Goal: Contribute content: Contribute content

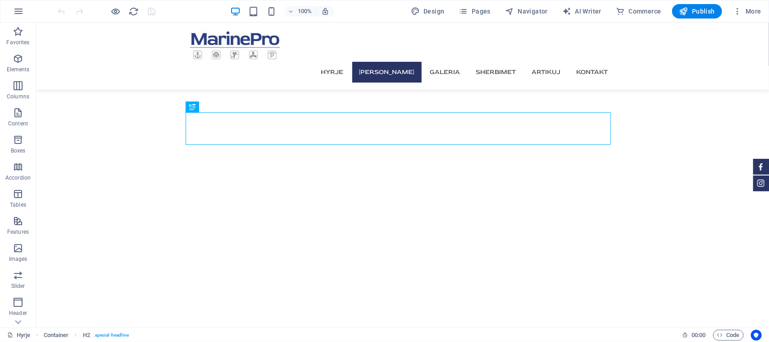
scroll to position [246, 0]
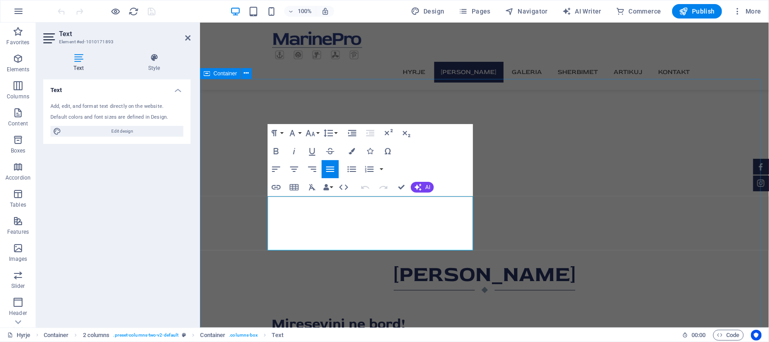
drag, startPoint x: 320, startPoint y: 233, endPoint x: 261, endPoint y: 203, distance: 66.3
click at [293, 150] on icon "button" at bounding box center [294, 151] width 11 height 11
click at [293, 151] on icon "button" at bounding box center [294, 151] width 11 height 11
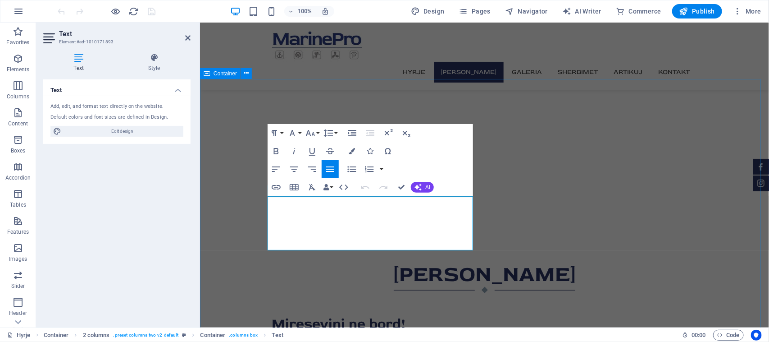
drag, startPoint x: 311, startPoint y: 233, endPoint x: 252, endPoint y: 200, distance: 67.6
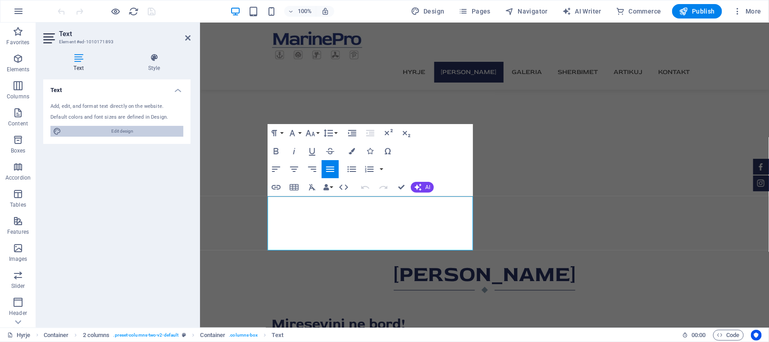
click at [155, 131] on span "Edit design" at bounding box center [122, 131] width 117 height 11
select select "px"
select select "400"
select select "px"
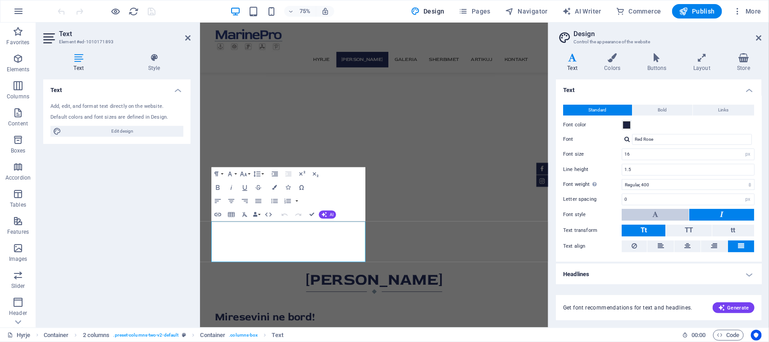
click at [674, 213] on button at bounding box center [655, 215] width 67 height 12
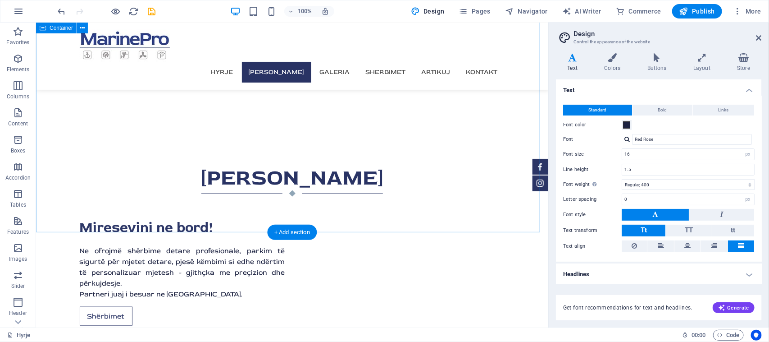
scroll to position [294, 0]
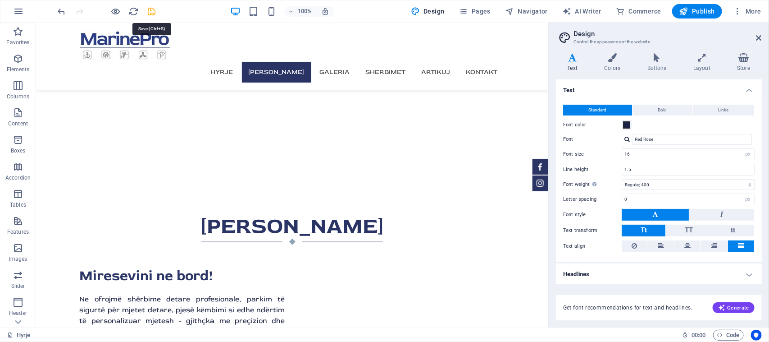
click at [153, 14] on icon "save" at bounding box center [152, 11] width 10 height 10
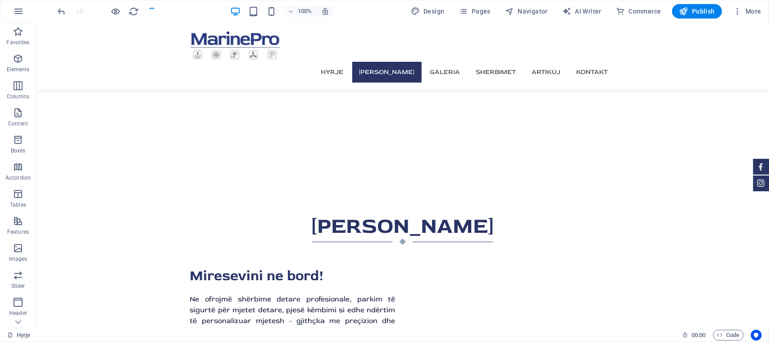
checkbox input "false"
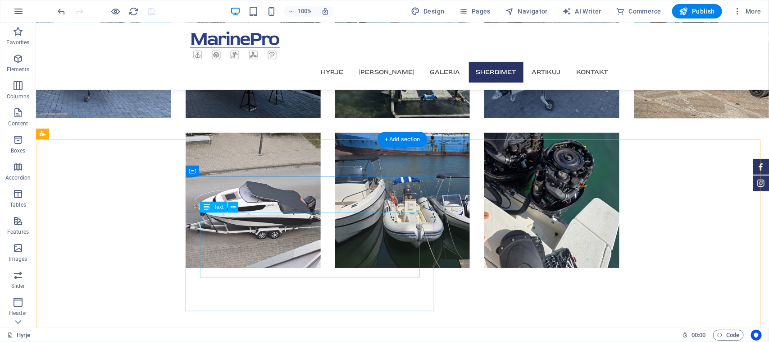
scroll to position [1364, 0]
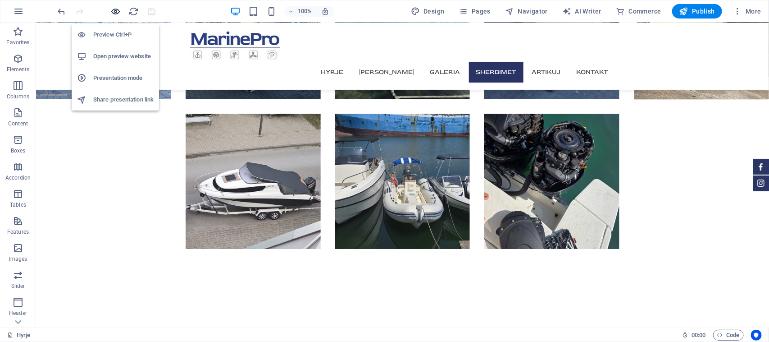
click at [115, 10] on icon "button" at bounding box center [116, 11] width 10 height 10
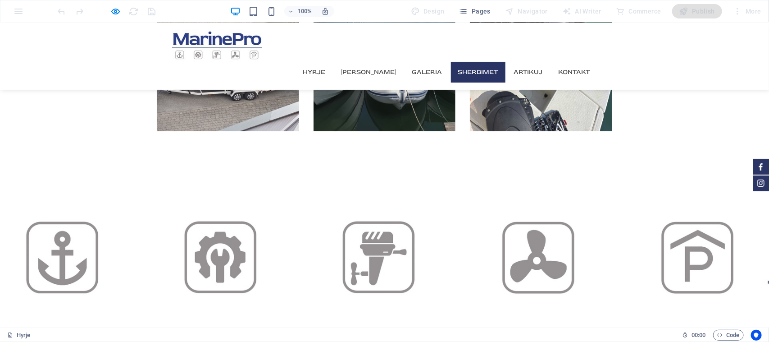
scroll to position [1492, 0]
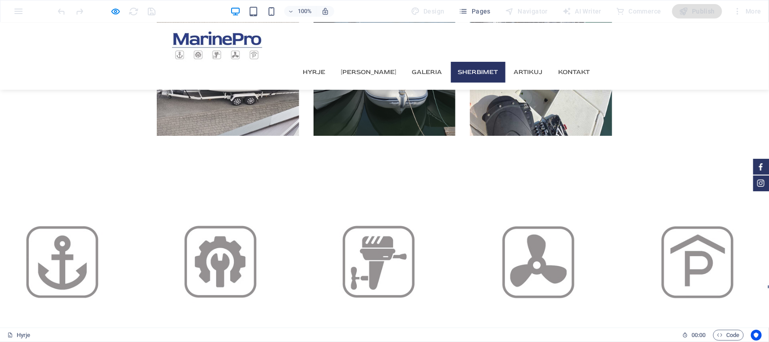
drag, startPoint x: 194, startPoint y: 257, endPoint x: 208, endPoint y: 199, distance: 60.3
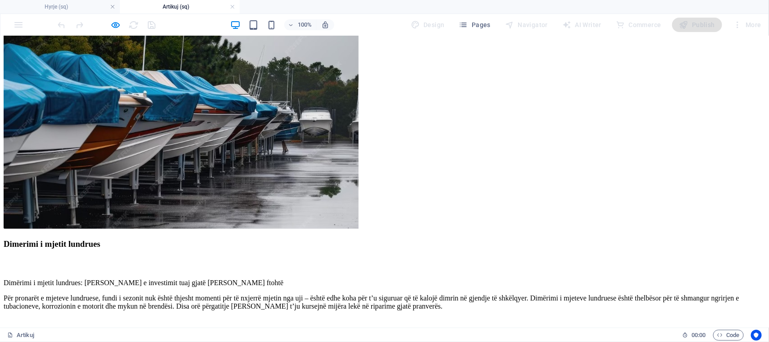
scroll to position [56, 0]
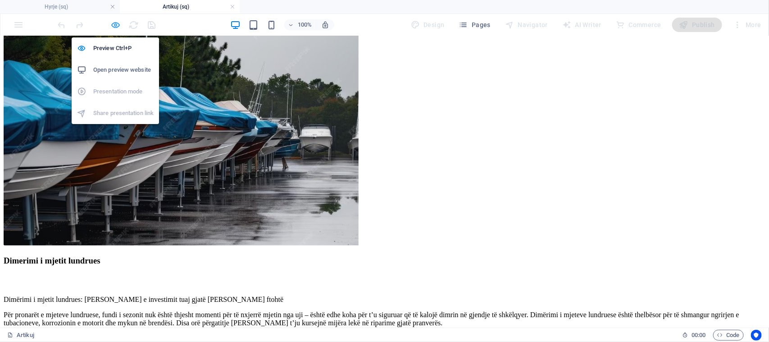
click at [116, 25] on icon "button" at bounding box center [116, 25] width 10 height 10
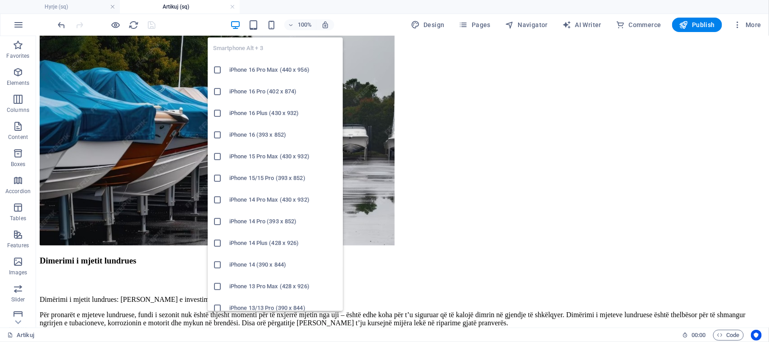
click at [273, 72] on h6 "iPhone 16 Pro Max (440 x 956)" at bounding box center [283, 69] width 108 height 11
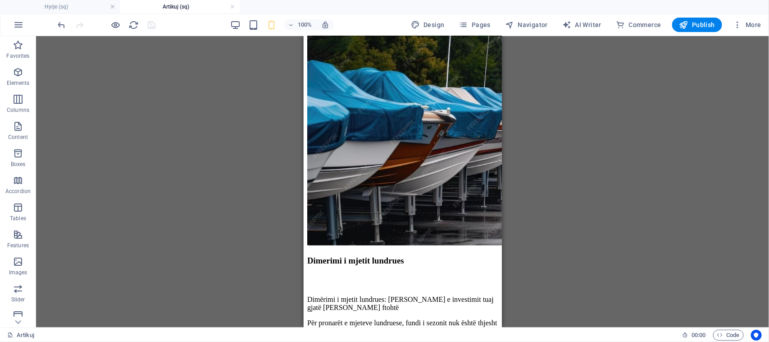
click at [273, 72] on div "Drag here to replace the existing content. Press “Ctrl” if you want to create a…" at bounding box center [402, 181] width 733 height 291
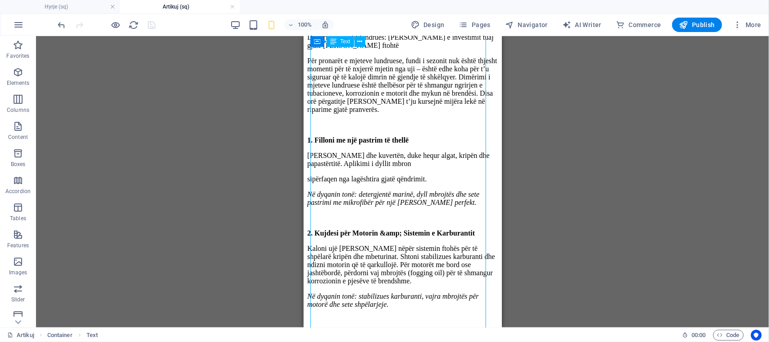
scroll to position [338, 0]
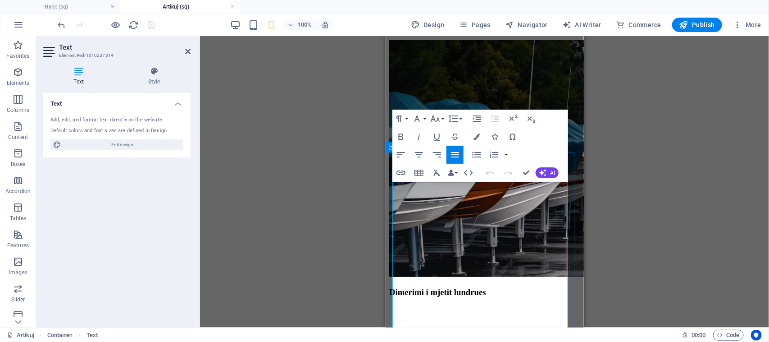
scroll to position [81, 0]
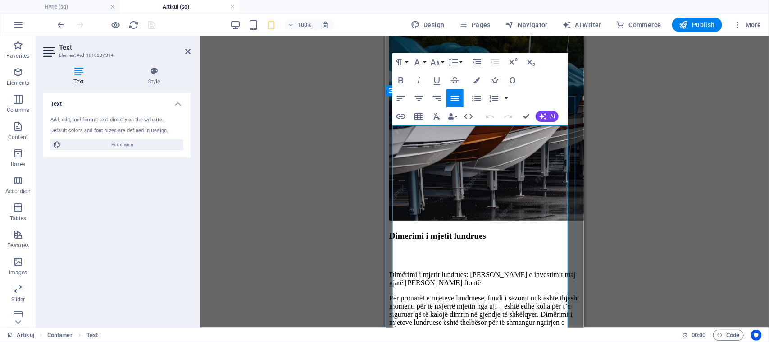
click at [462, 293] on p "Për pronarët e mjeteve lundruese, fundi i sezonit nuk është thjesht momenti për…" at bounding box center [484, 321] width 191 height 57
click at [116, 143] on span "Edit design" at bounding box center [122, 144] width 117 height 11
select select "px"
select select "400"
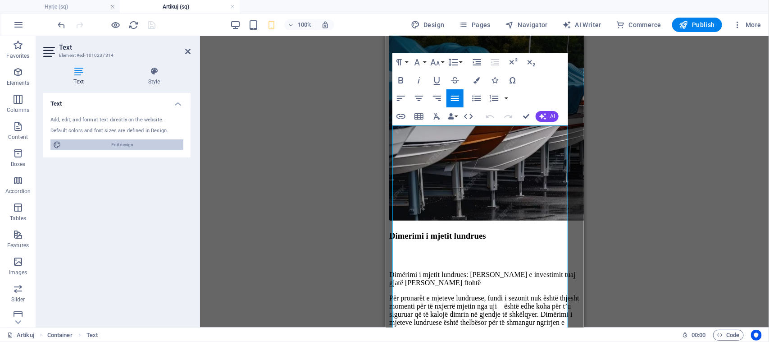
select select "px"
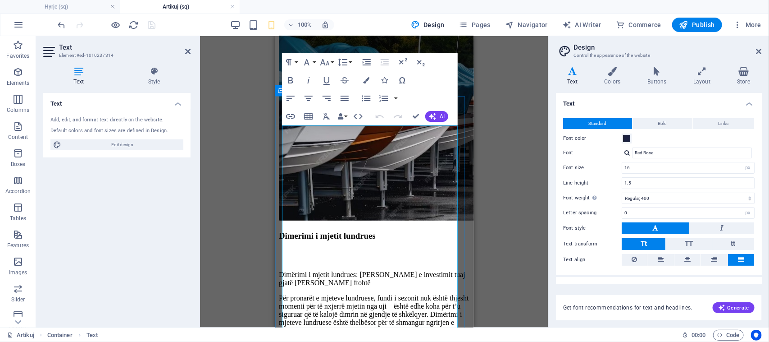
click at [309, 293] on p "Për pronarët e mjeteve lundruese, fundi i sezonit nuk është thjesht momenti për…" at bounding box center [373, 321] width 191 height 57
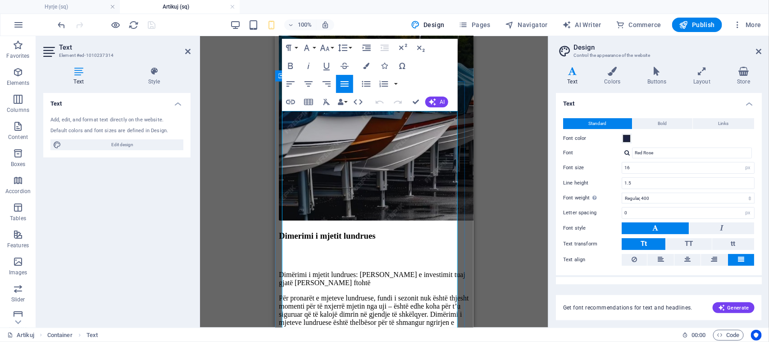
scroll to position [96, 0]
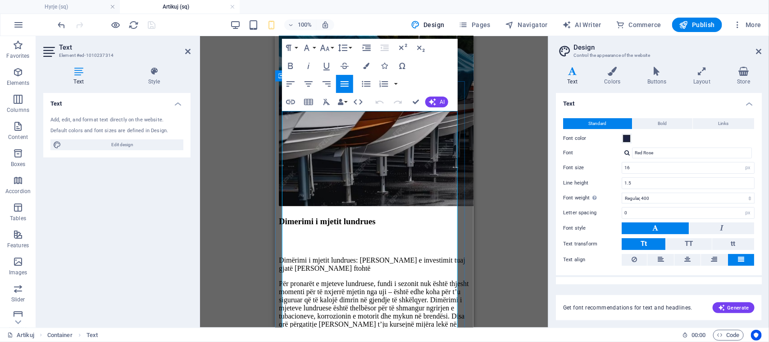
drag, startPoint x: 312, startPoint y: 325, endPoint x: 284, endPoint y: 287, distance: 47.7
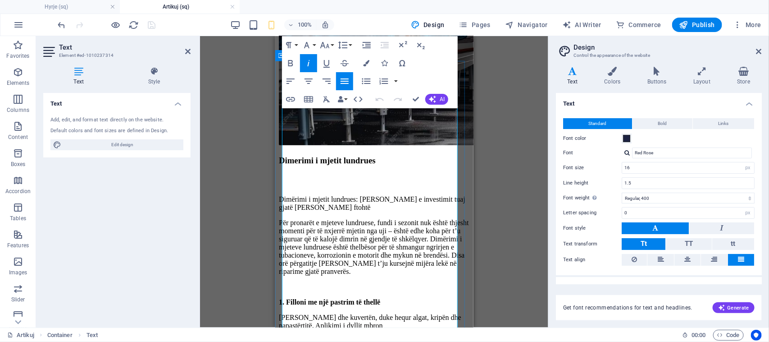
scroll to position [169, 0]
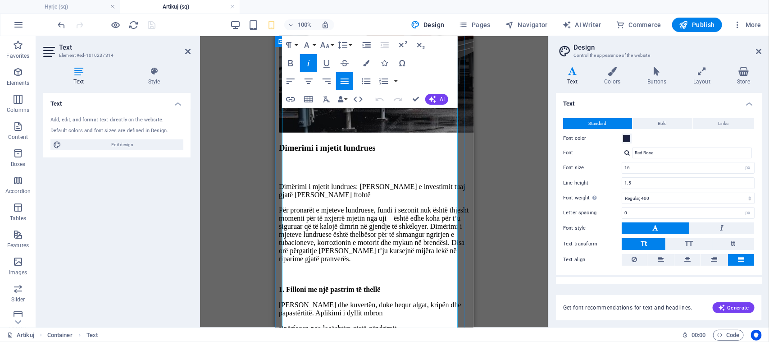
click at [317, 300] on p "[PERSON_NAME] dhe kuvertën, duke hequr algat, kripën dhe papastërtitë. Aplikimi…" at bounding box center [373, 308] width 191 height 16
drag, startPoint x: 315, startPoint y: 235, endPoint x: 276, endPoint y: 214, distance: 43.9
click at [334, 45] on button "Font Size" at bounding box center [326, 45] width 17 height 18
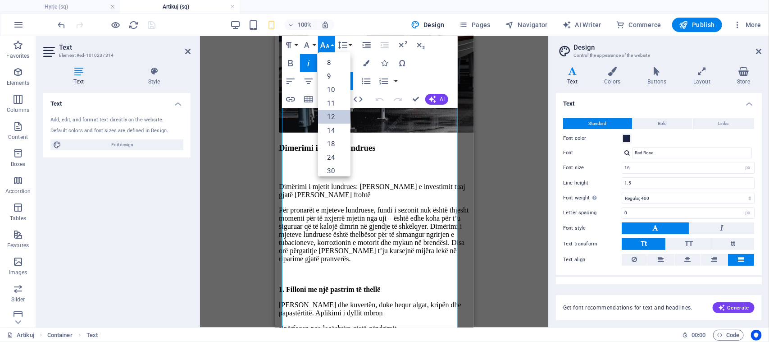
click at [336, 113] on link "12" at bounding box center [334, 117] width 32 height 14
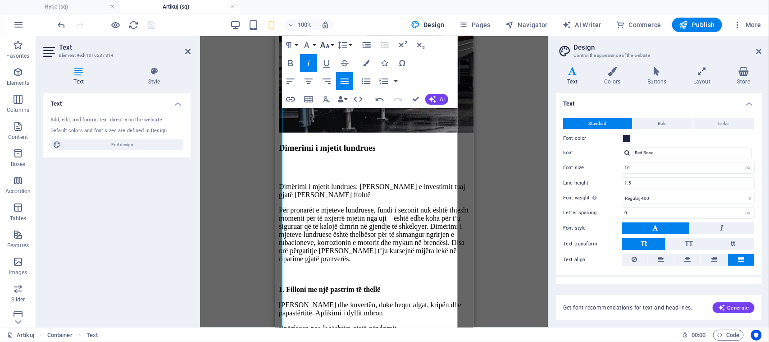
click at [329, 50] on button "Font Size" at bounding box center [326, 45] width 17 height 18
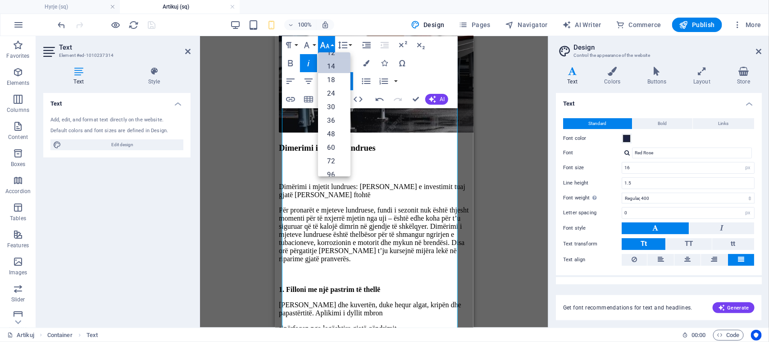
click at [332, 64] on link "14" at bounding box center [334, 66] width 32 height 14
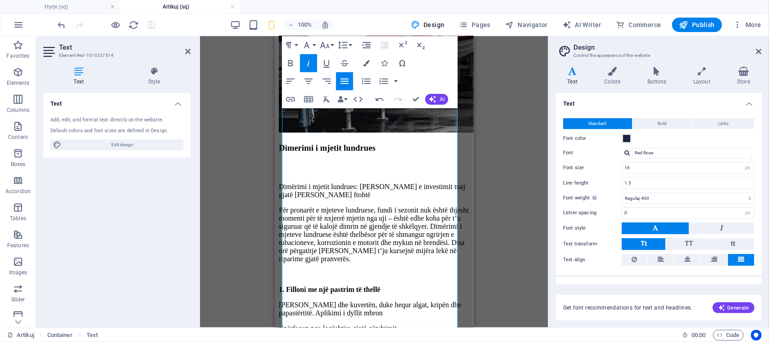
drag, startPoint x: 607, startPoint y: 100, endPoint x: 305, endPoint y: 183, distance: 313.8
click at [305, 300] on p "[PERSON_NAME] dhe kuvertën, duke hequr algat, kripën dhe papastërtitë. Aplikimi…" at bounding box center [373, 308] width 191 height 16
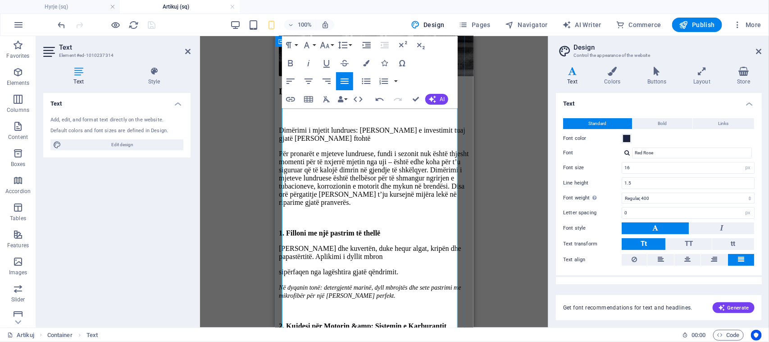
drag, startPoint x: 433, startPoint y: 289, endPoint x: 277, endPoint y: 275, distance: 156.5
click at [326, 43] on icon "button" at bounding box center [324, 45] width 11 height 11
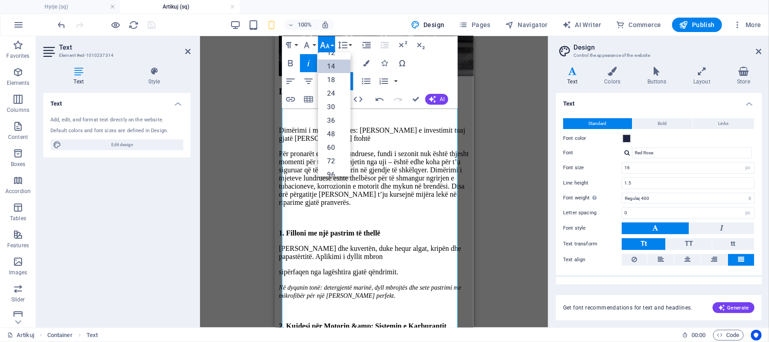
click at [327, 62] on link "14" at bounding box center [334, 66] width 32 height 14
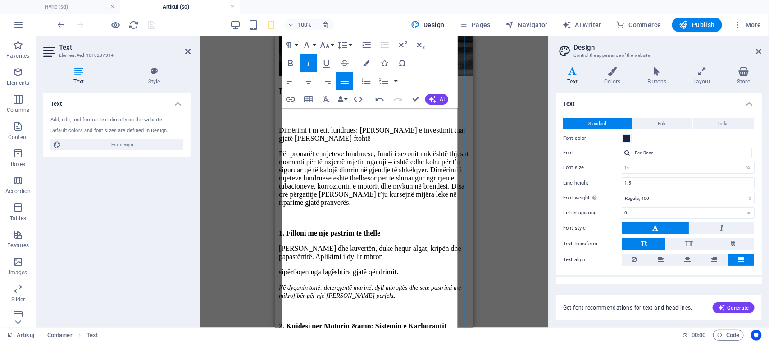
drag, startPoint x: 328, startPoint y: 171, endPoint x: 315, endPoint y: 201, distance: 32.9
click at [315, 321] on strong "2. Kujdesi për Motorin &amp; Sistemin e Karburantit" at bounding box center [362, 325] width 168 height 8
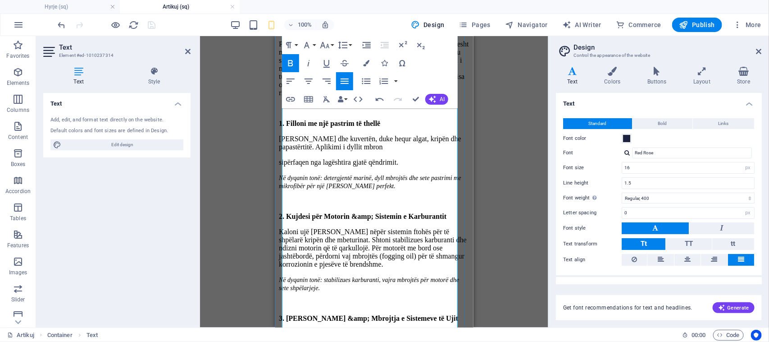
scroll to position [338, 0]
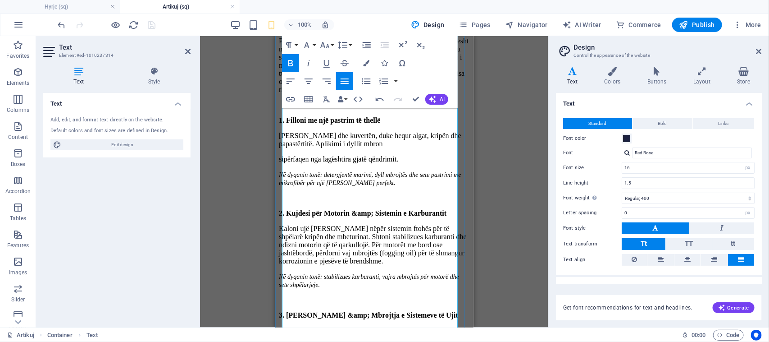
drag, startPoint x: 381, startPoint y: 273, endPoint x: 283, endPoint y: 264, distance: 98.7
click at [334, 39] on button "Font Size" at bounding box center [326, 45] width 17 height 18
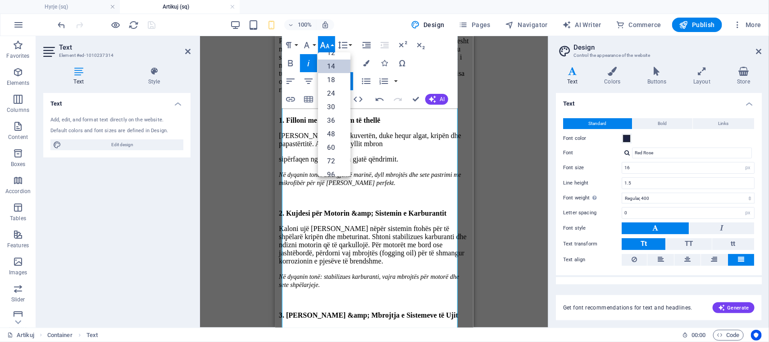
click at [339, 64] on link "14" at bounding box center [334, 66] width 32 height 14
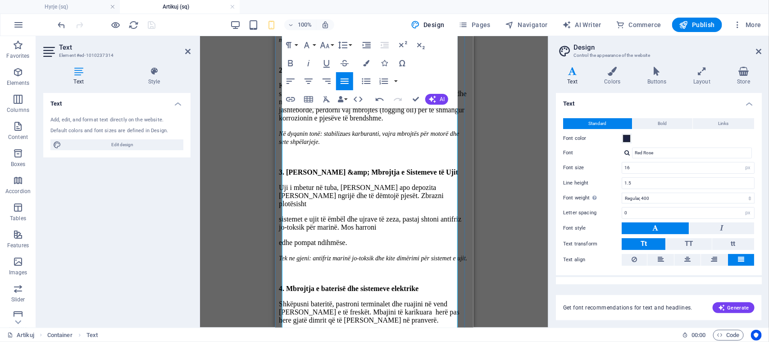
scroll to position [507, 0]
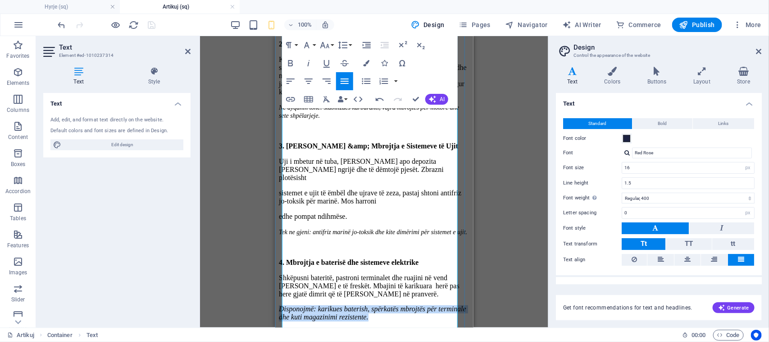
drag, startPoint x: 324, startPoint y: 201, endPoint x: 283, endPoint y: 180, distance: 46.2
click at [283, 305] on p "Disponojmë: karikues baterish, spërkatës mbrojtës për terminale dhe kuti magazi…" at bounding box center [373, 313] width 191 height 16
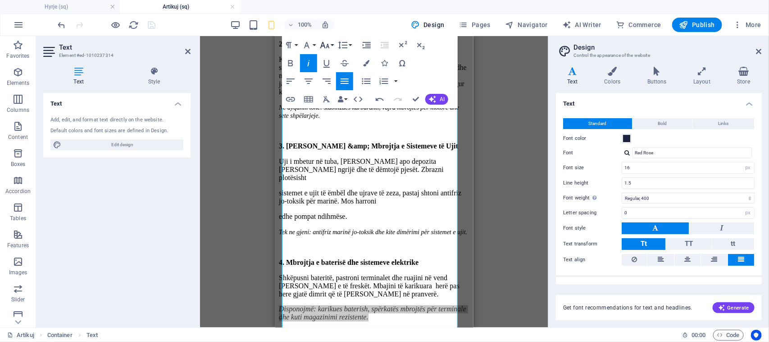
click at [327, 44] on icon "button" at bounding box center [324, 45] width 11 height 11
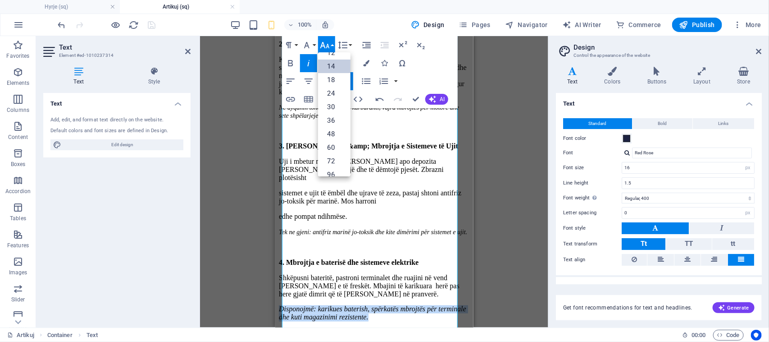
click at [328, 64] on link "14" at bounding box center [334, 66] width 32 height 14
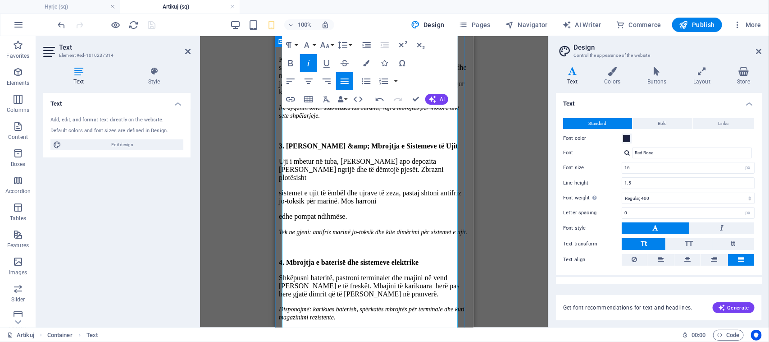
drag, startPoint x: 416, startPoint y: 300, endPoint x: 280, endPoint y: 290, distance: 136.4
click at [280, 290] on div "Dimerimi i mjetit lundrues Dimërimi i mjetit lundrues: Mbrojtja e investimit tu…" at bounding box center [373, 237] width 191 height 866
drag, startPoint x: 280, startPoint y: 290, endPoint x: 402, endPoint y: 129, distance: 202.3
click at [402, 129] on div "Dimerimi i mjetit lundrues Dimërimi i mjetit lundrues: Mbrojtja e investimit tu…" at bounding box center [373, 237] width 191 height 866
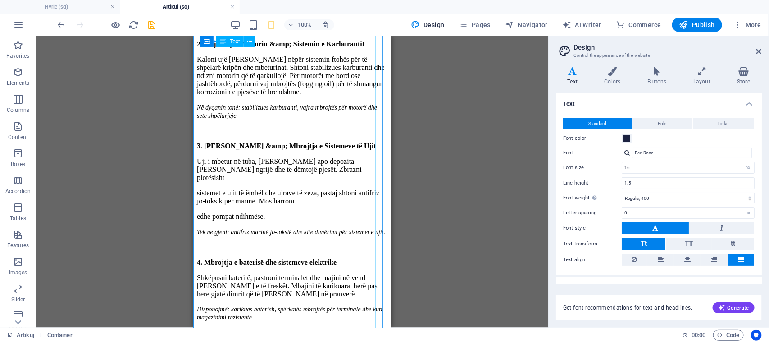
scroll to position [563, 0]
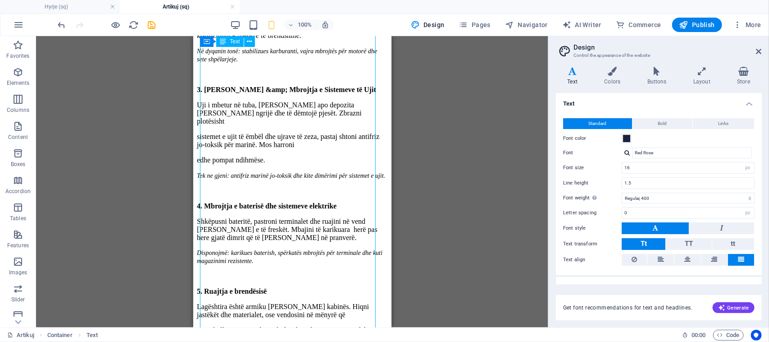
drag, startPoint x: 340, startPoint y: 245, endPoint x: 227, endPoint y: 237, distance: 113.8
click at [227, 237] on div "Dimërimi i mjetit lundrues: [PERSON_NAME] e investimit tuaj gjatë [PERSON_NAME]…" at bounding box center [291, 201] width 191 height 826
click at [302, 242] on div "Dimërimi i mjetit lundrues: [PERSON_NAME] e investimit tuaj gjatë [PERSON_NAME]…" at bounding box center [291, 201] width 191 height 826
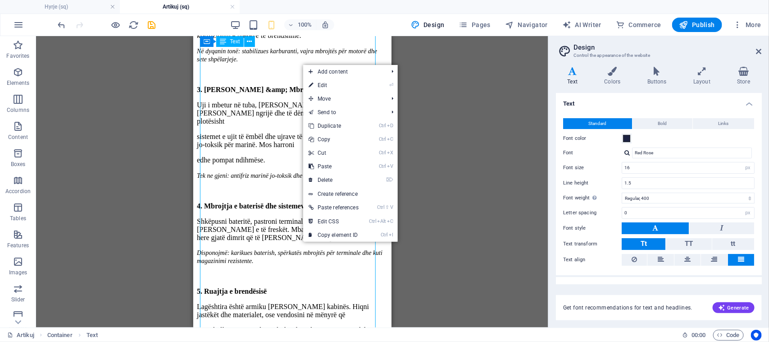
click at [302, 242] on div "Dimërimi i mjetit lundrues: [PERSON_NAME] e investimit tuaj gjatë [PERSON_NAME]…" at bounding box center [291, 201] width 191 height 826
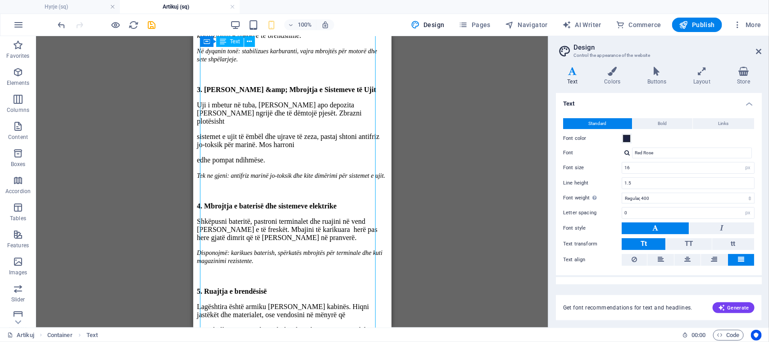
click at [324, 243] on div "Dimërimi i mjetit lundrues: [PERSON_NAME] e investimit tuaj gjatë [PERSON_NAME]…" at bounding box center [291, 201] width 191 height 826
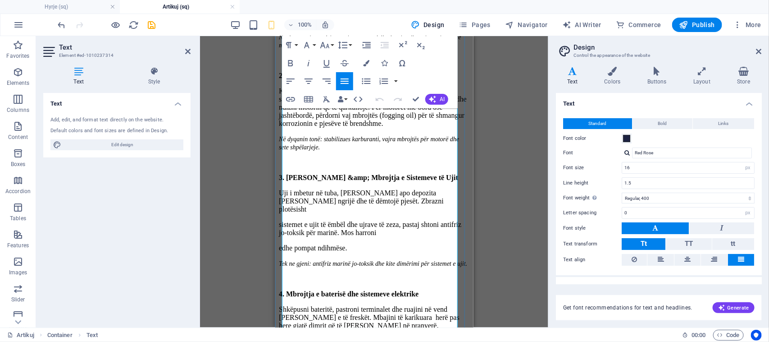
scroll to position [532, 0]
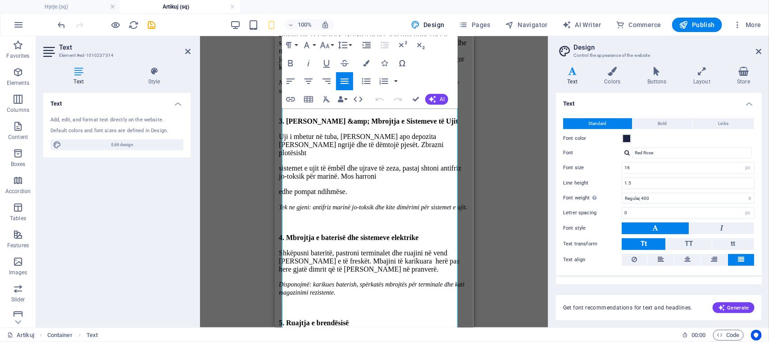
drag, startPoint x: 415, startPoint y: 277, endPoint x: 547, endPoint y: 300, distance: 134.5
click at [324, 47] on icon "button" at bounding box center [324, 45] width 11 height 11
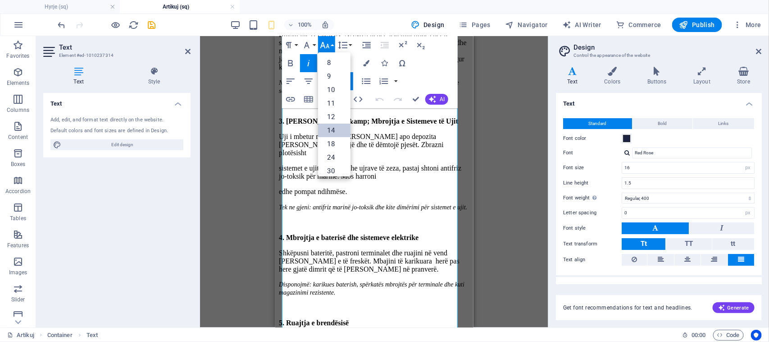
click at [338, 124] on link "14" at bounding box center [334, 130] width 32 height 14
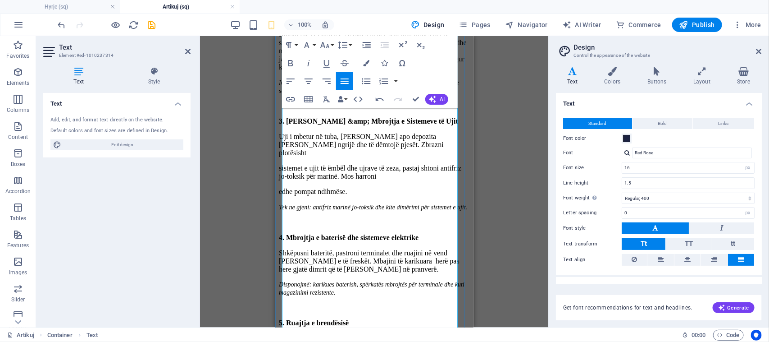
scroll to position [757, 0]
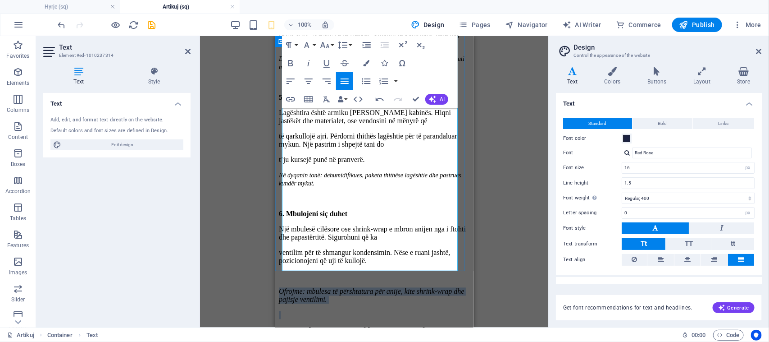
drag, startPoint x: 398, startPoint y: 162, endPoint x: 281, endPoint y: 149, distance: 117.9
click at [327, 46] on icon "button" at bounding box center [324, 45] width 9 height 6
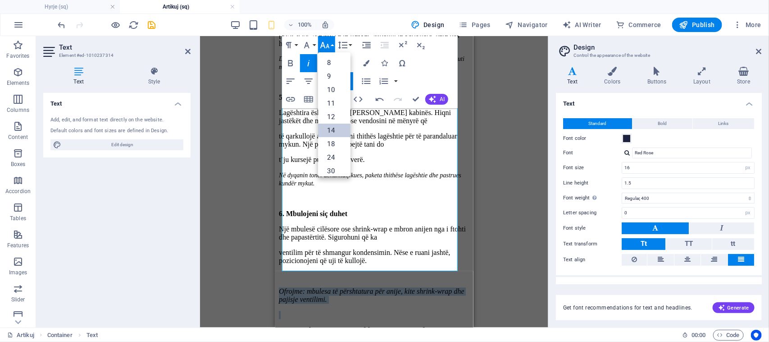
click at [333, 125] on link "14" at bounding box center [334, 130] width 32 height 14
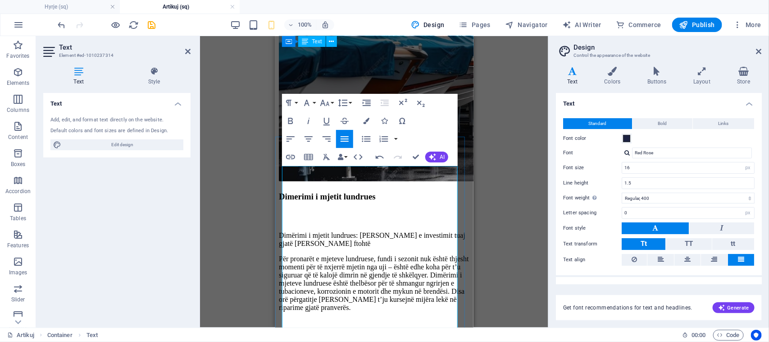
scroll to position [25, 0]
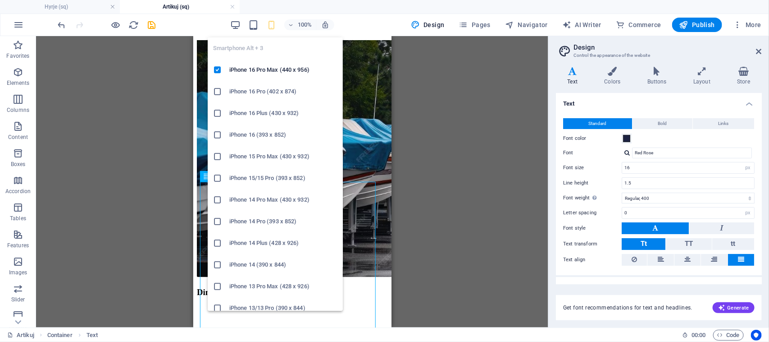
click at [275, 22] on icon "button" at bounding box center [271, 25] width 10 height 10
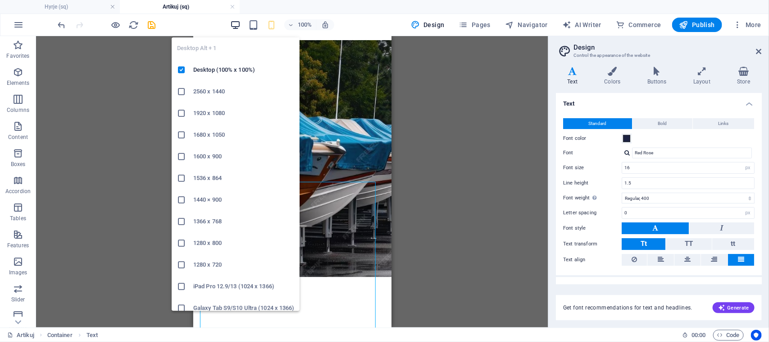
click at [237, 26] on icon "button" at bounding box center [235, 25] width 10 height 10
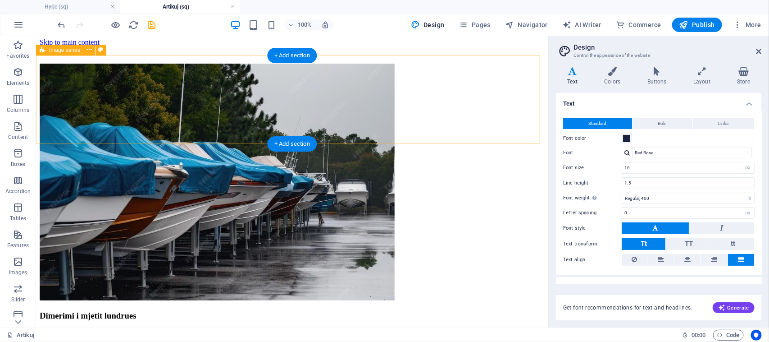
scroll to position [0, 0]
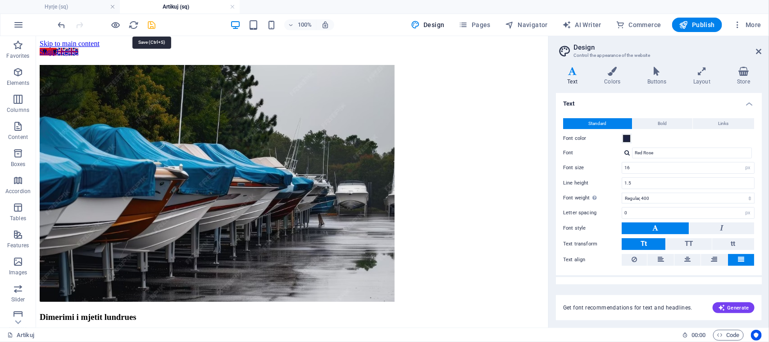
click at [152, 25] on icon "save" at bounding box center [152, 25] width 10 height 10
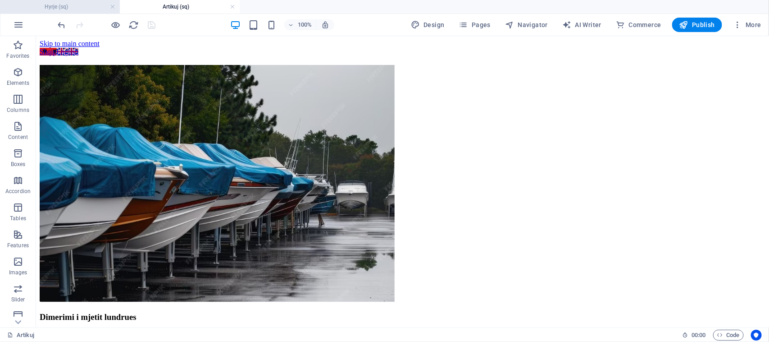
click at [82, 8] on h4 "Hyrje (sq)" at bounding box center [60, 7] width 120 height 10
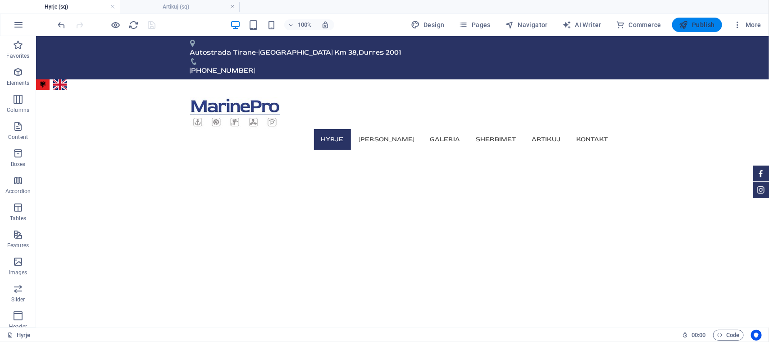
click at [694, 23] on span "Publish" at bounding box center [698, 24] width 36 height 9
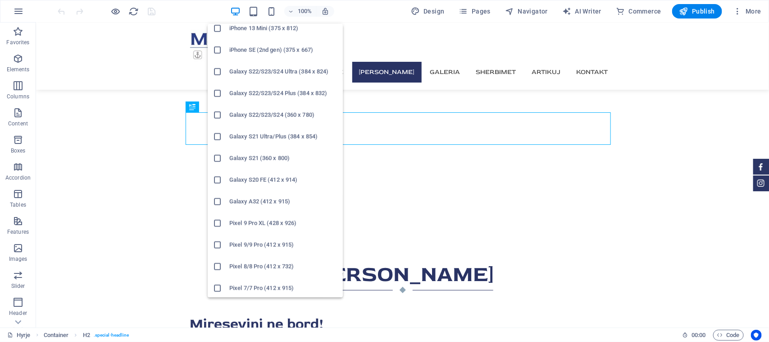
scroll to position [271, 0]
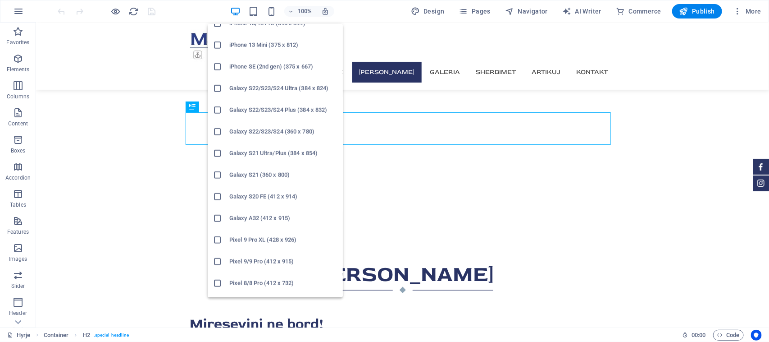
click at [284, 114] on h6 "Galaxy S22/S23/S24 Plus (384 x 832)" at bounding box center [283, 110] width 108 height 11
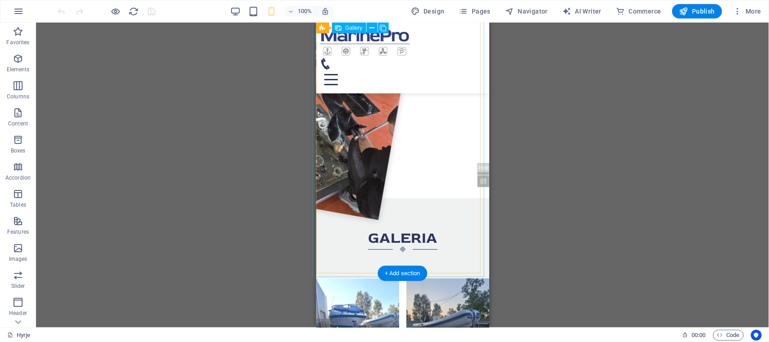
scroll to position [1127, 0]
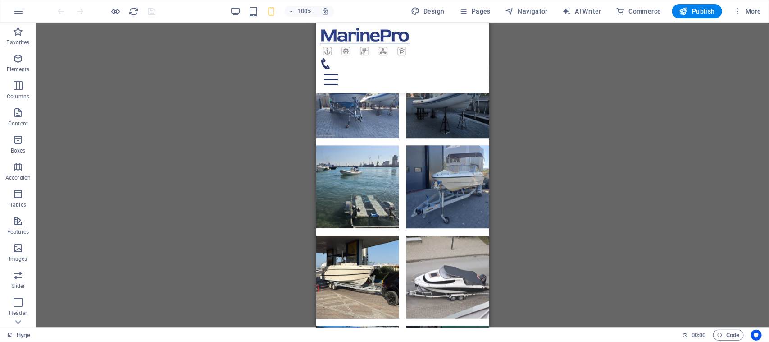
drag, startPoint x: 203, startPoint y: 129, endPoint x: 143, endPoint y: 59, distance: 92.4
click at [143, 59] on div "Drag here to replace the existing content. Press “Ctrl” if you want to create a…" at bounding box center [402, 175] width 733 height 305
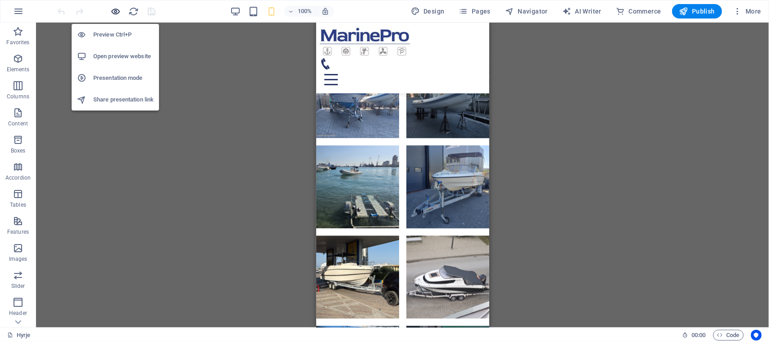
click at [116, 14] on icon "button" at bounding box center [116, 11] width 10 height 10
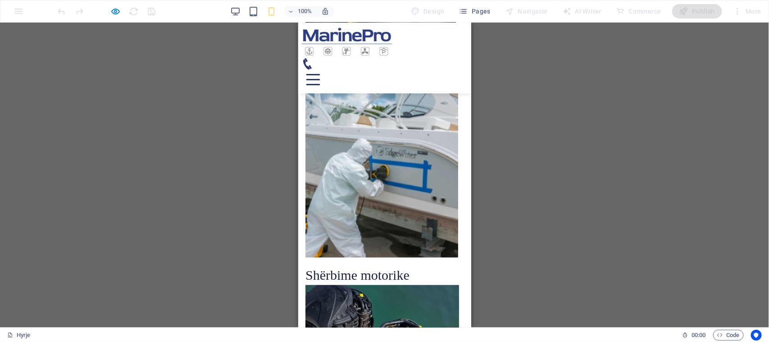
scroll to position [1868, 0]
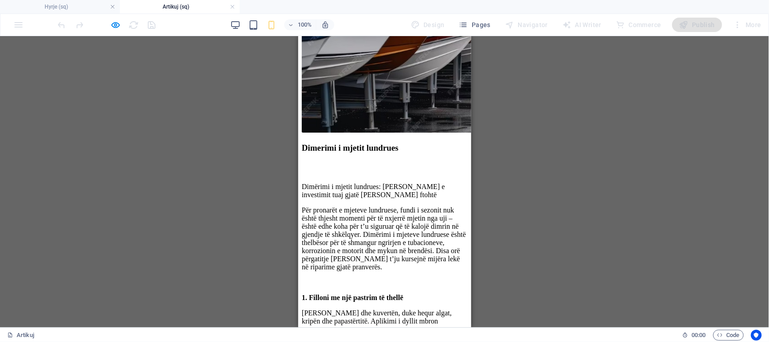
scroll to position [0, 0]
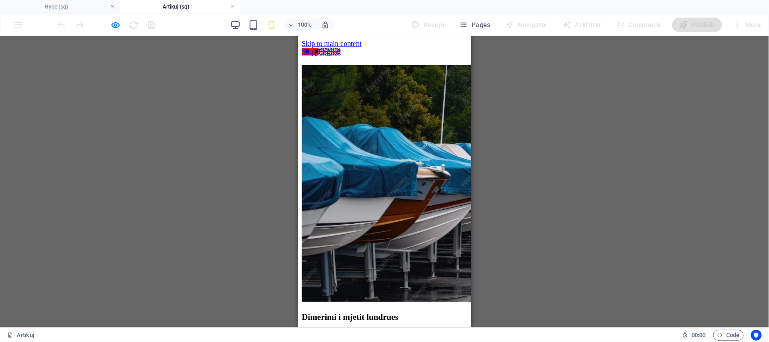
drag, startPoint x: 283, startPoint y: 155, endPoint x: 225, endPoint y: 98, distance: 80.9
click at [225, 98] on div "Drag here to replace the existing content. Press “Ctrl” if you want to create a…" at bounding box center [384, 181] width 769 height 291
click at [323, 311] on div "Dimerimi i mjetit lundrues" at bounding box center [384, 316] width 166 height 10
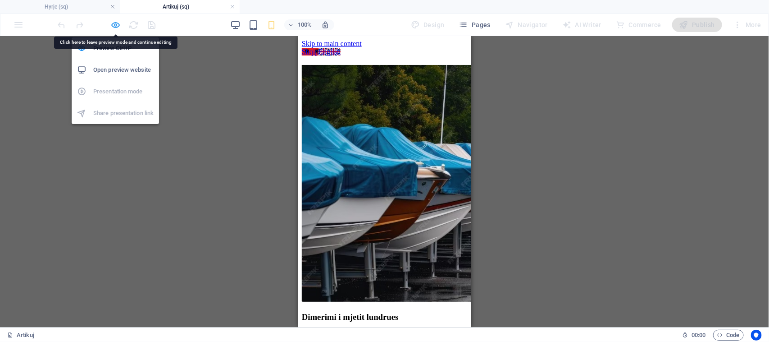
click at [118, 24] on icon "button" at bounding box center [116, 25] width 10 height 10
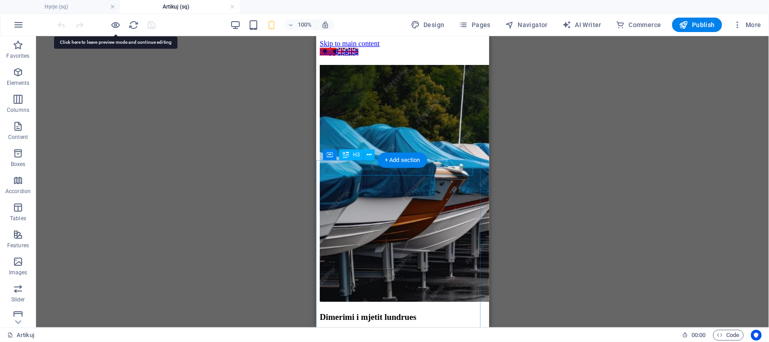
click at [344, 311] on div "Dimerimi i mjetit lundrues" at bounding box center [402, 316] width 166 height 10
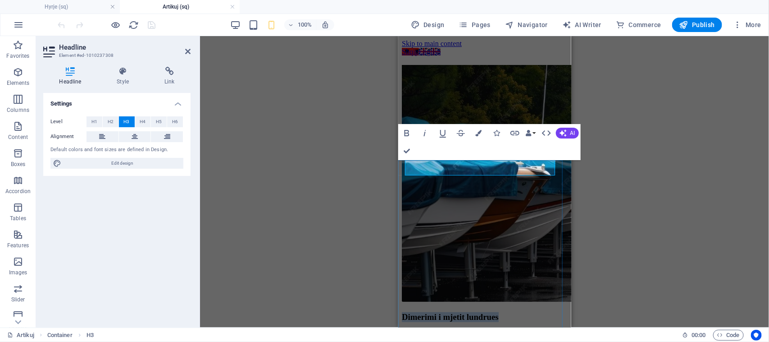
click at [464, 311] on h3 "Dimerimi i mjetit lundrues" at bounding box center [484, 316] width 166 height 10
click at [432, 311] on h3 "Dimerimi i mjetit lundrues" at bounding box center [484, 316] width 166 height 10
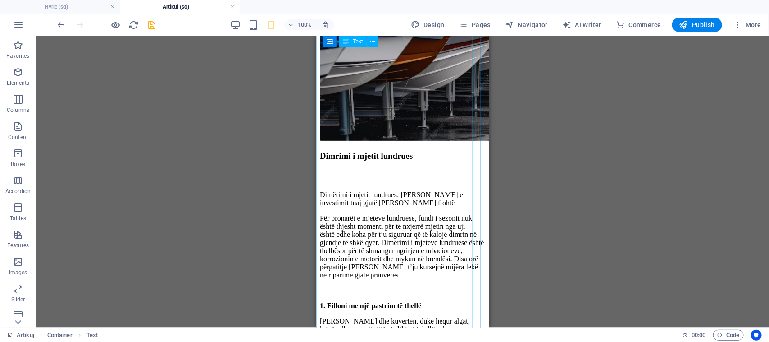
scroll to position [86, 0]
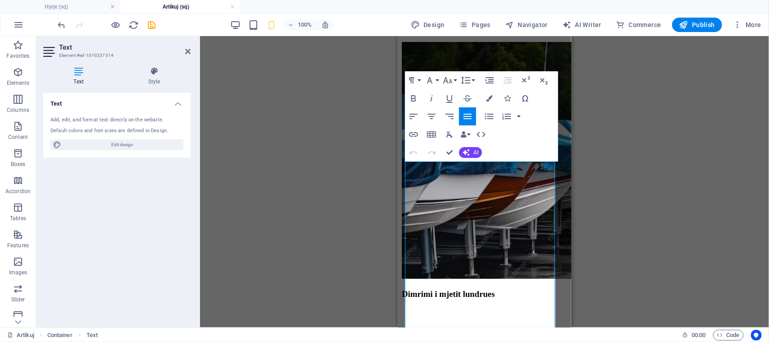
scroll to position [0, 0]
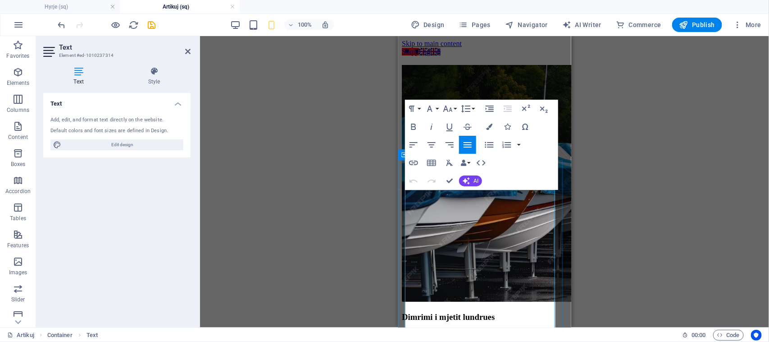
drag, startPoint x: 428, startPoint y: 208, endPoint x: 406, endPoint y: 192, distance: 27.1
drag, startPoint x: 442, startPoint y: 195, endPoint x: 448, endPoint y: 196, distance: 6.6
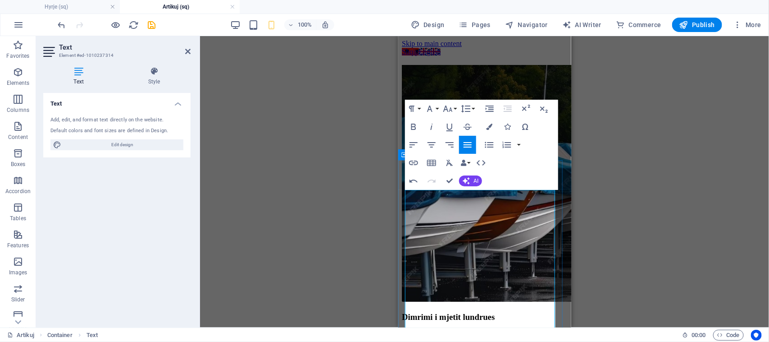
copy p "ë"
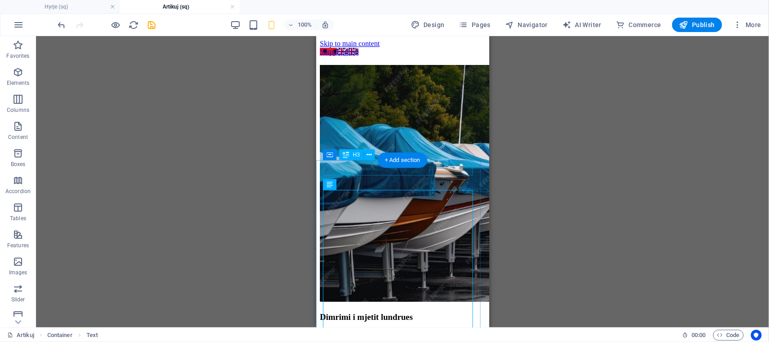
click at [452, 311] on div "Dimrimi i mjetit lundrues" at bounding box center [402, 316] width 166 height 10
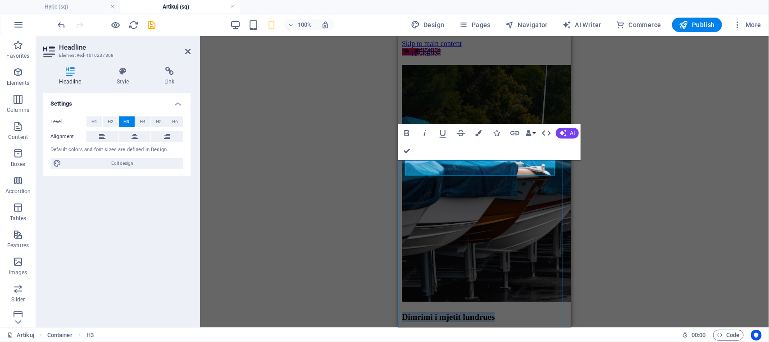
click at [426, 311] on h3 "Dimrimi i mjetit lundrues" at bounding box center [484, 316] width 166 height 10
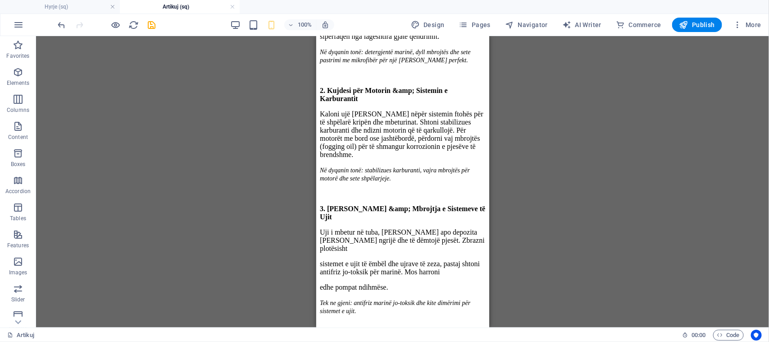
scroll to position [451, 0]
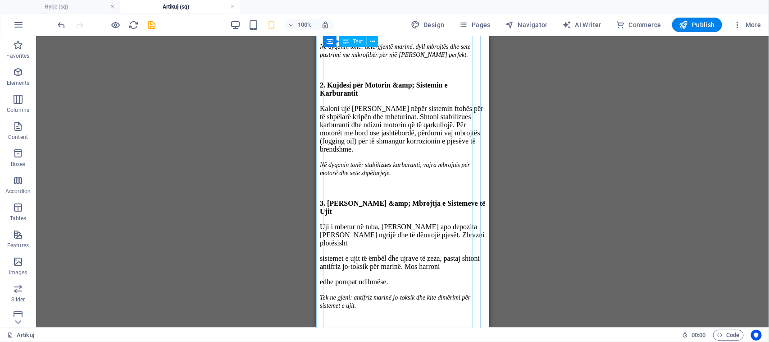
click at [376, 91] on div "Për pronarët e mjeteve lundruese, fundi i sezonit nuk është thjesht momenti për…" at bounding box center [402, 333] width 166 height 867
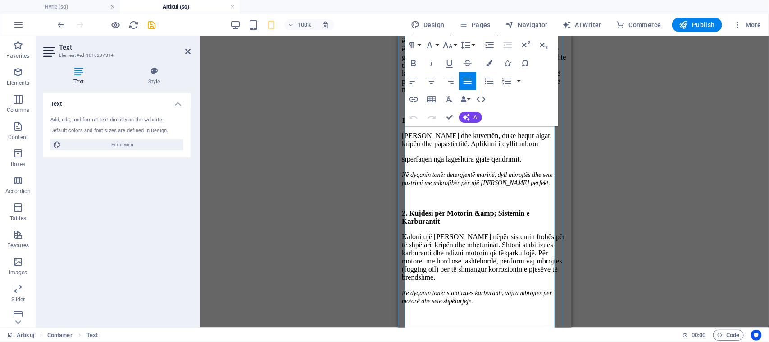
scroll to position [338, 0]
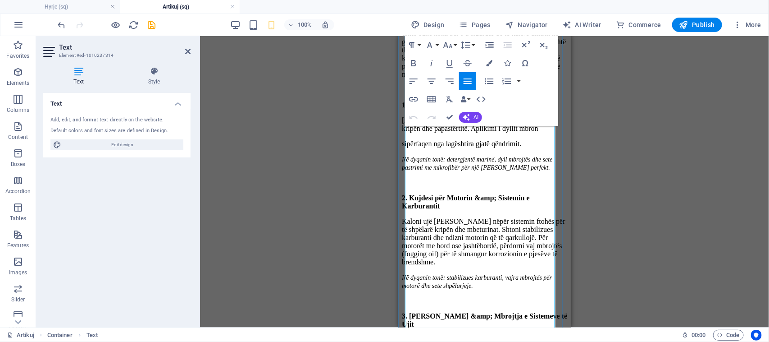
click at [466, 311] on strong "3. [PERSON_NAME] &amp; Mbrojtja e Sistemeve të Ujit" at bounding box center [483, 319] width 165 height 16
click at [464, 311] on strong "3. Zbrazja dhe Mbrojtja e Sistemeve të Ujit" at bounding box center [483, 319] width 164 height 16
click at [496, 311] on strong "3. Zbrazja dhe mbrojtja e Sistemeve të Ujit" at bounding box center [467, 315] width 133 height 8
click at [533, 311] on strong "3. Zbrazja dhe mbrojtja e sistemeve të Ujit" at bounding box center [467, 315] width 132 height 8
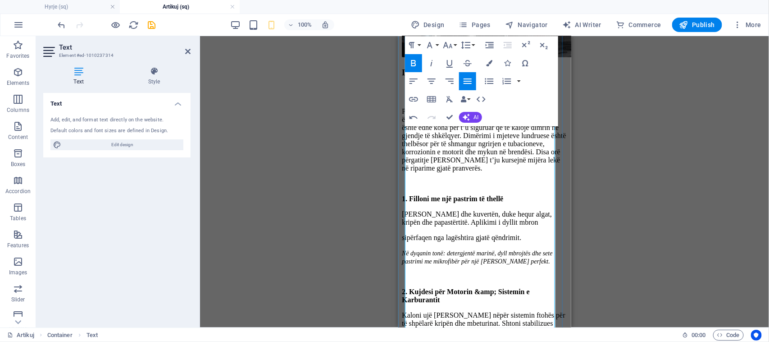
scroll to position [225, 0]
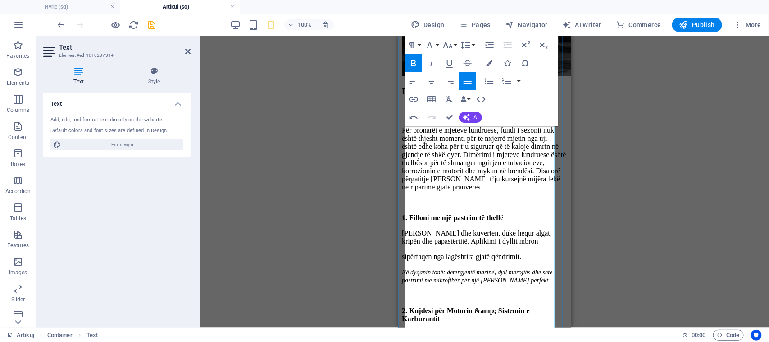
click at [513, 306] on strong "2. Kujdesi për Motorin &amp; Sistemin e Karburantit" at bounding box center [465, 314] width 128 height 16
click at [517, 306] on strong "2. Kujdesi për Motorin dhe Sistemin e Karburantit" at bounding box center [479, 310] width 157 height 8
click at [412, 306] on strong "2. Kujdesi për Motorin dhe sistemin e Karburantit" at bounding box center [478, 310] width 155 height 8
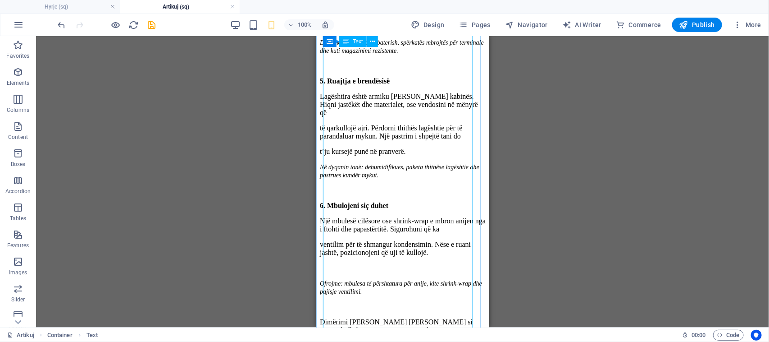
scroll to position [789, 0]
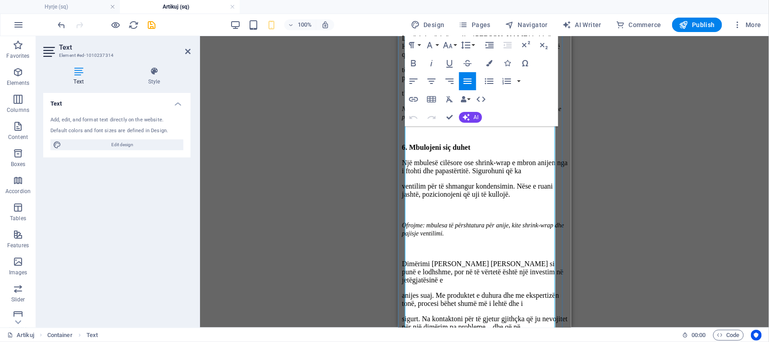
scroll to position [853, 0]
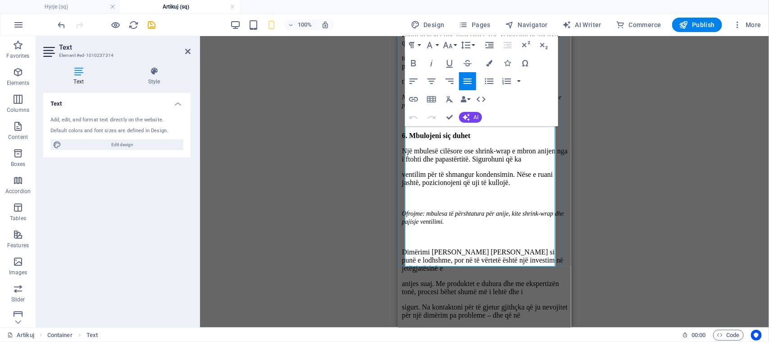
click at [426, 279] on p "anijes suaj. Me produktet e duhura dhe me ekspertizën tonë, procesi bëhet shumë…" at bounding box center [484, 287] width 166 height 16
click at [430, 279] on p "anijes suaj. Me produktet e duhura dhe me ekspertizën tonë, procesi bëhet shumë…" at bounding box center [484, 287] width 166 height 16
click at [513, 247] on p "Dimërimi [PERSON_NAME] [PERSON_NAME] si punë e lodhshme, por në të vërtetë ësht…" at bounding box center [484, 259] width 166 height 24
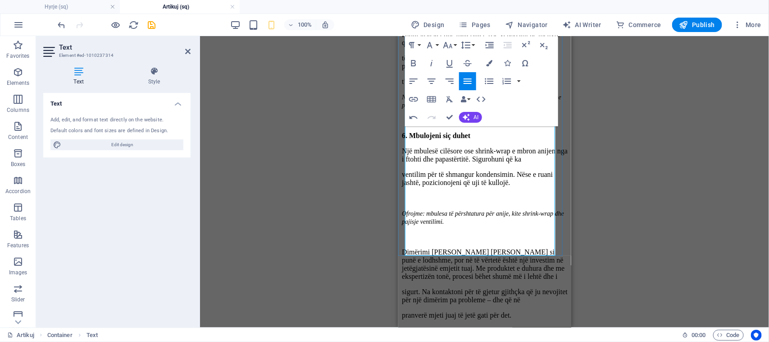
click at [549, 247] on p "Dimërimi [PERSON_NAME] [PERSON_NAME] si punë e lodhshme, por në të vërtetë ësht…" at bounding box center [484, 263] width 166 height 32
click at [448, 247] on p "Dimërimi [PERSON_NAME] [PERSON_NAME] si punë e lodhshme, por në të vërtetë ësht…" at bounding box center [484, 271] width 166 height 49
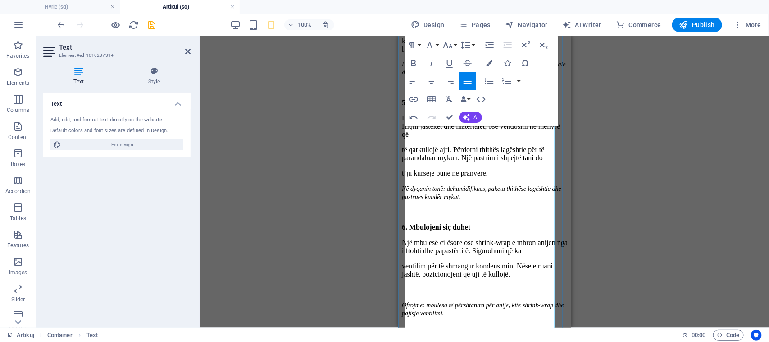
scroll to position [684, 0]
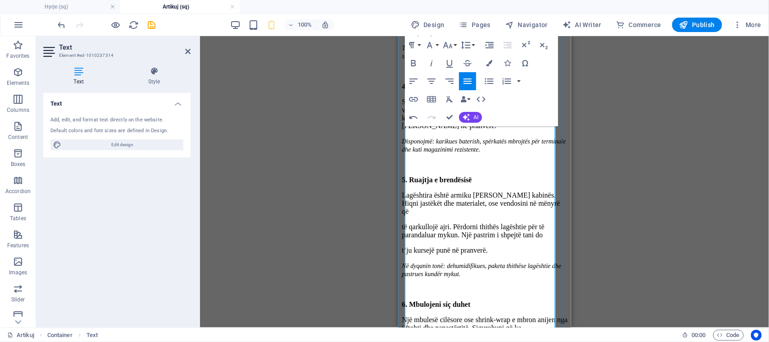
click at [466, 315] on p "Një mbulesë cilësore ose shrink-wrap e mbron anijen nga i ftohti dhe papastërti…" at bounding box center [484, 323] width 166 height 16
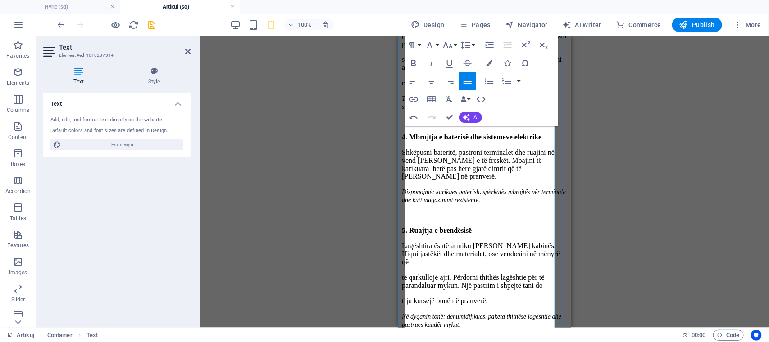
scroll to position [627, 0]
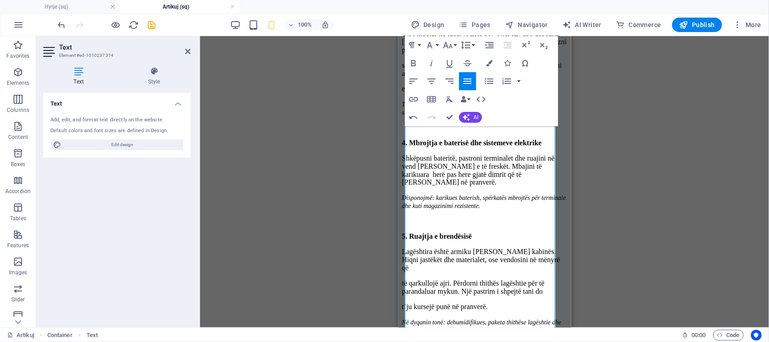
click at [462, 279] on p "të qarkullojë ajri. Përdorni thithës lagështie për të parandaluar mykun. Një pa…" at bounding box center [484, 287] width 166 height 16
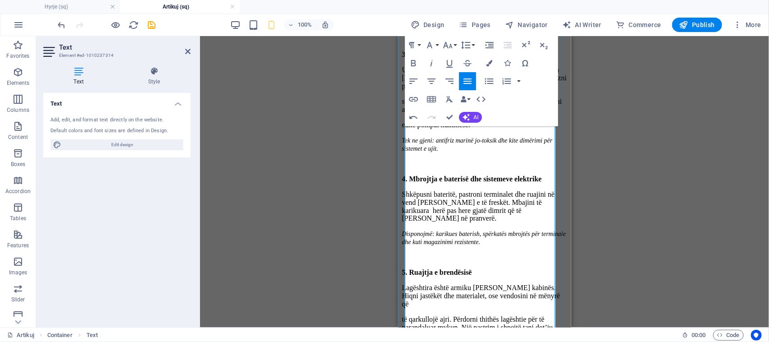
scroll to position [571, 0]
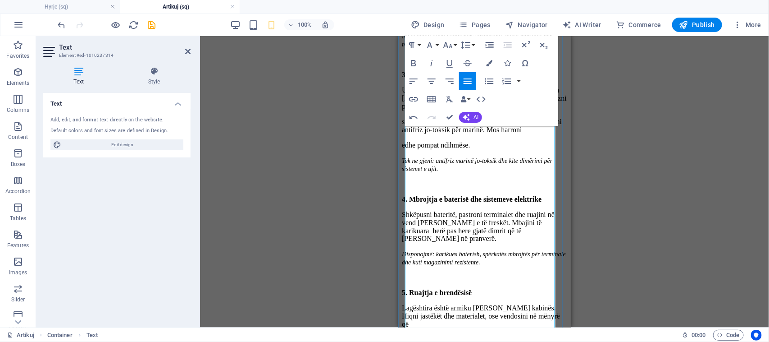
click at [459, 304] on p "Lagështira është armiku [PERSON_NAME] kabinës. Hiqni jastëkët dhe materialet, o…" at bounding box center [484, 316] width 166 height 24
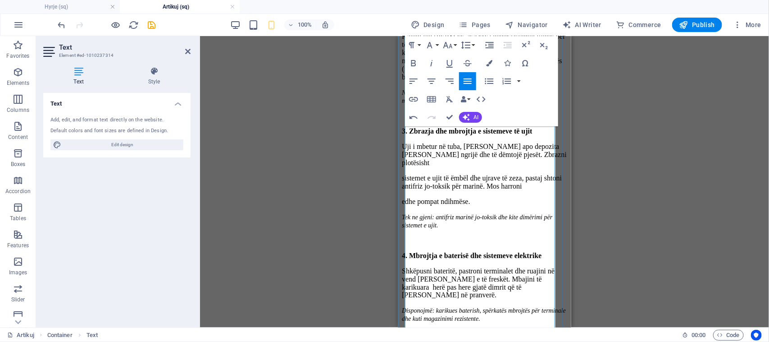
scroll to position [346, 0]
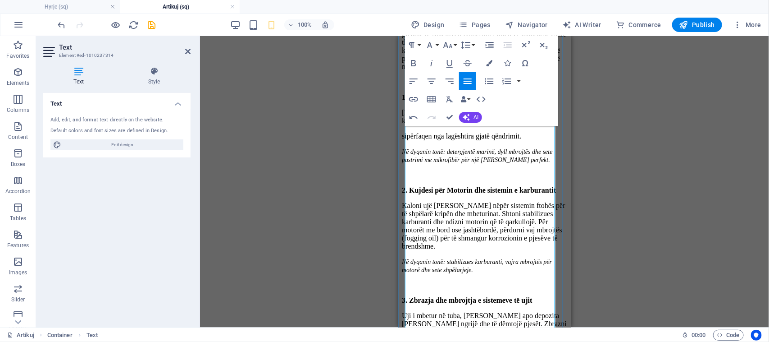
click at [468, 311] on p "Uji i mbetur në tuba, [PERSON_NAME] apo depozita [PERSON_NAME] ngrijë dhe të dë…" at bounding box center [484, 323] width 166 height 24
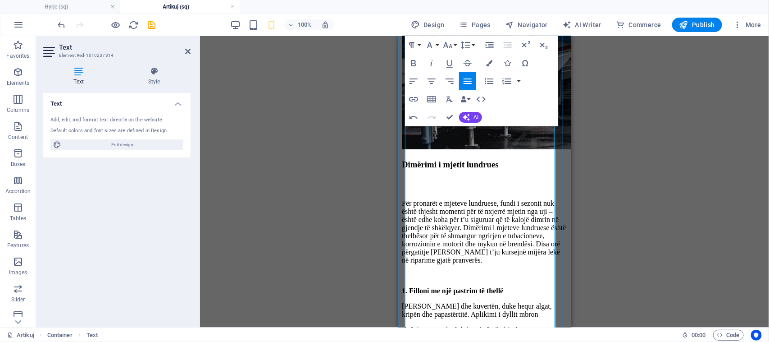
scroll to position [169, 0]
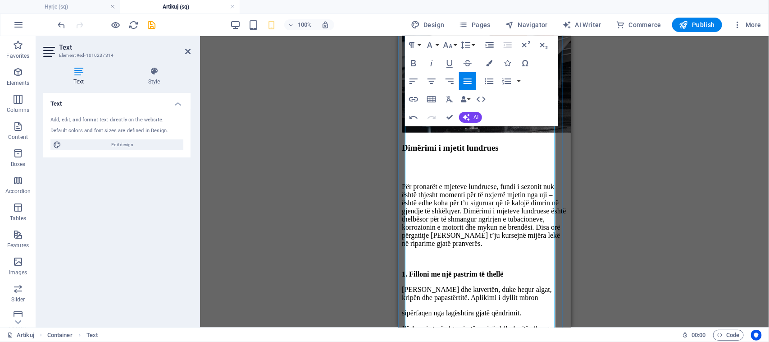
click at [482, 285] on p "[PERSON_NAME] dhe kuvertën, duke hequr algat, kripën dhe papastërtitë. Aplikimi…" at bounding box center [484, 293] width 166 height 16
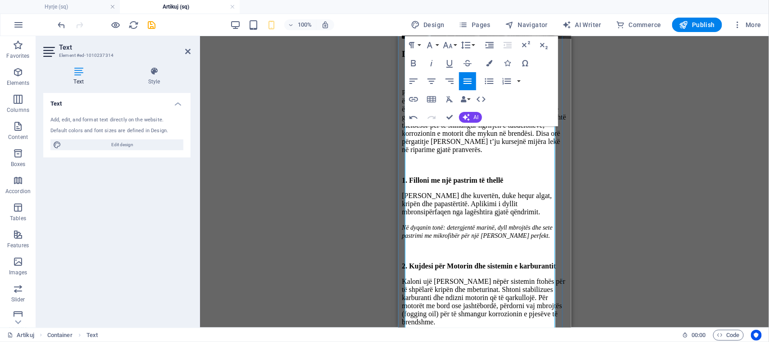
scroll to position [282, 0]
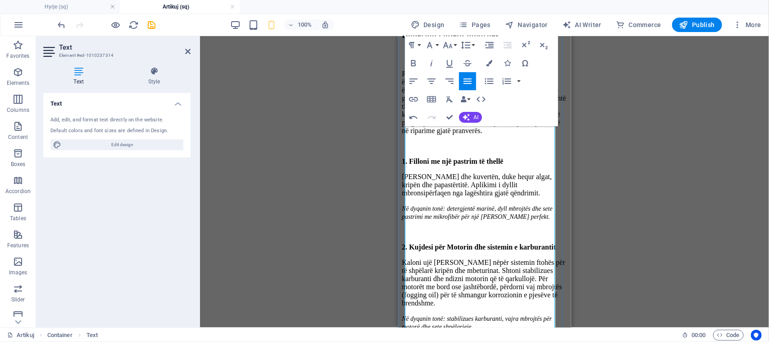
click at [405, 258] on p "Kaloni ujë [PERSON_NAME] nëpër sistemin ftohës për të shpëlarë kripën dhe mbetu…" at bounding box center [484, 282] width 166 height 49
click at [407, 258] on p "Kaloni ujë [PERSON_NAME] nëpër sistemin ftohës për të shpëlarë kripën dhe mbetu…" at bounding box center [484, 282] width 166 height 49
click at [415, 258] on p "Kaloni ujë [PERSON_NAME] nëpër sistemin ftohës për të shpëlarë kripën dhe mbetu…" at bounding box center [484, 282] width 166 height 49
click at [410, 258] on p "Kaloni ujë [PERSON_NAME] nëpër sistemin ftohës për të shpëlarë kripën dhe mbetu…" at bounding box center [484, 282] width 166 height 49
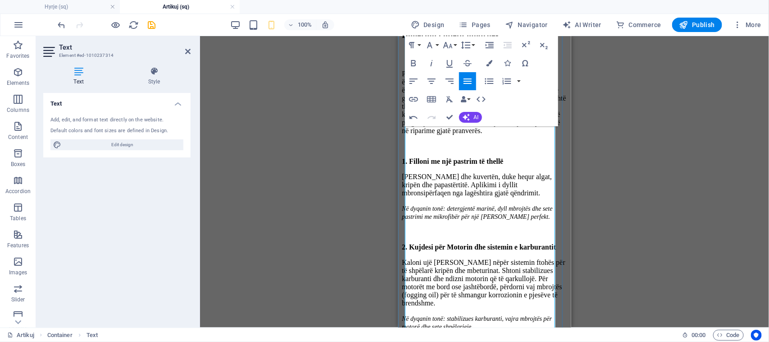
click at [410, 258] on p "Kaloni ujë [PERSON_NAME] nëpër sistemin ftohës për të shpëlarë kripën dhe mbetu…" at bounding box center [484, 282] width 166 height 49
click at [480, 258] on p "Kaloni ujë [PERSON_NAME] nëpër sistemin ftohës për të shpëlarë kripën dhe mbetu…" at bounding box center [484, 282] width 166 height 49
click at [479, 258] on p "Kaloni ujë [PERSON_NAME] nëpër sistemin ftohës për të shpëlarë kripën dhe mbetu…" at bounding box center [484, 282] width 166 height 49
click at [474, 258] on p "Kaloni ujë [PERSON_NAME] nëpër sistemin ftohës për të shpëlarë kripën dhe mbetu…" at bounding box center [484, 282] width 166 height 49
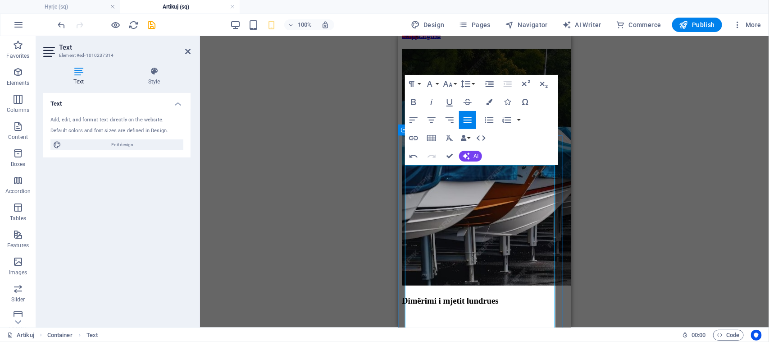
scroll to position [0, 0]
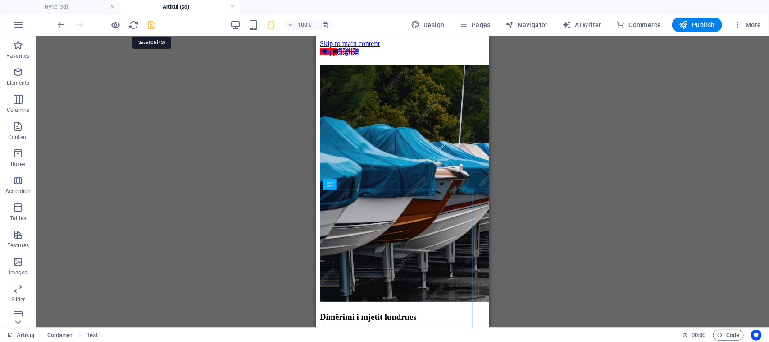
click at [150, 22] on icon "save" at bounding box center [152, 25] width 10 height 10
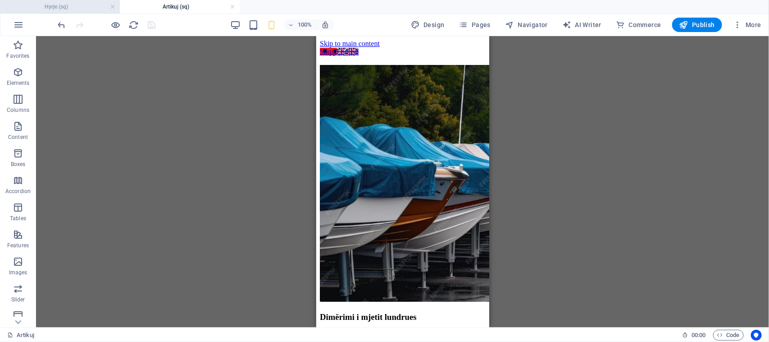
click at [75, 4] on h4 "Hyrje (sq)" at bounding box center [60, 7] width 120 height 10
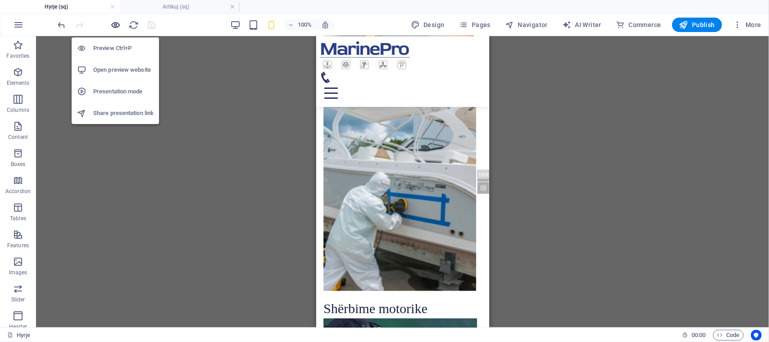
click at [114, 26] on icon "button" at bounding box center [116, 25] width 10 height 10
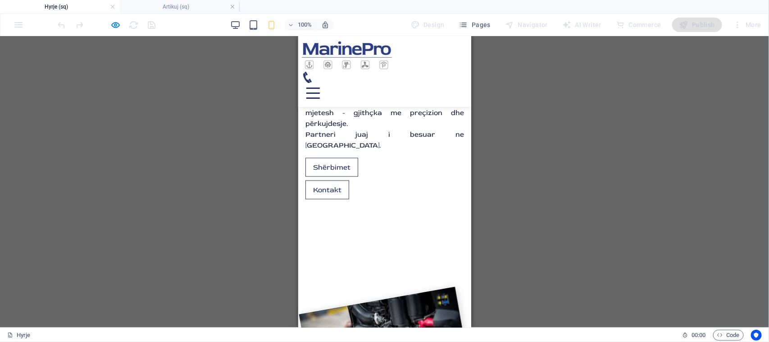
scroll to position [0, 0]
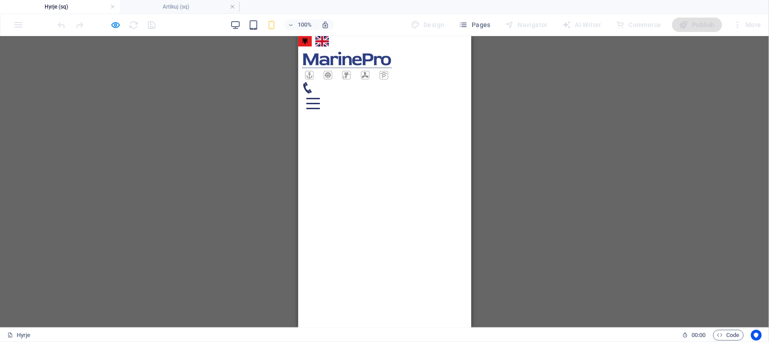
click at [323, 41] on link "English" at bounding box center [322, 41] width 14 height 10
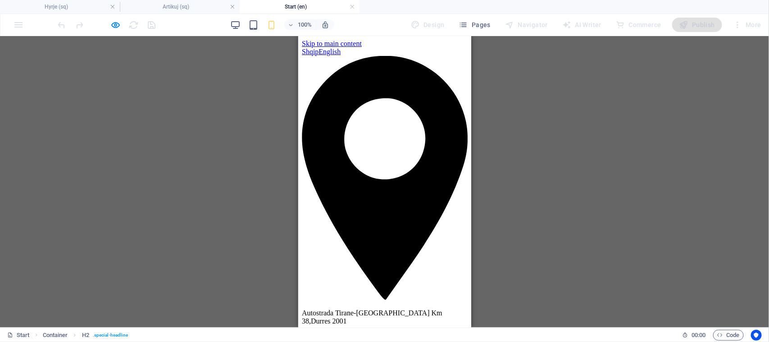
scroll to position [206, 0]
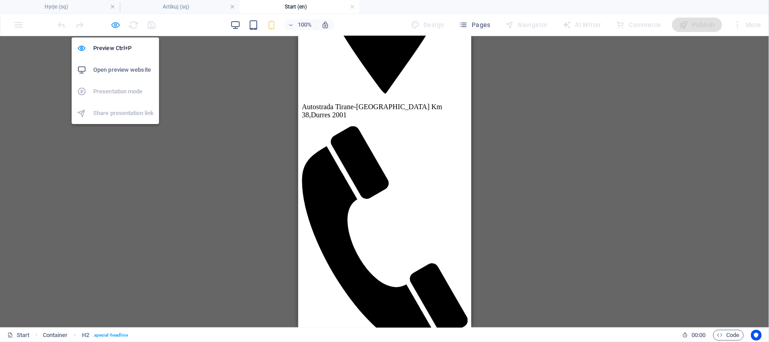
click at [114, 24] on icon "button" at bounding box center [116, 25] width 10 height 10
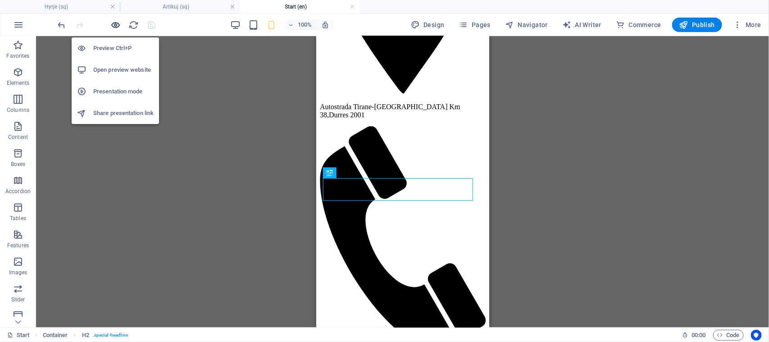
click at [114, 25] on icon "button" at bounding box center [116, 25] width 10 height 10
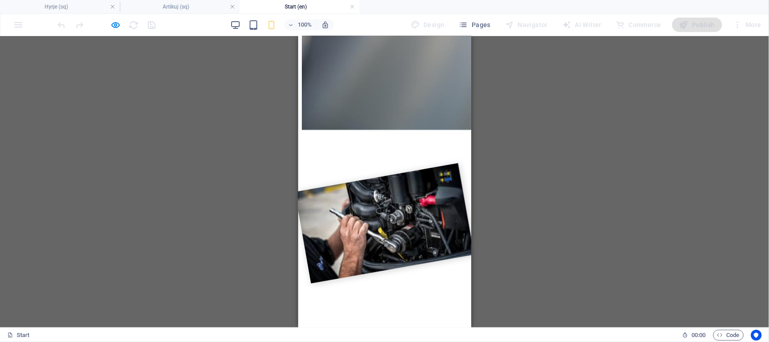
scroll to position [1839, 0]
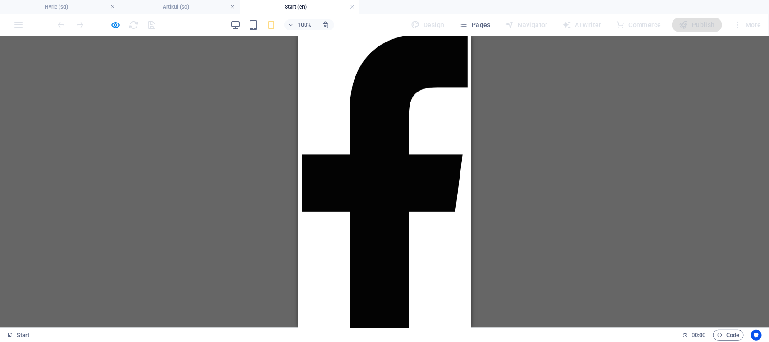
scroll to position [0, 0]
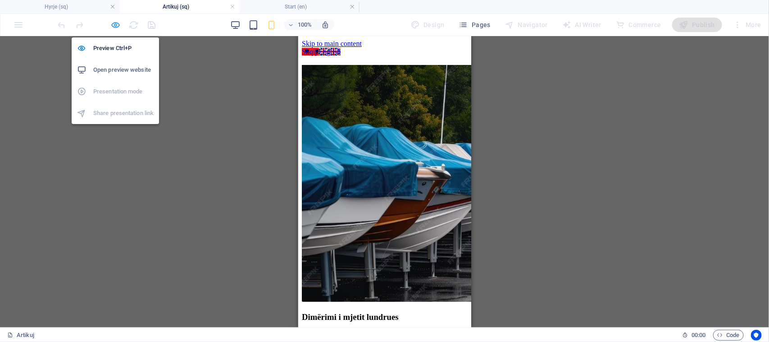
click at [115, 25] on icon "button" at bounding box center [116, 25] width 10 height 10
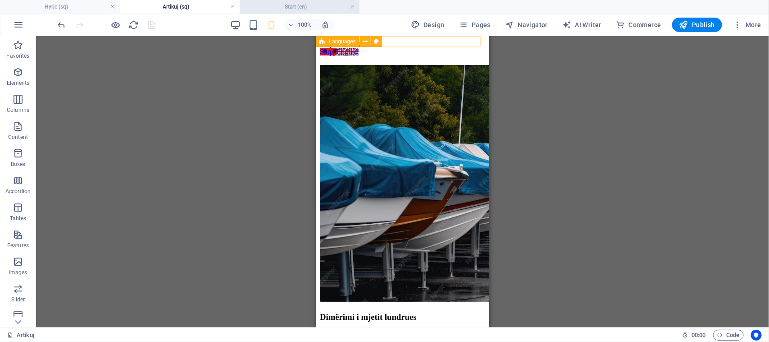
click at [319, 5] on h4 "Start (en)" at bounding box center [300, 7] width 120 height 10
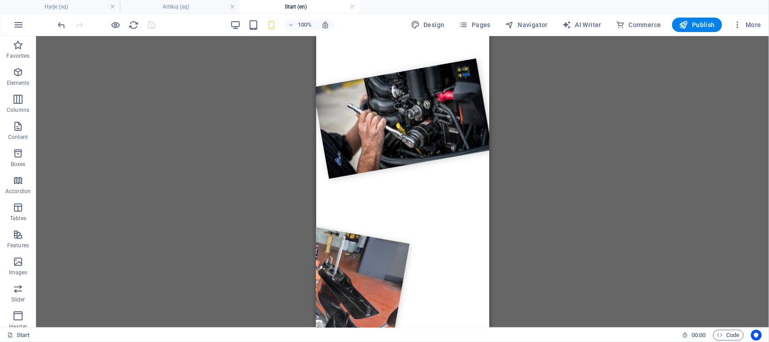
drag, startPoint x: 319, startPoint y: 5, endPoint x: 257, endPoint y: 102, distance: 115.6
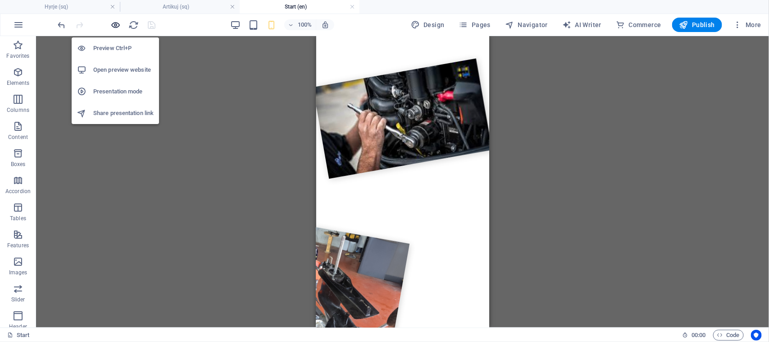
drag, startPoint x: 257, startPoint y: 102, endPoint x: 120, endPoint y: 25, distance: 157.4
click at [120, 25] on icon "button" at bounding box center [116, 25] width 10 height 10
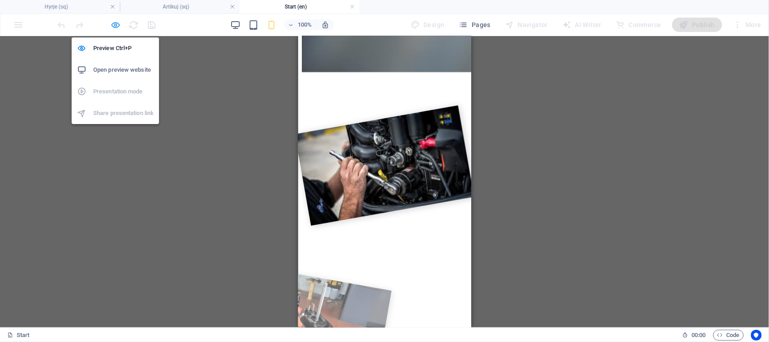
click at [120, 25] on icon "button" at bounding box center [116, 25] width 10 height 10
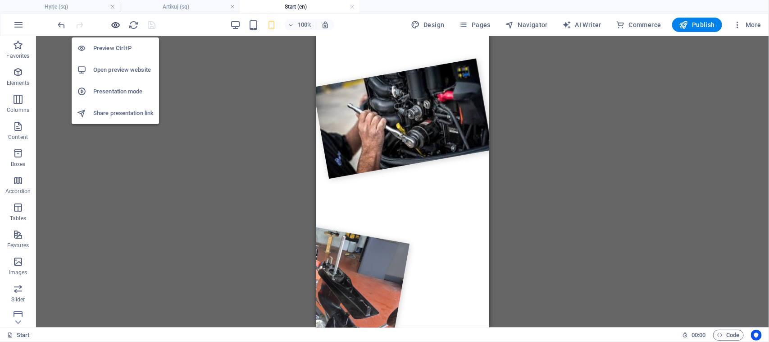
click at [120, 25] on icon "button" at bounding box center [116, 25] width 10 height 10
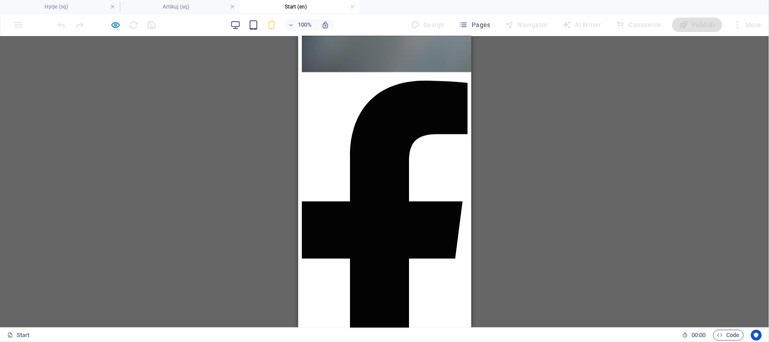
scroll to position [0, 0]
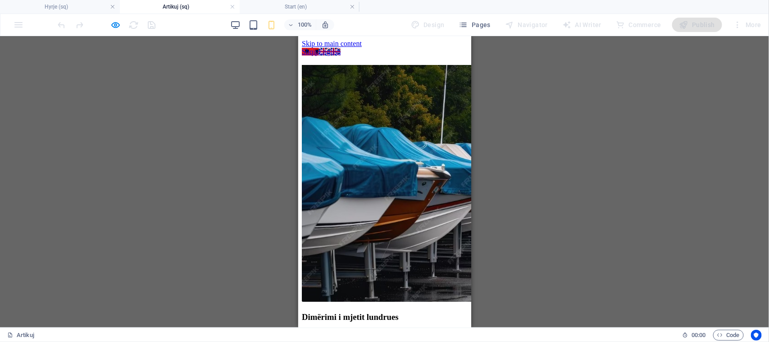
click at [329, 47] on link "English" at bounding box center [329, 51] width 22 height 8
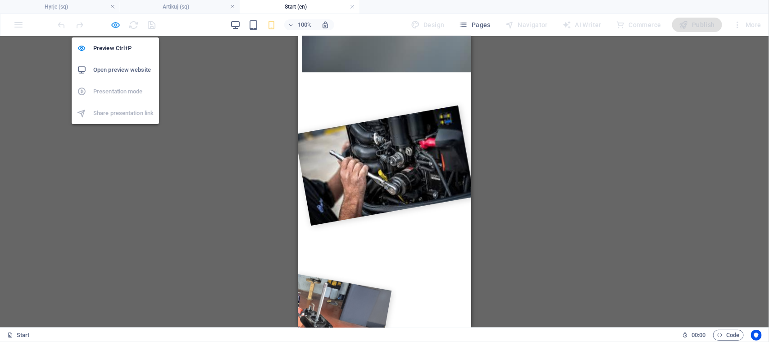
click at [114, 23] on icon "button" at bounding box center [116, 25] width 10 height 10
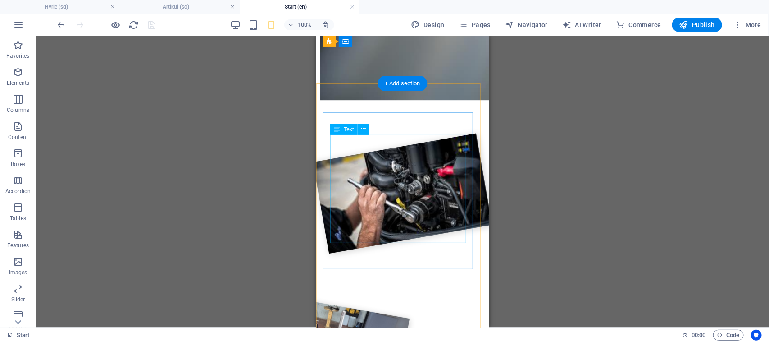
scroll to position [1727, 0]
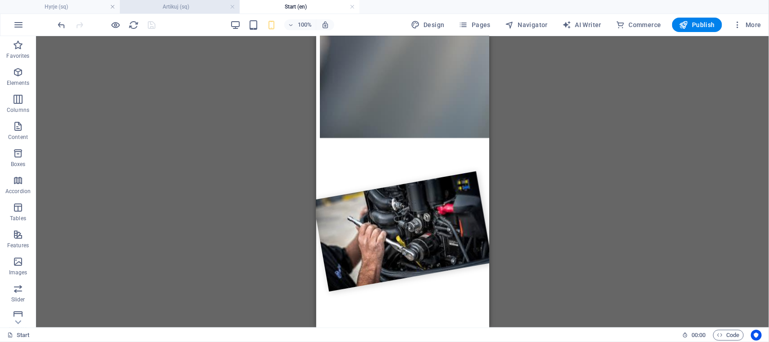
click at [205, 7] on h4 "Artikuj (sq)" at bounding box center [180, 7] width 120 height 10
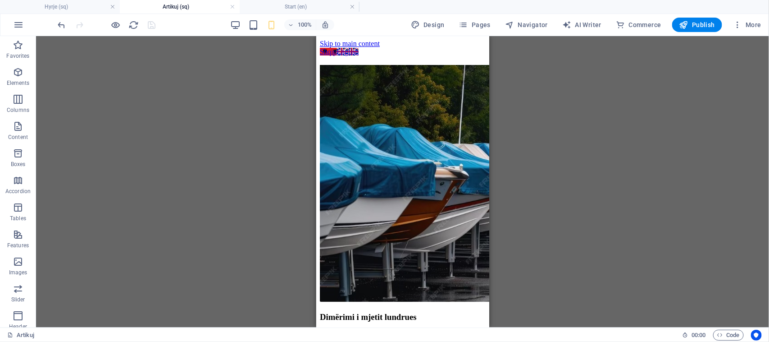
scroll to position [0, 0]
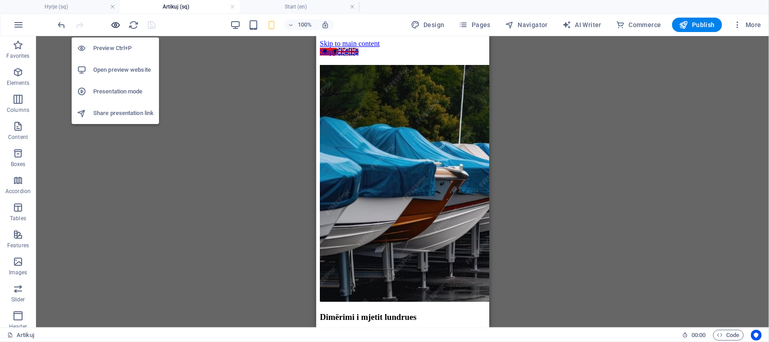
click at [115, 26] on icon "button" at bounding box center [116, 25] width 10 height 10
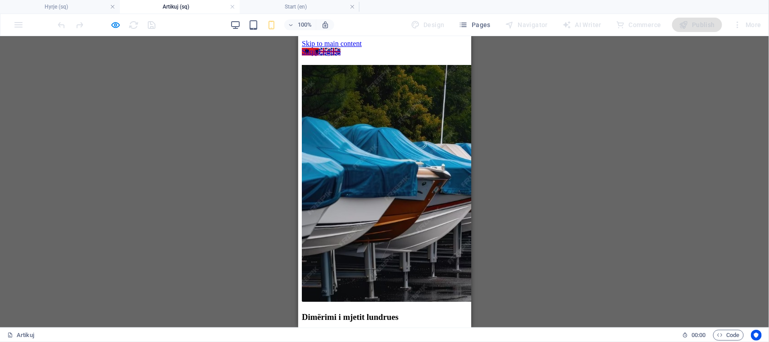
click at [322, 47] on link "English" at bounding box center [329, 51] width 22 height 8
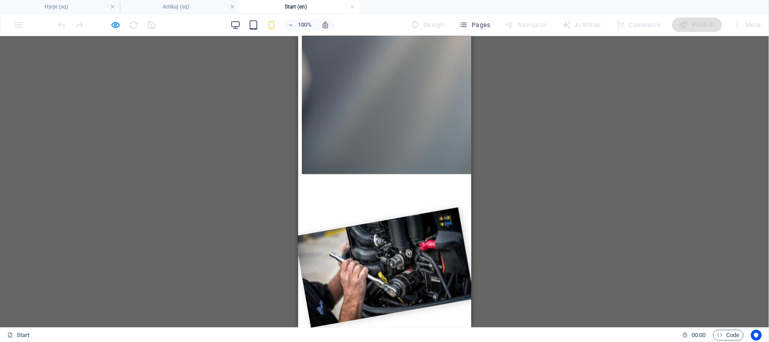
scroll to position [1670, 0]
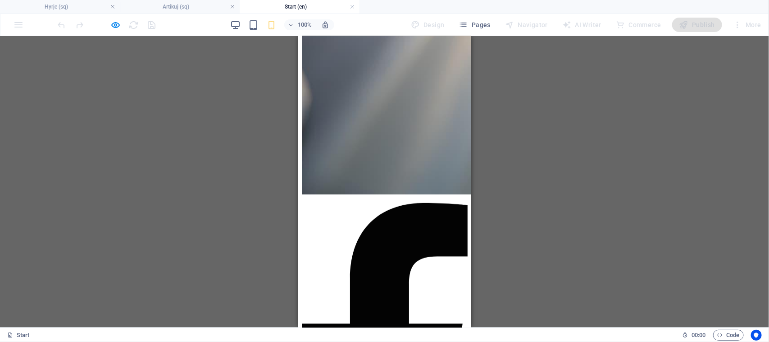
scroll to position [0, 0]
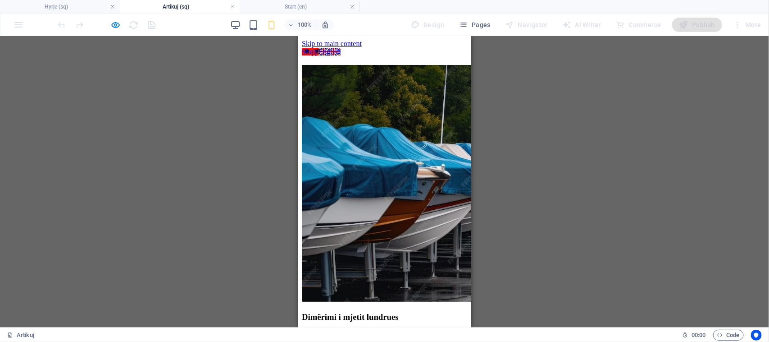
click at [229, 7] on h4 "Artikuj (sq)" at bounding box center [180, 7] width 120 height 10
click at [228, 5] on h4 "Artikuj (sq)" at bounding box center [180, 7] width 120 height 10
click at [231, 5] on link at bounding box center [232, 7] width 5 height 9
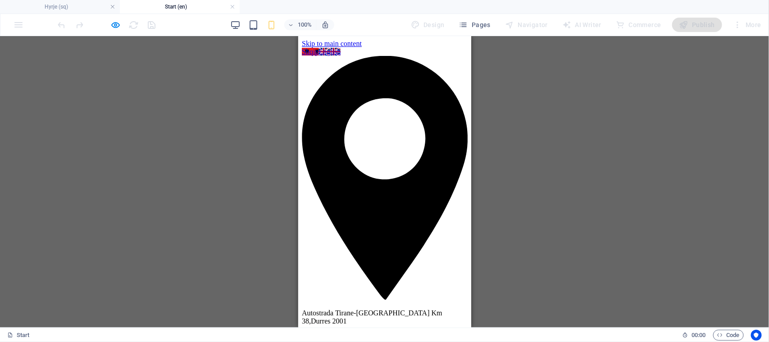
scroll to position [1670, 0]
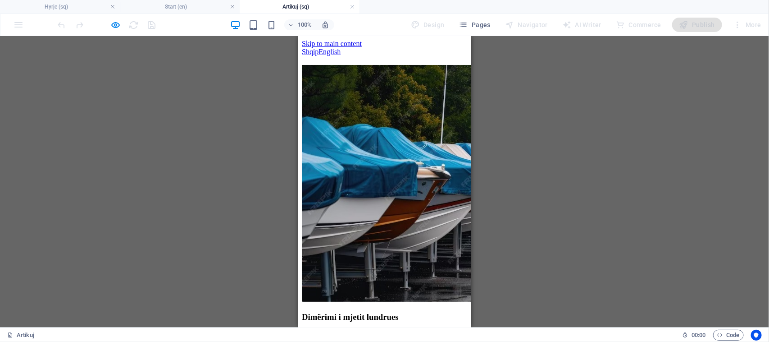
scroll to position [0, 0]
click at [328, 47] on div "Shqip English" at bounding box center [384, 51] width 166 height 8
click at [322, 47] on div "Shqip English" at bounding box center [384, 51] width 166 height 8
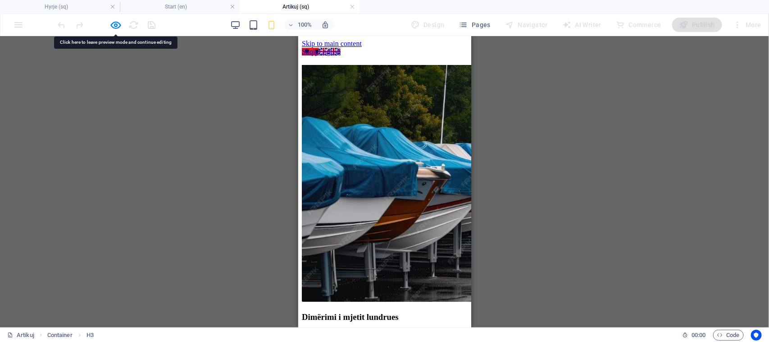
click at [322, 47] on div "Shqip English" at bounding box center [384, 51] width 166 height 8
drag, startPoint x: 415, startPoint y: 59, endPoint x: 117, endPoint y: 23, distance: 300.5
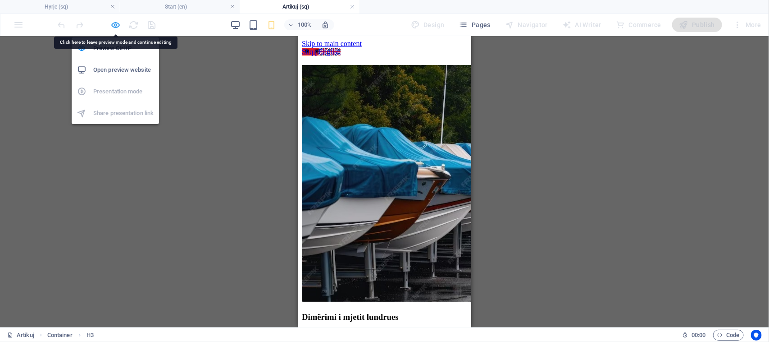
click at [117, 24] on icon "button" at bounding box center [116, 25] width 10 height 10
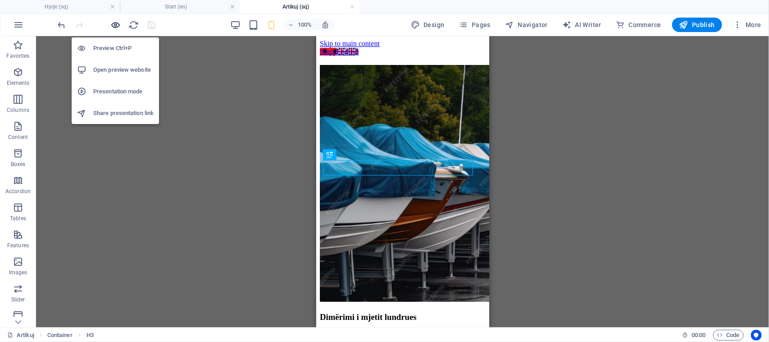
click at [119, 28] on icon "button" at bounding box center [116, 25] width 10 height 10
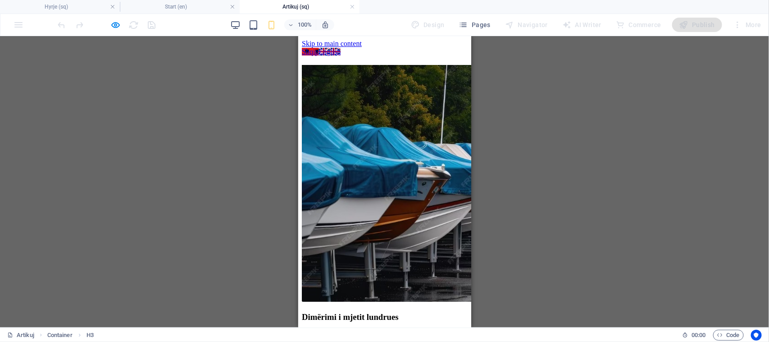
click at [323, 47] on link "English" at bounding box center [329, 51] width 22 height 8
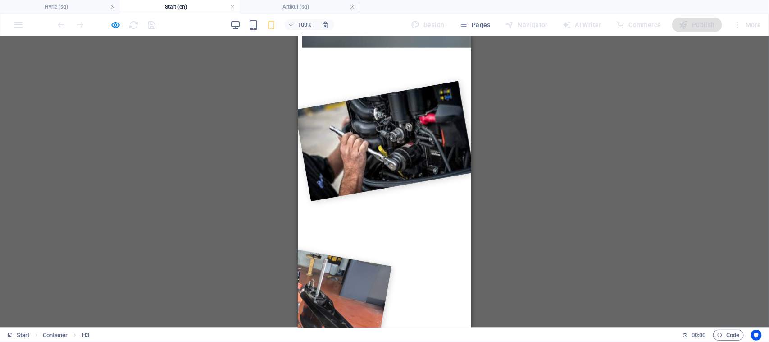
scroll to position [1647, 0]
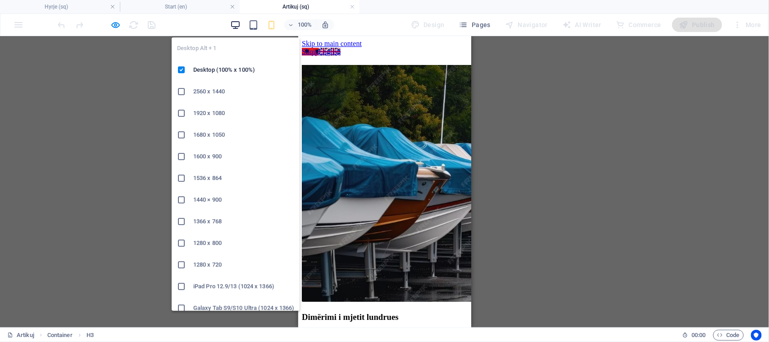
click at [237, 20] on icon "button" at bounding box center [235, 25] width 10 height 10
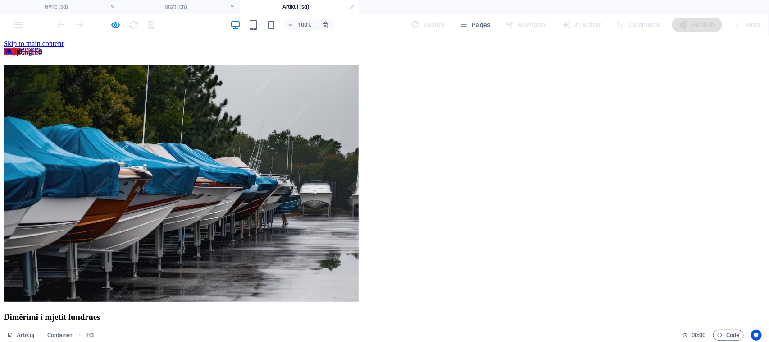
click at [26, 47] on link "English" at bounding box center [31, 51] width 22 height 8
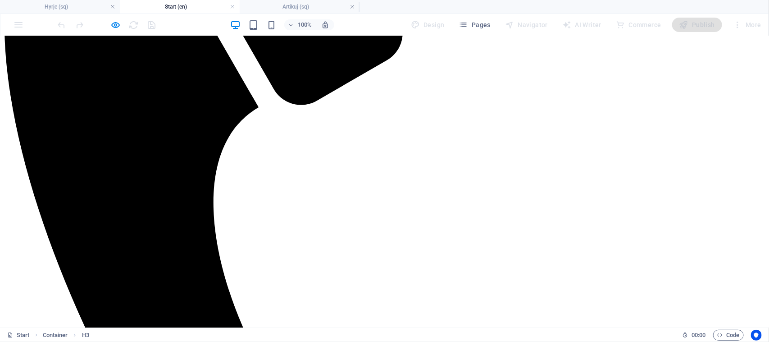
scroll to position [1196, 0]
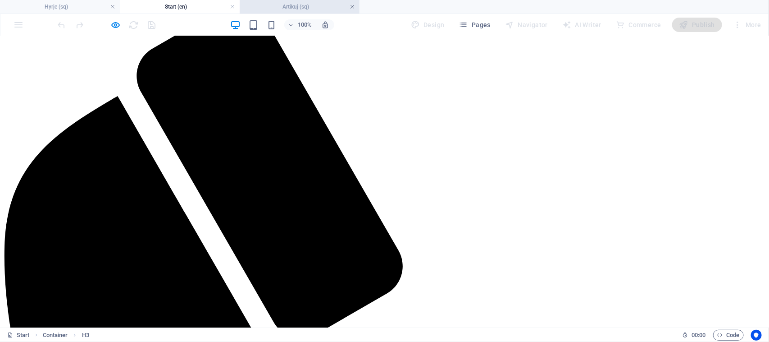
click at [351, 8] on link at bounding box center [352, 7] width 5 height 9
click at [110, 5] on link at bounding box center [112, 7] width 5 height 9
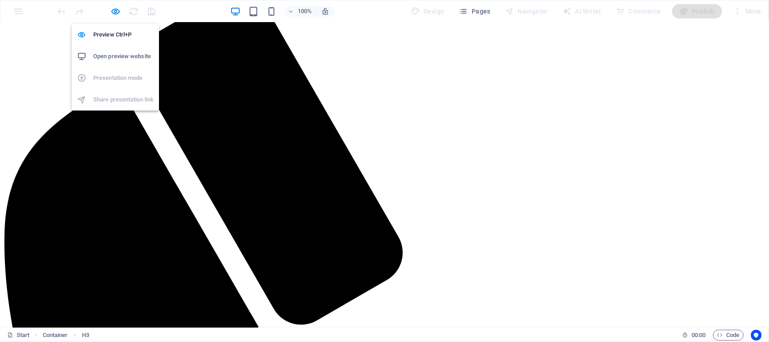
scroll to position [1209, 0]
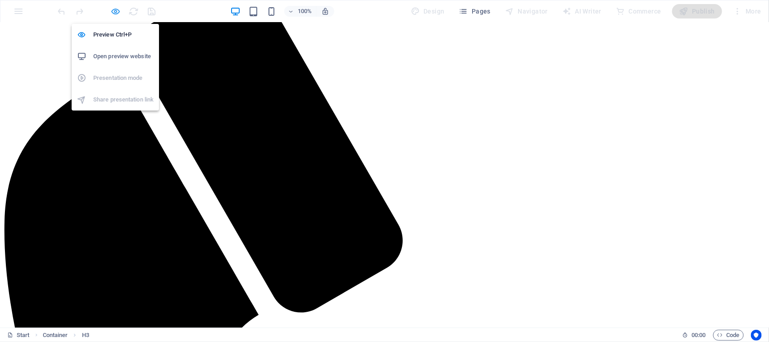
click at [116, 14] on icon "button" at bounding box center [116, 11] width 10 height 10
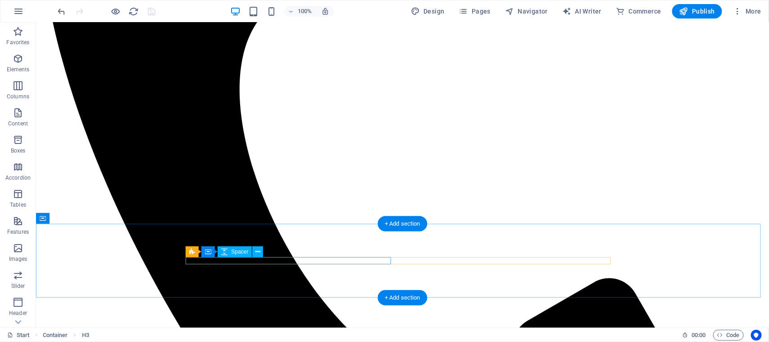
scroll to position [1363, 0]
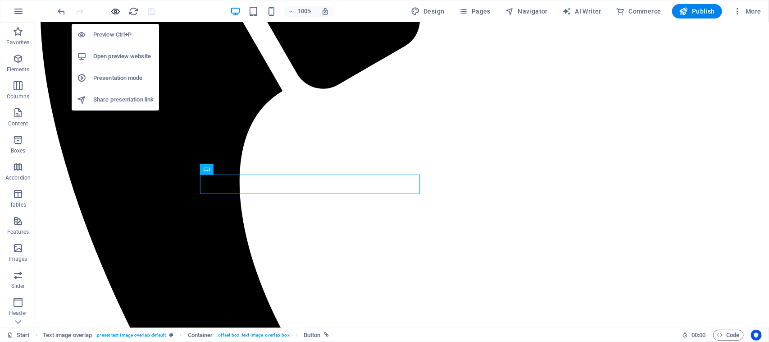
click at [115, 12] on icon "button" at bounding box center [116, 11] width 10 height 10
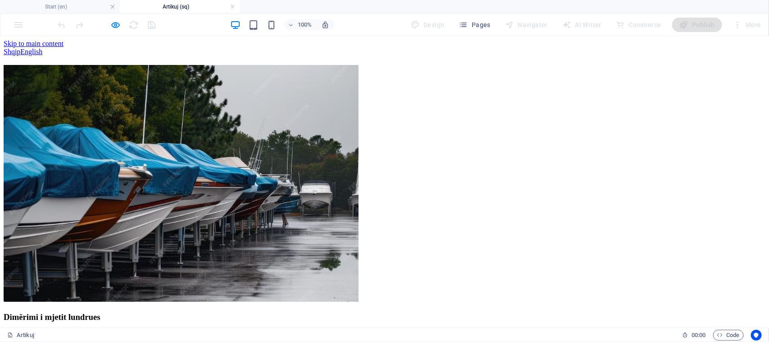
scroll to position [0, 0]
click at [27, 47] on div "Shqip English" at bounding box center [385, 51] width 762 height 8
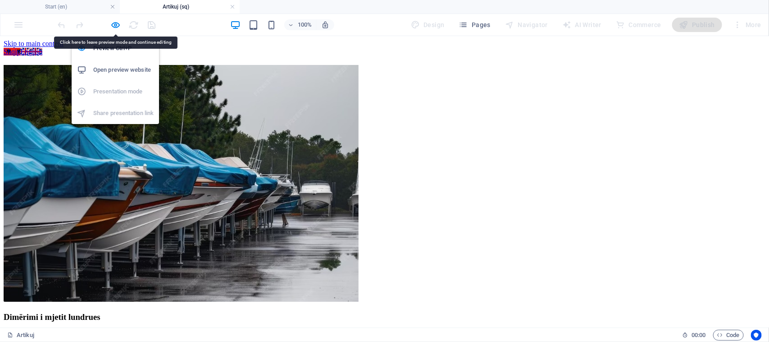
click at [119, 34] on div "Preview Ctrl+P Open preview website Presentation mode Share presentation link" at bounding box center [115, 77] width 87 height 94
click at [115, 26] on icon "button" at bounding box center [116, 25] width 10 height 10
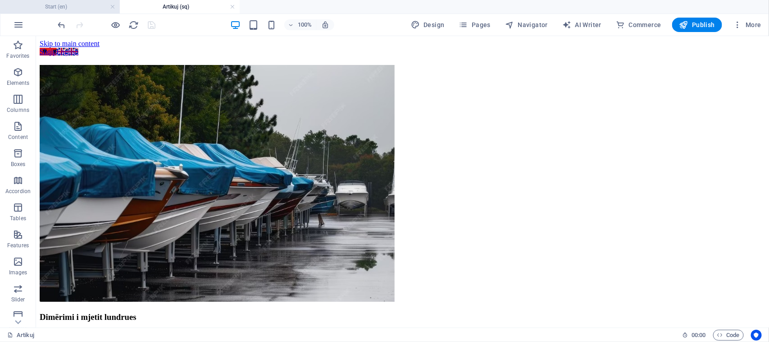
click at [89, 7] on h4 "Start (en)" at bounding box center [60, 7] width 120 height 10
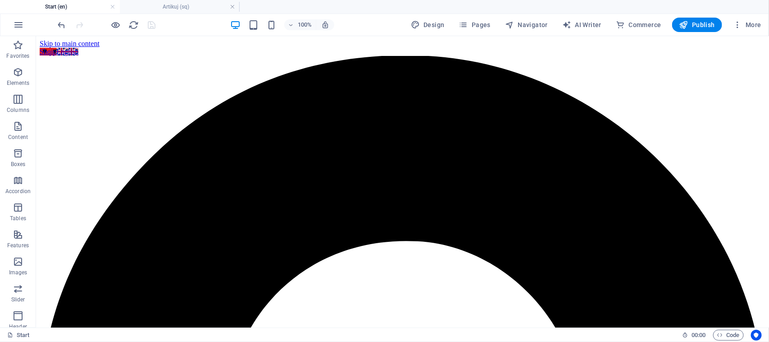
scroll to position [1398, 0]
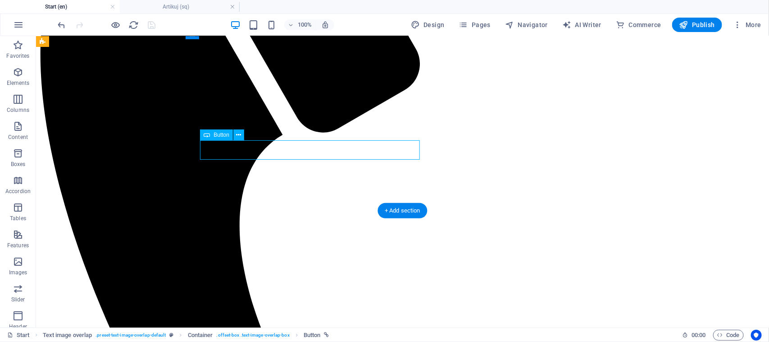
select select "1"
select select
select select "external"
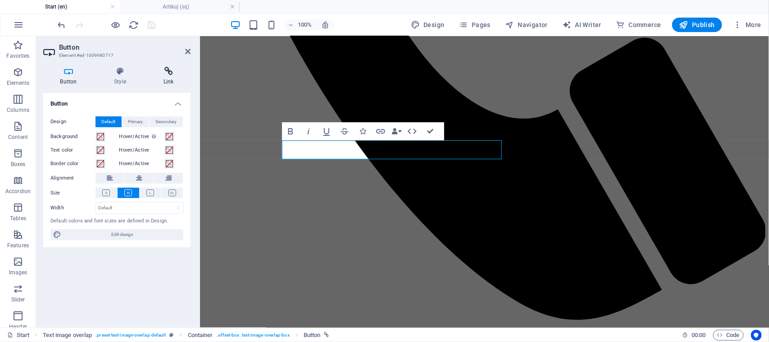
click at [167, 79] on h4 "Link" at bounding box center [168, 76] width 44 height 19
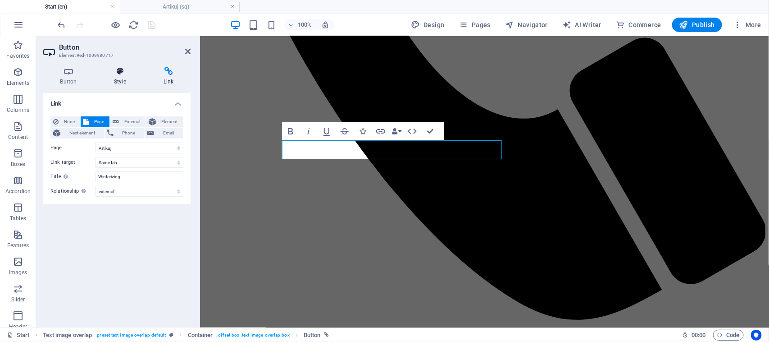
click at [133, 75] on icon at bounding box center [120, 71] width 46 height 9
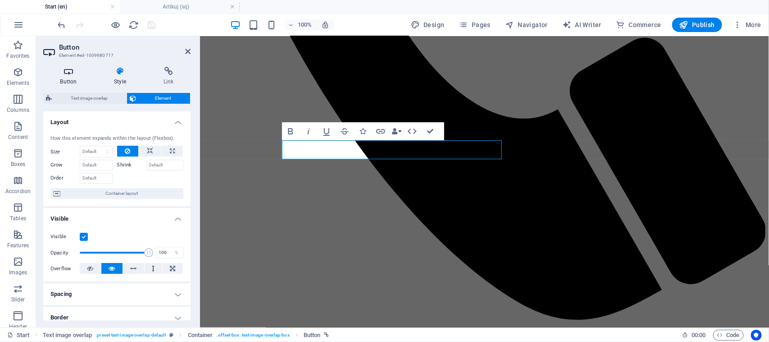
click at [50, 82] on h4 "Button" at bounding box center [70, 76] width 54 height 19
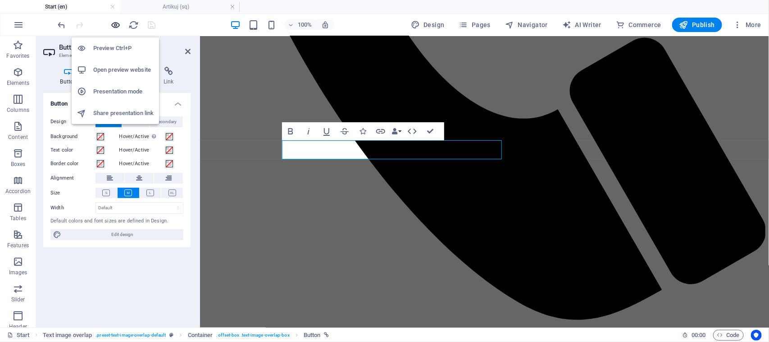
click at [115, 26] on icon "button" at bounding box center [116, 25] width 10 height 10
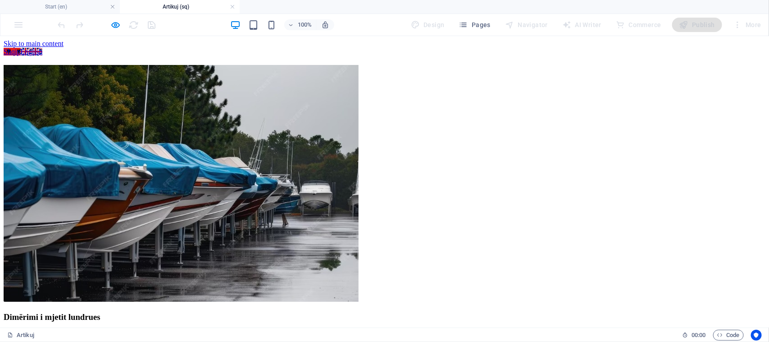
click at [233, 8] on link at bounding box center [232, 7] width 5 height 9
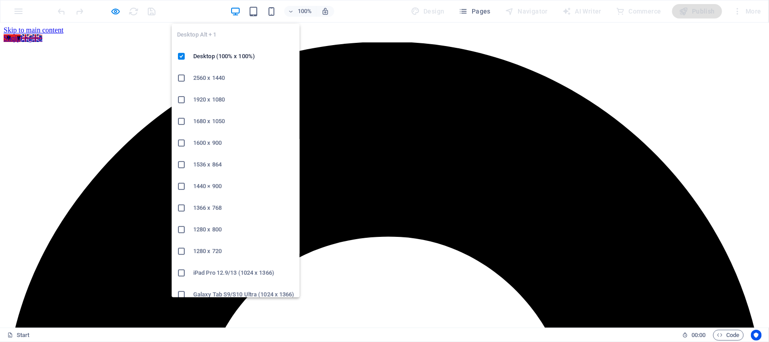
scroll to position [1413, 0]
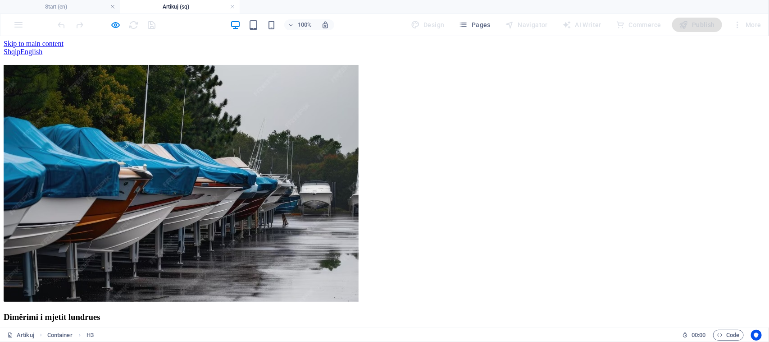
scroll to position [0, 0]
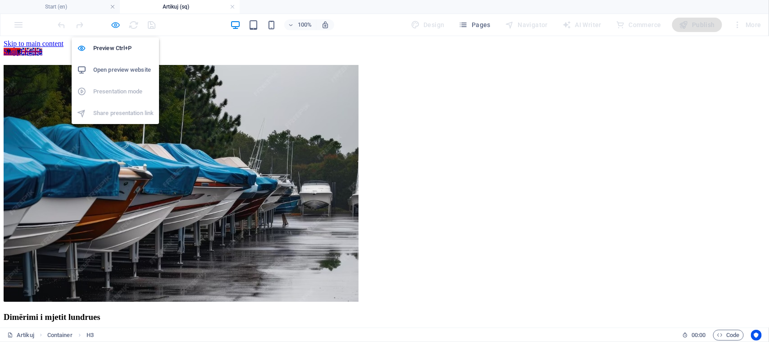
click at [119, 28] on icon "button" at bounding box center [116, 25] width 10 height 10
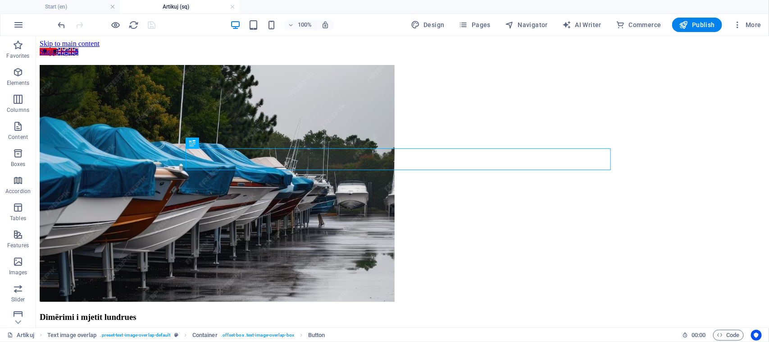
click at [211, 28] on div "100% Design Pages Navigator AI Writer Commerce Publish More" at bounding box center [410, 25] width 709 height 14
click at [744, 27] on span "More" at bounding box center [747, 24] width 28 height 9
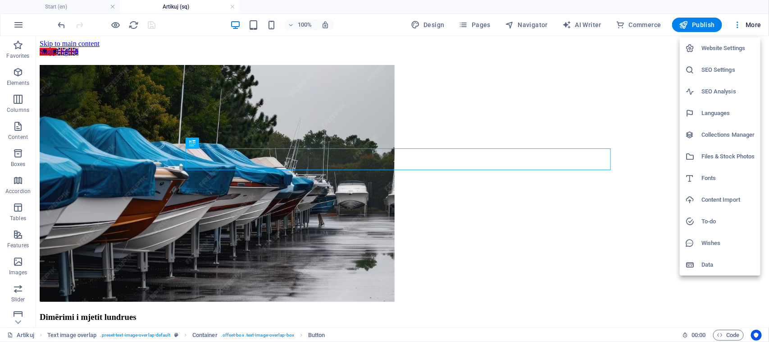
click at [725, 115] on h6 "Languages" at bounding box center [729, 113] width 54 height 11
select select "4"
select select "41"
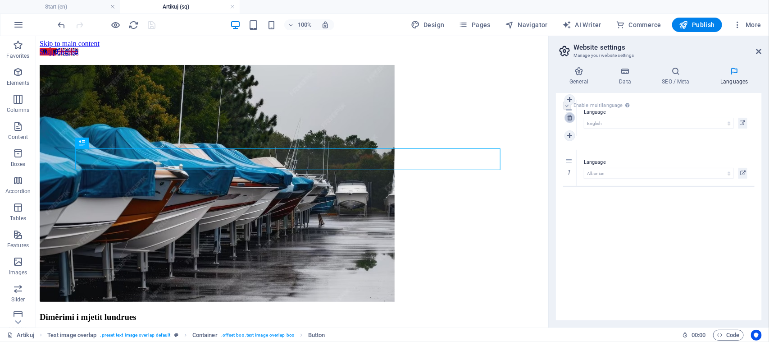
drag, startPoint x: 570, startPoint y: 169, endPoint x: 570, endPoint y: 118, distance: 51.4
select select "41"
click at [149, 27] on icon "save" at bounding box center [152, 25] width 10 height 10
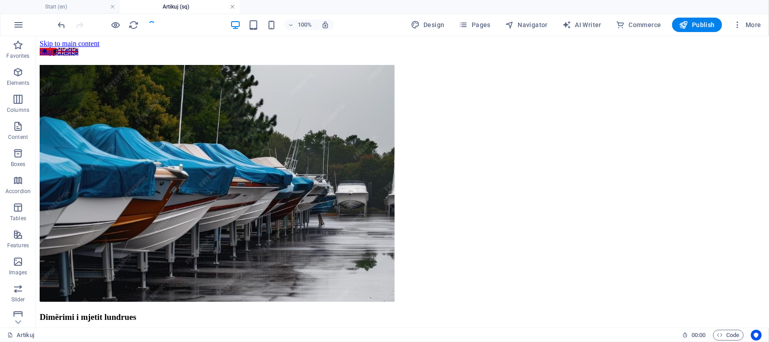
click at [233, 5] on link at bounding box center [232, 7] width 5 height 9
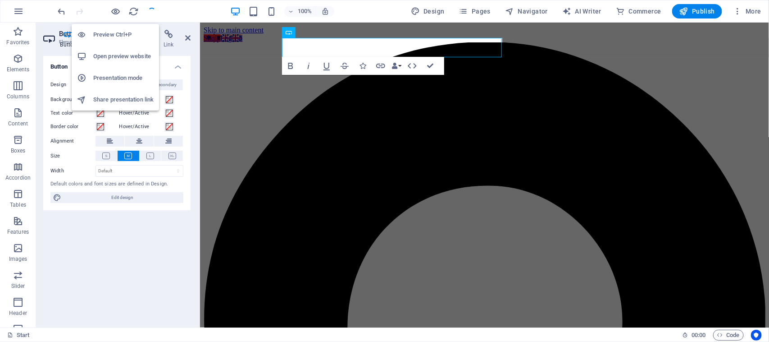
scroll to position [1434, 0]
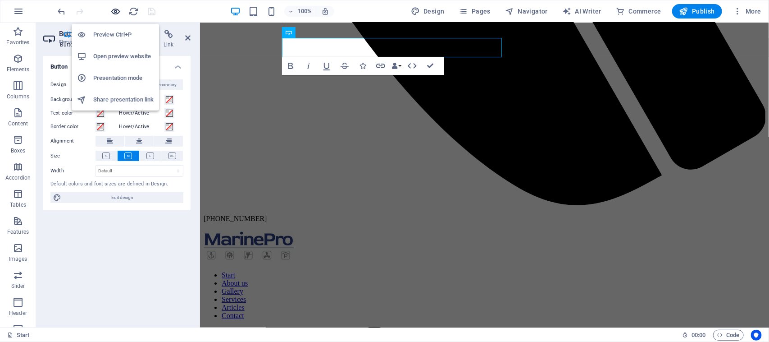
click at [117, 12] on icon "button" at bounding box center [116, 11] width 10 height 10
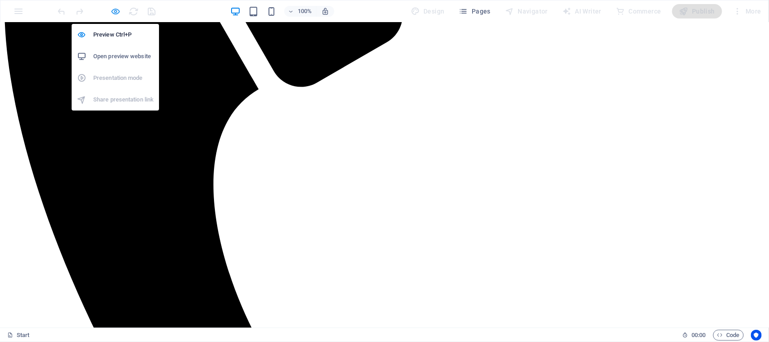
scroll to position [1514, 0]
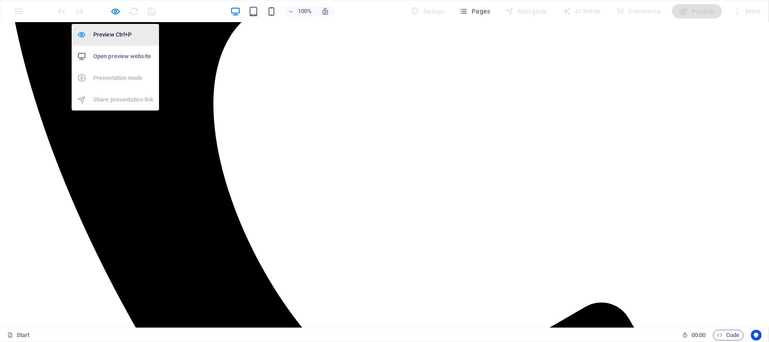
click at [115, 32] on h6 "Preview Ctrl+P" at bounding box center [123, 34] width 60 height 11
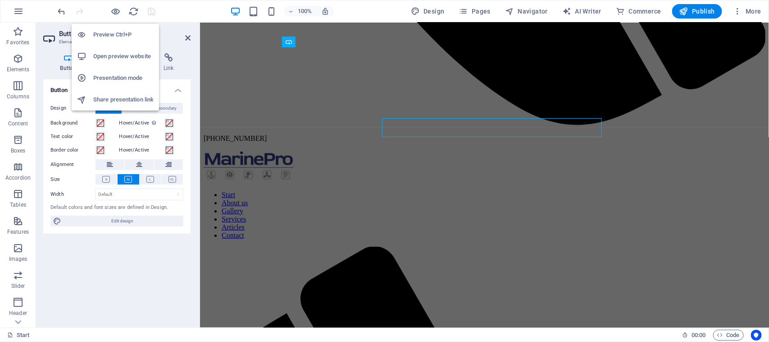
scroll to position [1434, 0]
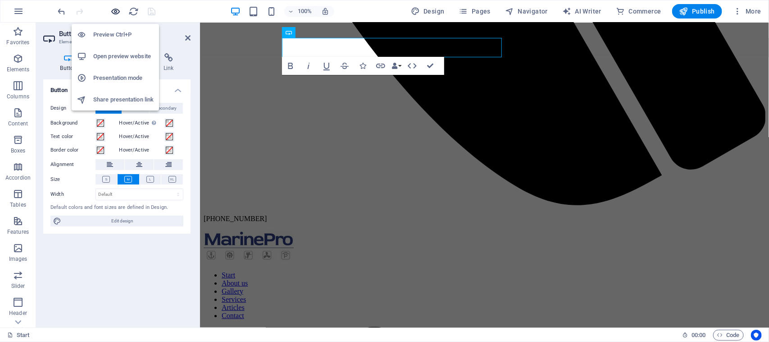
click at [119, 10] on icon "button" at bounding box center [116, 11] width 10 height 10
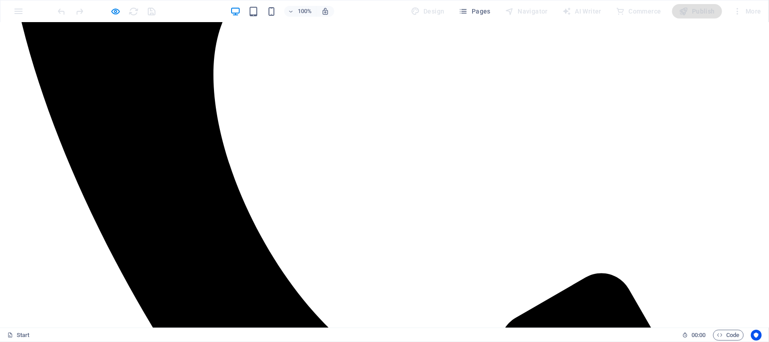
scroll to position [1458, 0]
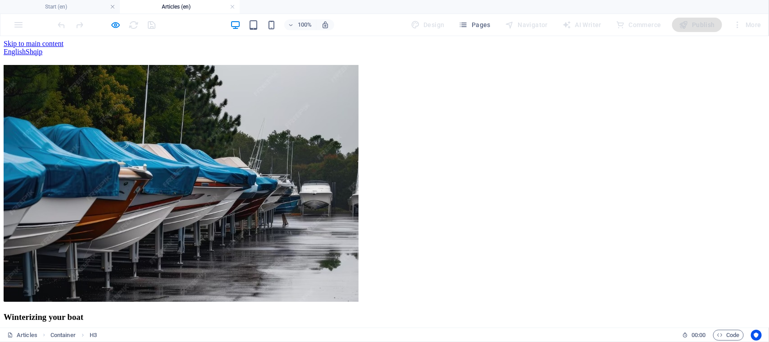
scroll to position [0, 0]
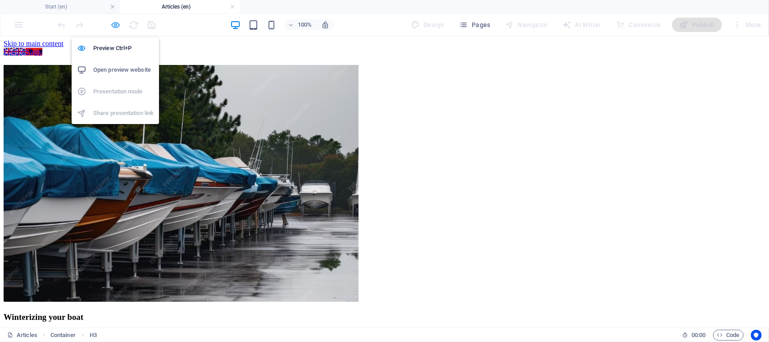
click at [120, 25] on icon "button" at bounding box center [116, 25] width 10 height 10
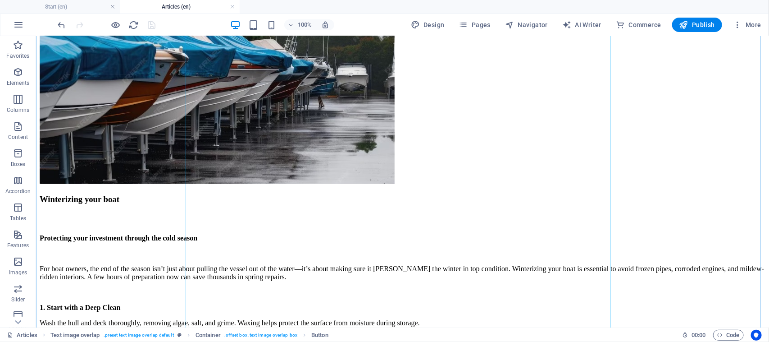
scroll to position [225, 0]
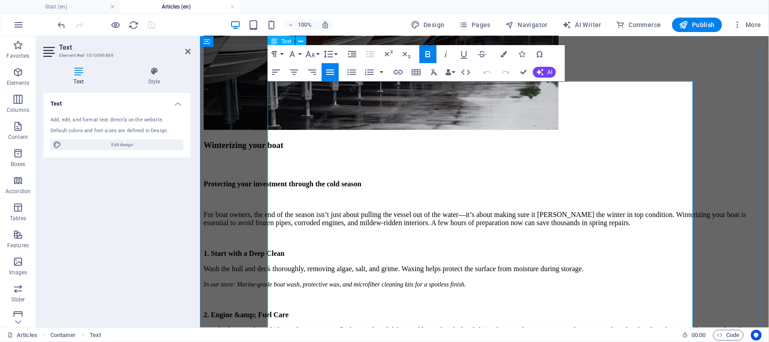
scroll to position [3, 0]
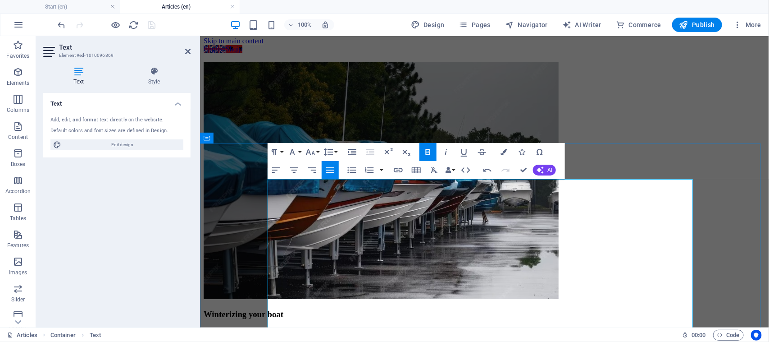
scroll to position [172, 0]
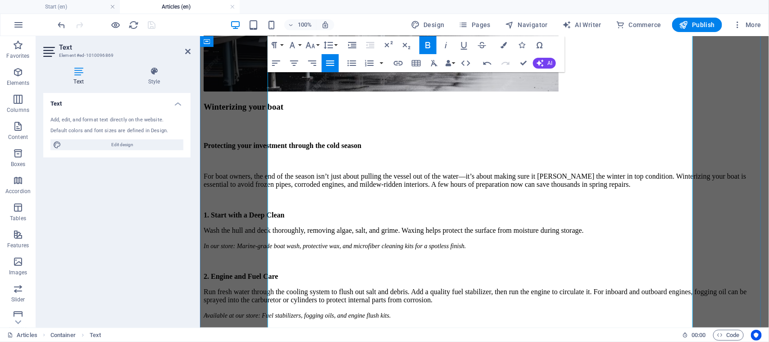
scroll to position [228, 0]
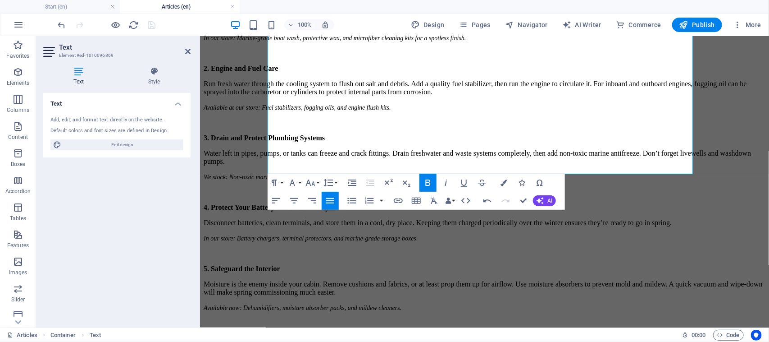
scroll to position [453, 0]
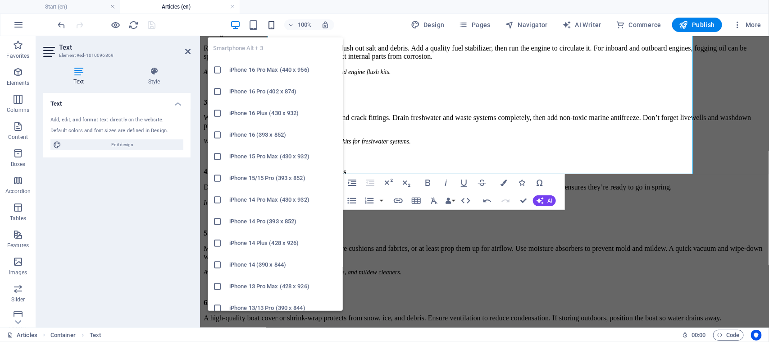
click at [275, 24] on icon "button" at bounding box center [271, 25] width 10 height 10
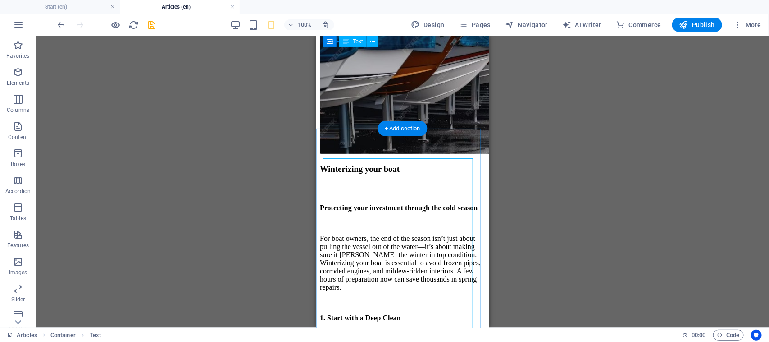
scroll to position [32, 0]
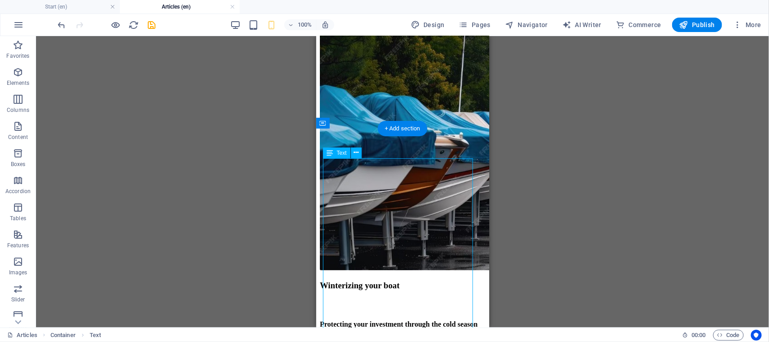
drag, startPoint x: 451, startPoint y: 163, endPoint x: 446, endPoint y: 185, distance: 22.5
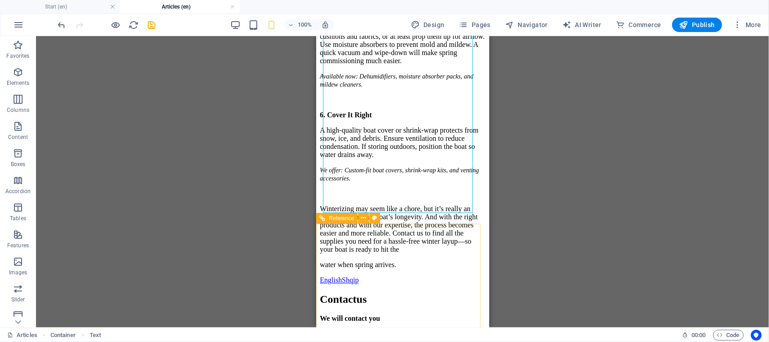
scroll to position [820, 0]
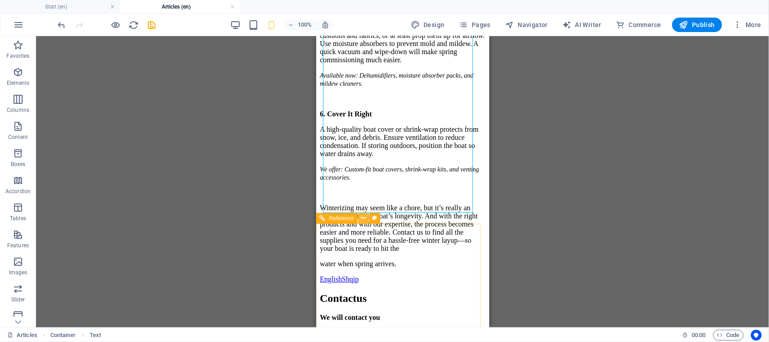
click at [363, 219] on icon at bounding box center [363, 217] width 5 height 9
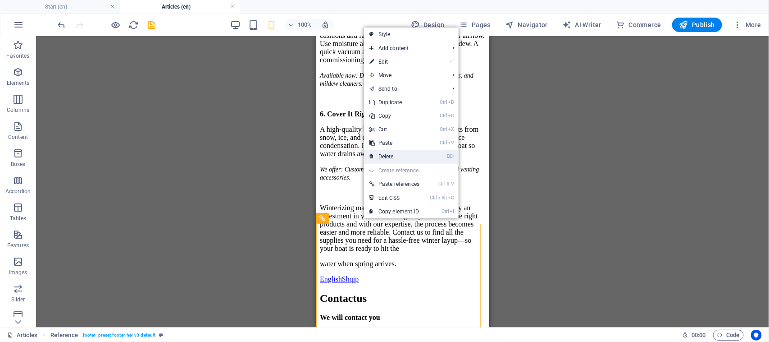
click at [396, 160] on link "⌦ Delete" at bounding box center [394, 157] width 61 height 14
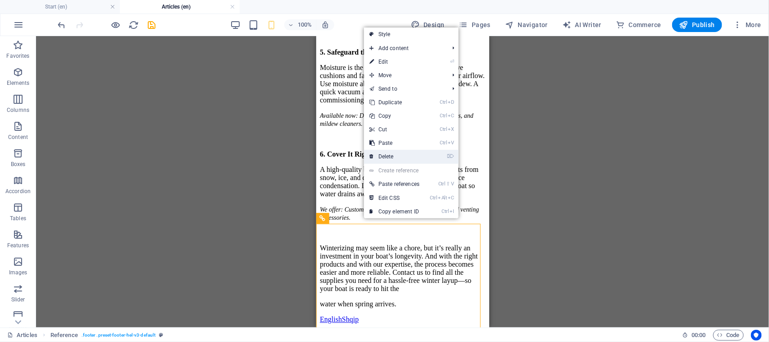
scroll to position [716, 0]
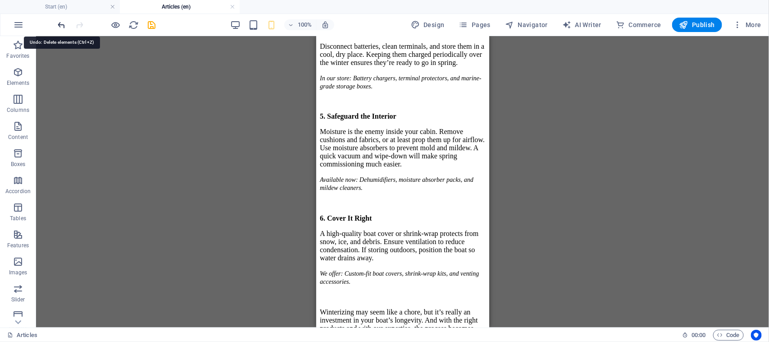
click at [63, 24] on icon "undo" at bounding box center [62, 25] width 10 height 10
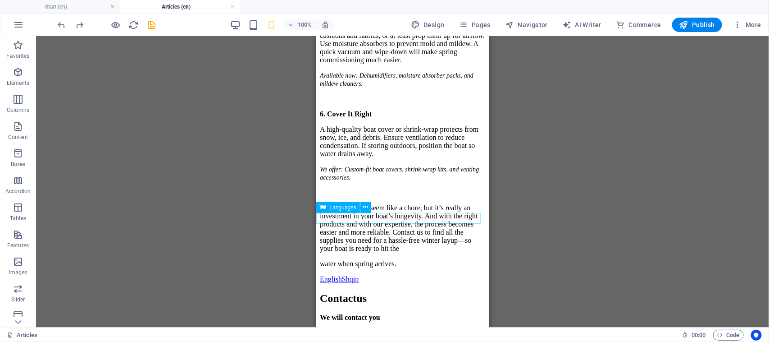
click at [333, 274] on div "English Shqip" at bounding box center [402, 278] width 166 height 8
click at [366, 206] on icon at bounding box center [365, 206] width 5 height 9
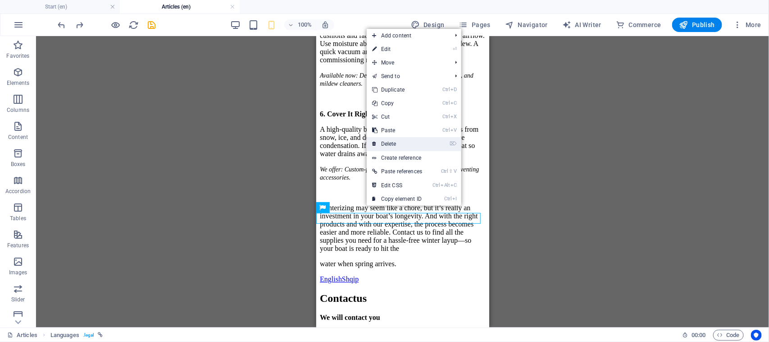
click at [393, 144] on link "⌦ Delete" at bounding box center [397, 144] width 61 height 14
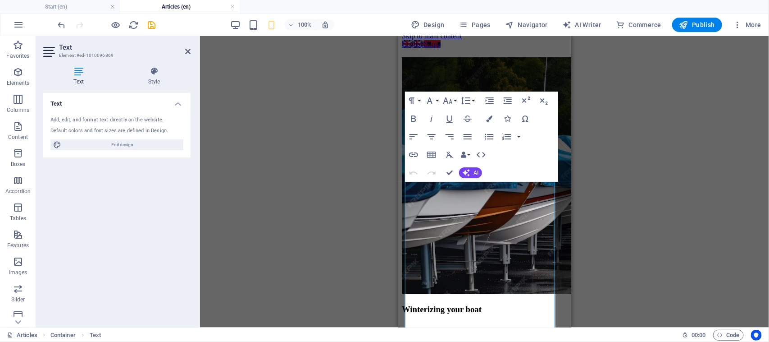
drag, startPoint x: 43, startPoint y: 158, endPoint x: 322, endPoint y: 177, distance: 279.6
click at [322, 177] on div "Drag here to replace the existing content. Press “Ctrl” if you want to create a…" at bounding box center [484, 181] width 569 height 291
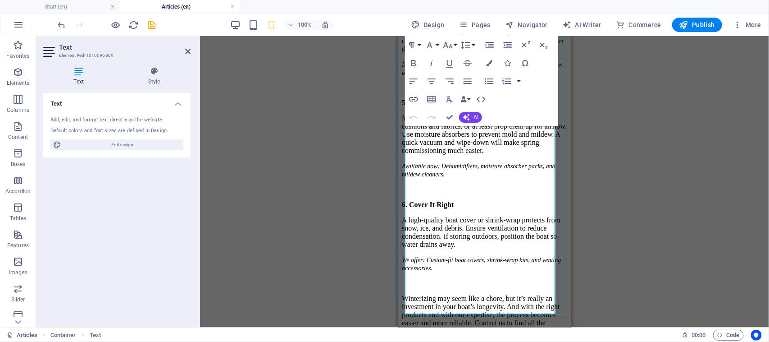
scroll to position [740, 0]
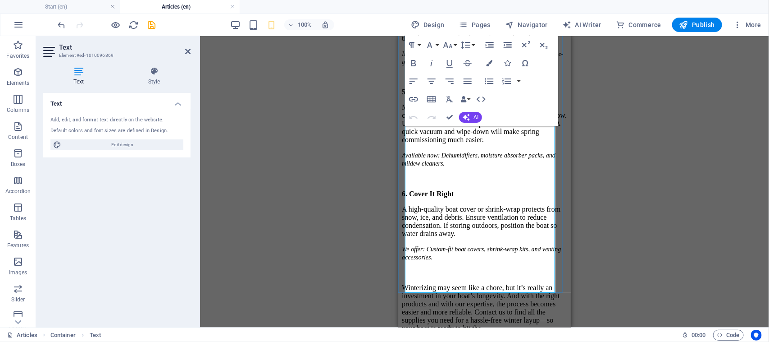
click at [423, 283] on p "Winterizing may seem like a chore, but it’s really an investment in your boat’s…" at bounding box center [484, 307] width 166 height 49
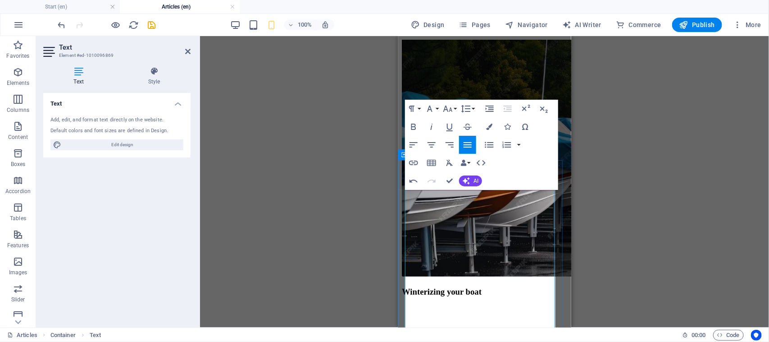
scroll to position [0, 0]
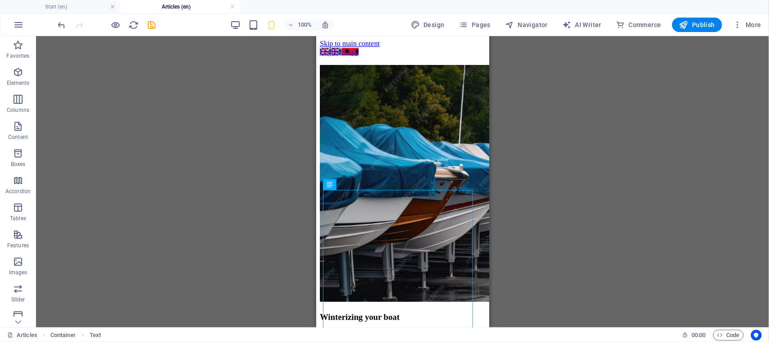
click at [490, 173] on div "Drag here to replace the existing content. Press “Ctrl” if you want to create a…" at bounding box center [402, 181] width 733 height 291
click at [158, 23] on div "100% Design Pages Navigator AI Writer Commerce Publish More" at bounding box center [410, 25] width 709 height 14
click at [153, 24] on icon "save" at bounding box center [152, 25] width 10 height 10
click at [735, 26] on icon "button" at bounding box center [737, 24] width 9 height 9
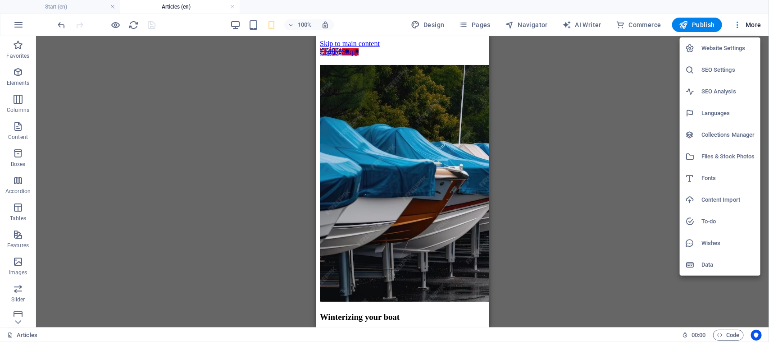
click at [706, 112] on h6 "Languages" at bounding box center [729, 113] width 54 height 11
select select "41"
select select "4"
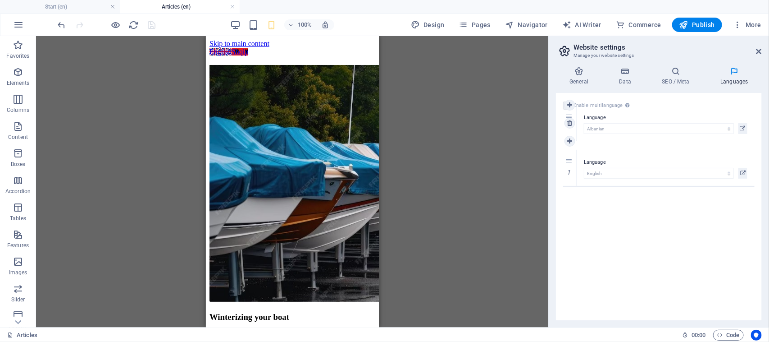
drag, startPoint x: 570, startPoint y: 159, endPoint x: 567, endPoint y: 113, distance: 46.1
select select "4"
click at [567, 113] on div "Enable multilanguage To disable multilanguage delete all languages until only o…" at bounding box center [659, 206] width 206 height 227
click at [762, 51] on icon at bounding box center [759, 51] width 5 height 7
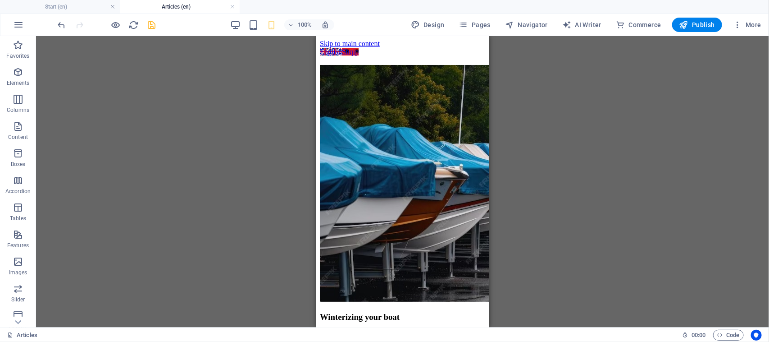
click at [158, 30] on div "100% Design Pages Navigator AI Writer Commerce Publish More" at bounding box center [410, 25] width 709 height 14
click at [154, 25] on icon "save" at bounding box center [152, 25] width 10 height 10
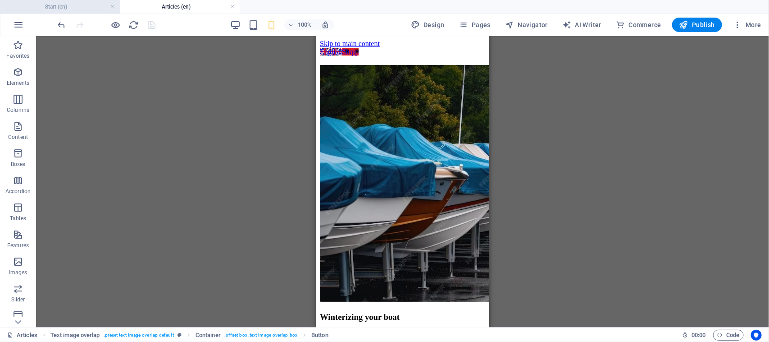
click at [82, 8] on h4 "Start (en)" at bounding box center [60, 7] width 120 height 10
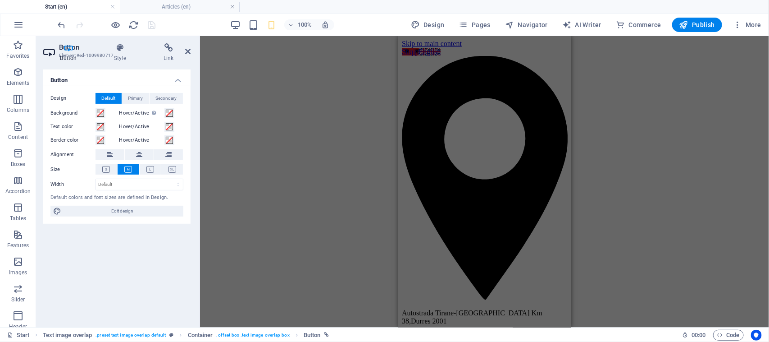
scroll to position [1797, 0]
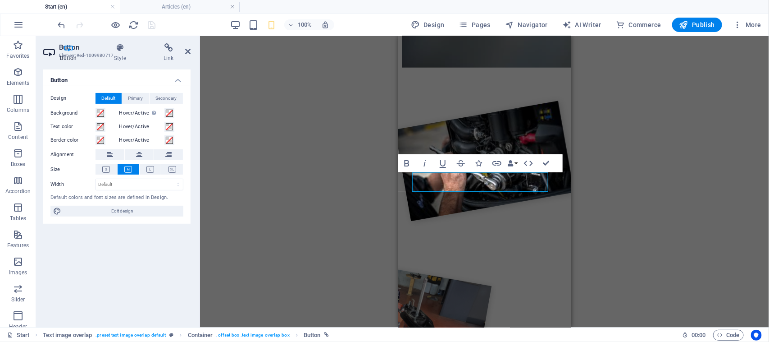
click at [299, 154] on div "H2 Container Banner Container Banner Icon Button Text image overlap Container T…" at bounding box center [484, 181] width 569 height 291
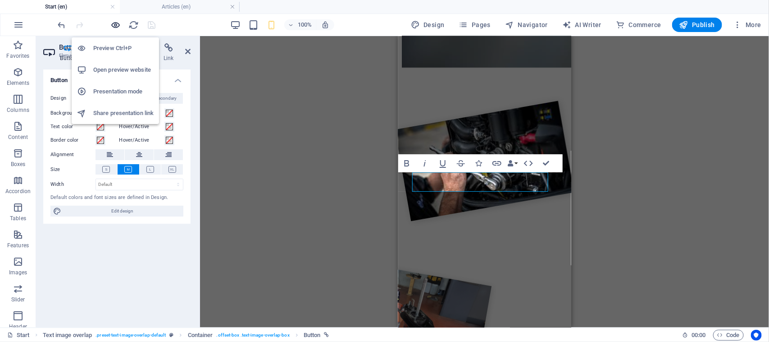
click at [115, 24] on icon "button" at bounding box center [116, 25] width 10 height 10
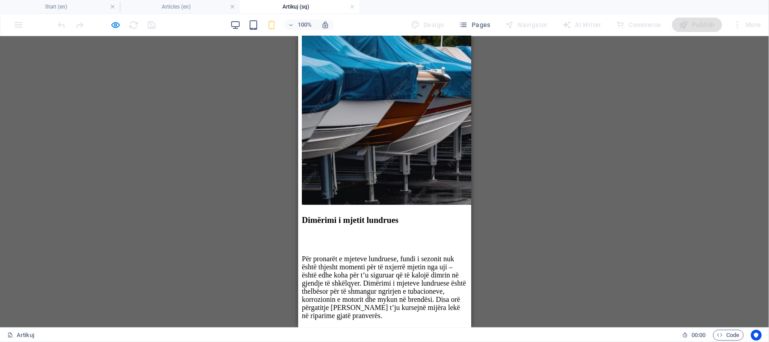
scroll to position [113, 0]
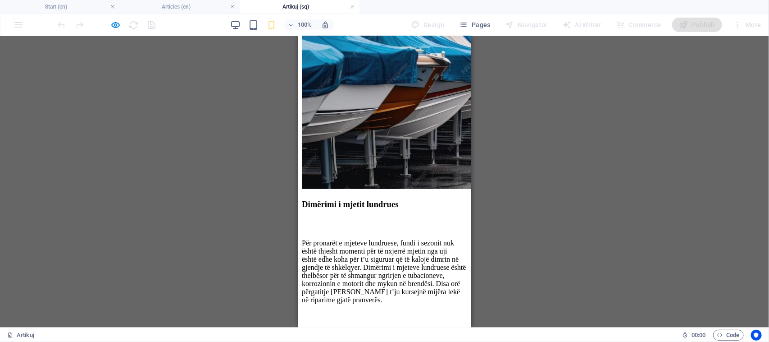
click at [443, 217] on div at bounding box center [384, 224] width 166 height 14
click at [435, 199] on div "Dimërimi i mjetit lundrues" at bounding box center [384, 204] width 166 height 10
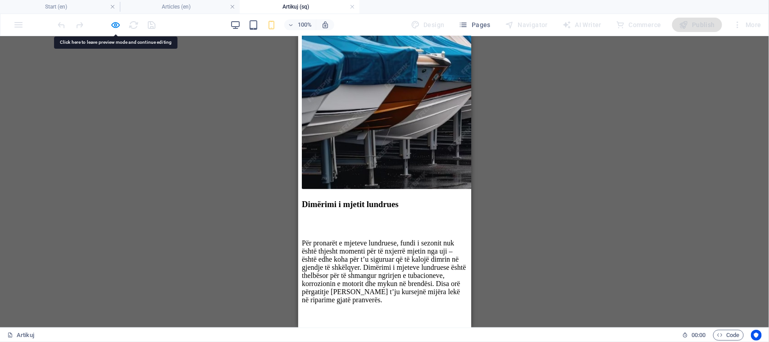
scroll to position [338, 0]
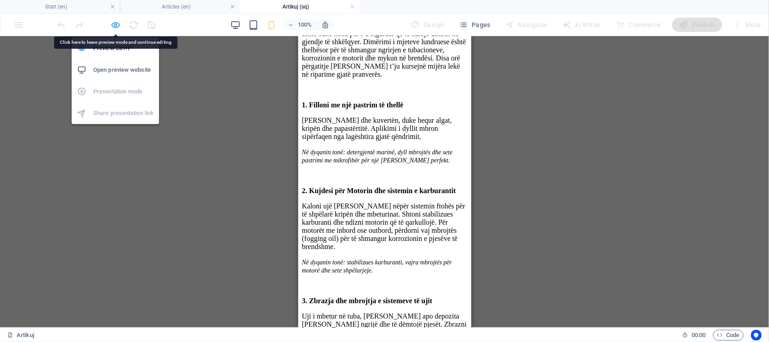
click at [115, 29] on icon "button" at bounding box center [116, 25] width 10 height 10
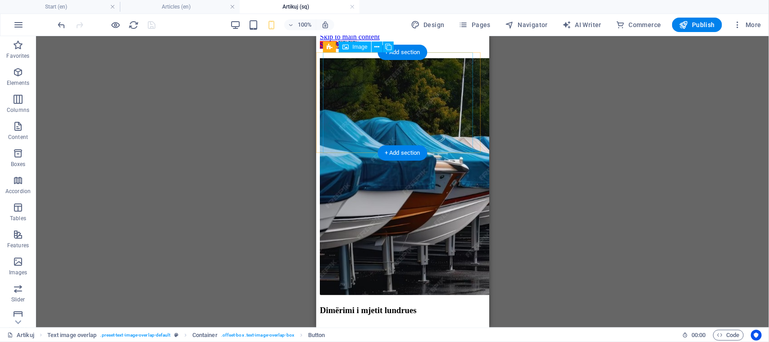
scroll to position [0, 0]
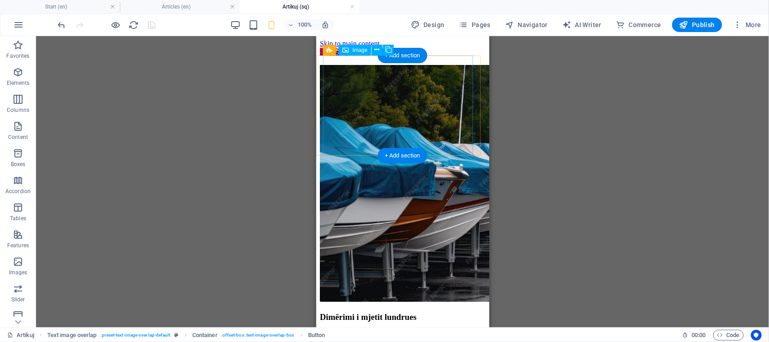
drag, startPoint x: 803, startPoint y: 70, endPoint x: 429, endPoint y: 136, distance: 380.1
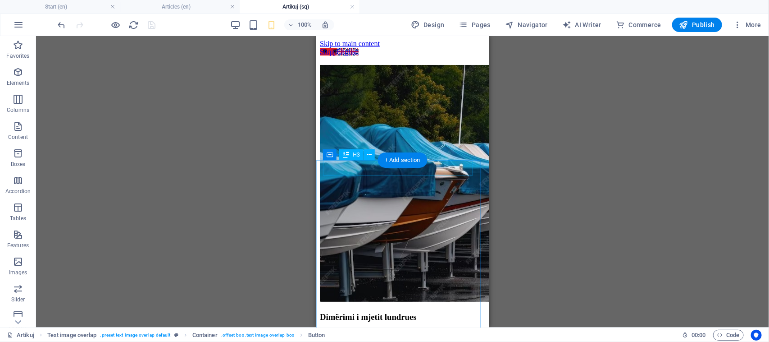
click at [452, 311] on div "Dimërimi i mjetit lundrues" at bounding box center [402, 316] width 166 height 10
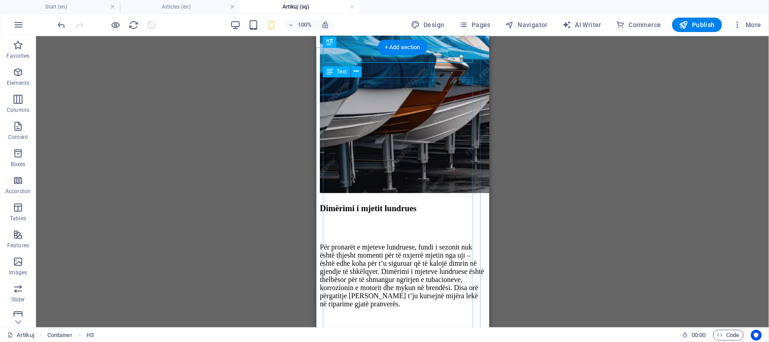
scroll to position [113, 0]
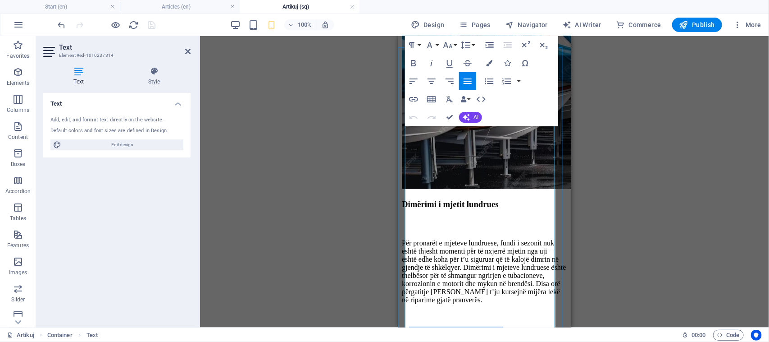
drag, startPoint x: 519, startPoint y: 198, endPoint x: 412, endPoint y: 201, distance: 106.4
click at [412, 326] on p "1. Filloni me një pastrim të thellë" at bounding box center [484, 330] width 166 height 8
copy strong "Filloni me një pastrim të thellë"
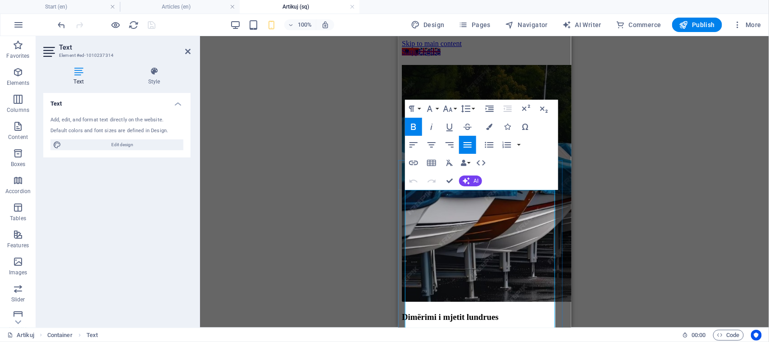
drag, startPoint x: 411, startPoint y: 195, endPoint x: 403, endPoint y: 205, distance: 12.5
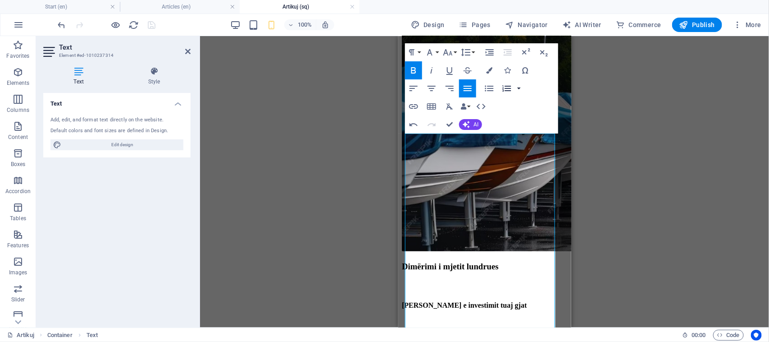
scroll to position [56, 0]
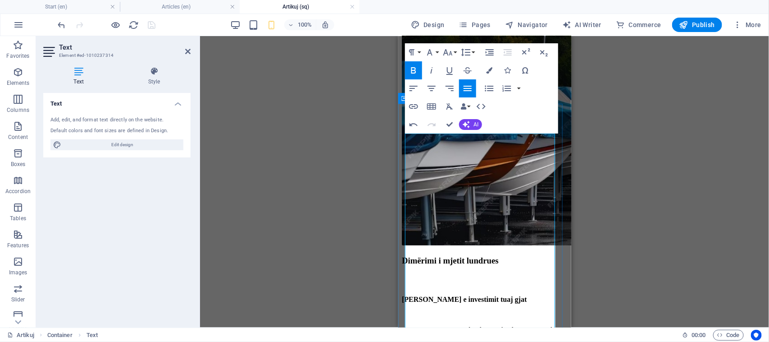
click at [516, 295] on p "[PERSON_NAME] e investimit tuaj gjat" at bounding box center [484, 299] width 166 height 8
click at [429, 295] on strong "[PERSON_NAME] e investimit tuaj gjate [PERSON_NAME] fothte." at bounding box center [465, 303] width 128 height 16
click at [456, 318] on p "​" at bounding box center [484, 322] width 166 height 8
click at [415, 295] on p "Mbrojtja e investimit tuaj gjate [PERSON_NAME] fothte." at bounding box center [484, 303] width 166 height 16
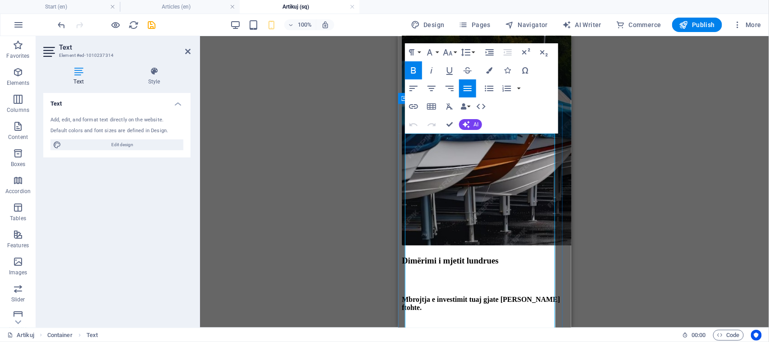
copy p "ë"
click at [515, 295] on strong "Mbrojtja e investimit tuaj gjate [PERSON_NAME] ftohte." at bounding box center [480, 303] width 158 height 16
click at [537, 295] on strong "Mbrojtja e investimit tuaj gjatë [PERSON_NAME] ftohte." at bounding box center [480, 303] width 158 height 16
drag, startPoint x: 550, startPoint y: 140, endPoint x: 558, endPoint y: 140, distance: 8.1
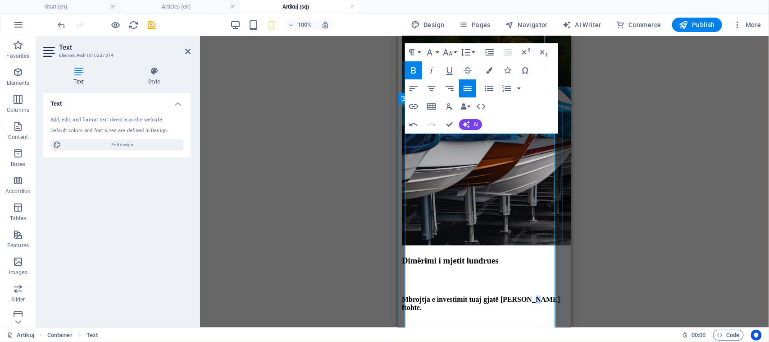
click at [425, 295] on strong "Mbrojtja e investimit tuaj gjatë [PERSON_NAME] ftohte." at bounding box center [480, 303] width 158 height 16
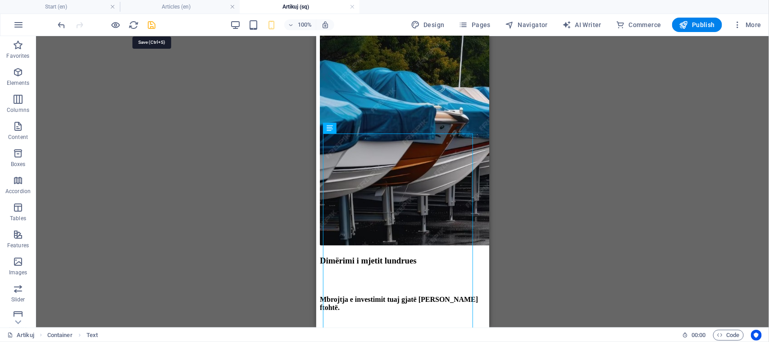
click at [152, 25] on icon "save" at bounding box center [152, 25] width 10 height 10
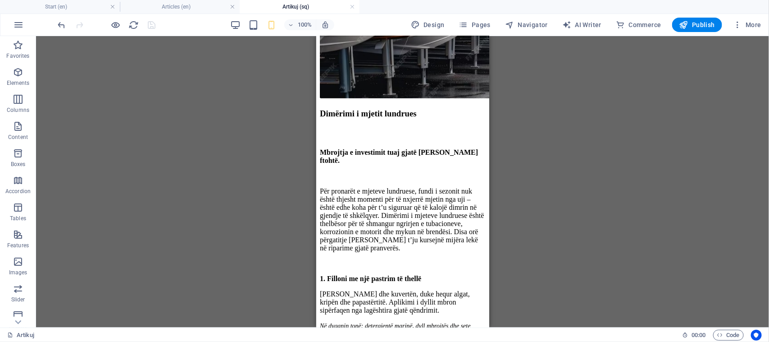
scroll to position [0, 0]
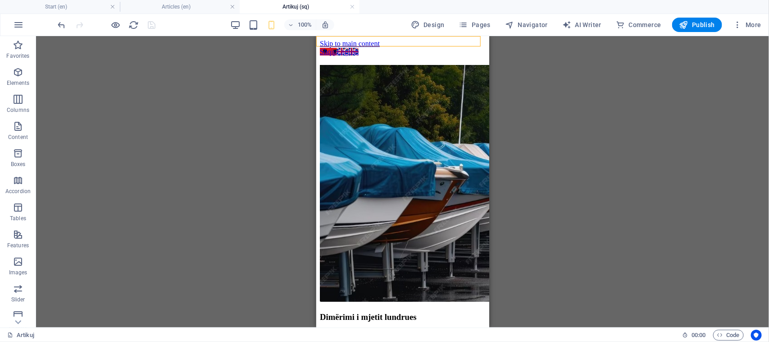
drag, startPoint x: 464, startPoint y: 46, endPoint x: 676, endPoint y: 18, distance: 214.5
click at [690, 27] on span "Publish" at bounding box center [698, 24] width 36 height 9
click at [352, 8] on link at bounding box center [352, 7] width 5 height 9
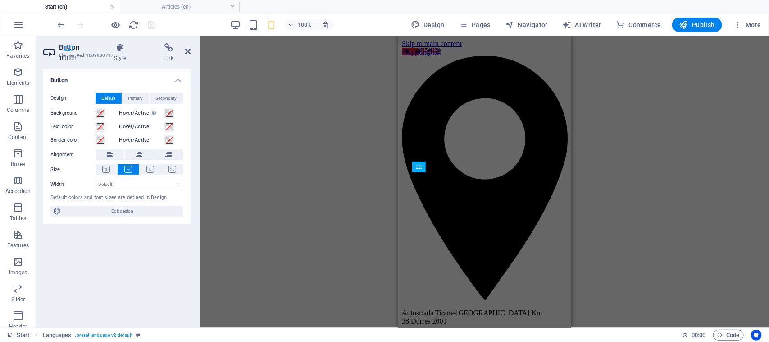
scroll to position [1784, 0]
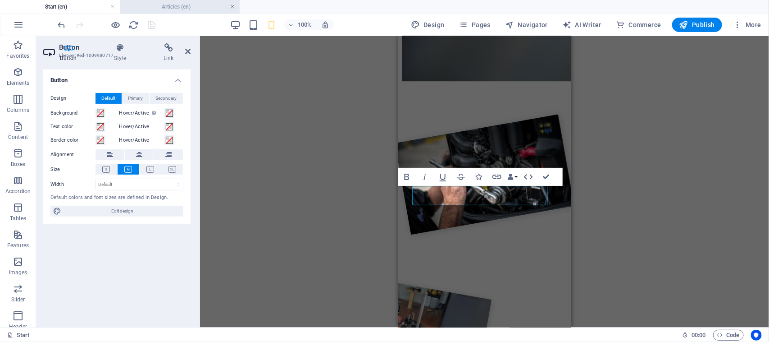
click at [234, 8] on link at bounding box center [232, 7] width 5 height 9
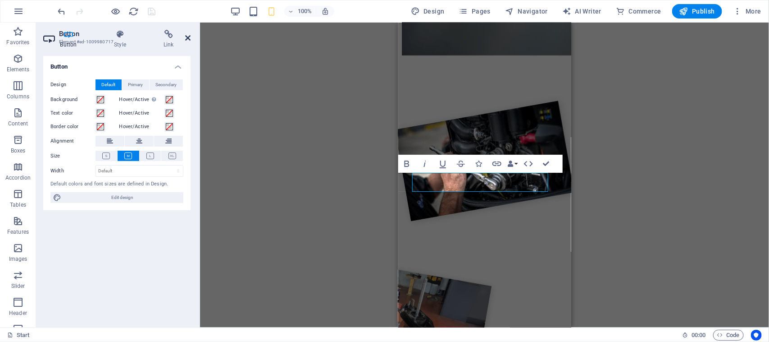
click at [187, 39] on icon at bounding box center [187, 37] width 5 height 7
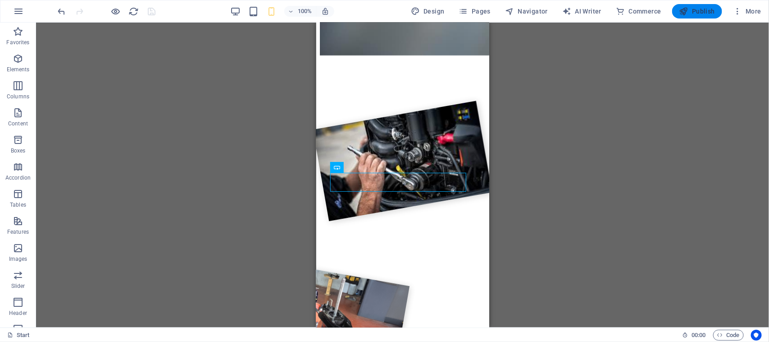
drag, startPoint x: 703, startPoint y: 10, endPoint x: 77, endPoint y: 35, distance: 626.8
click at [703, 10] on span "Publish" at bounding box center [698, 11] width 36 height 9
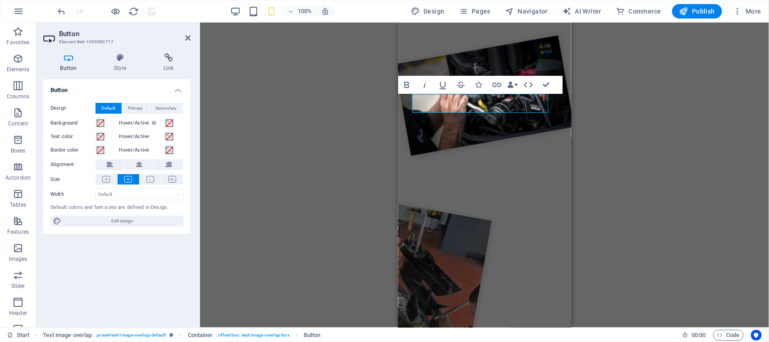
scroll to position [1908, 0]
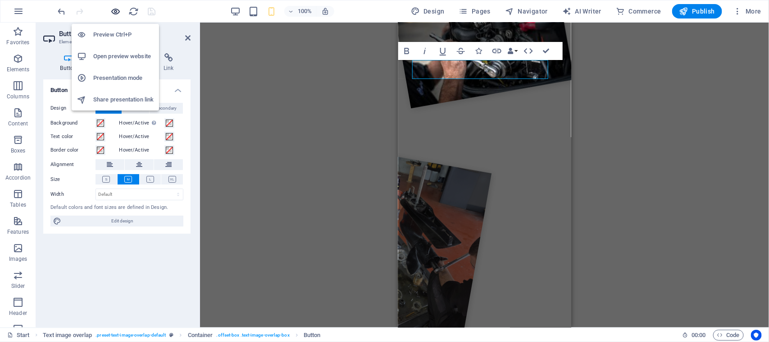
click at [119, 17] on div "Preview Ctrl+P Open preview website Presentation mode Share presentation link" at bounding box center [115, 64] width 87 height 94
drag, startPoint x: 114, startPoint y: 8, endPoint x: 91, endPoint y: 36, distance: 35.9
click at [91, 36] on div at bounding box center [85, 34] width 16 height 9
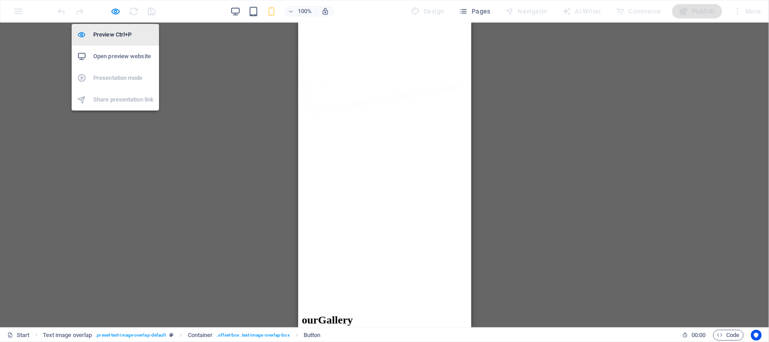
scroll to position [1861, 0]
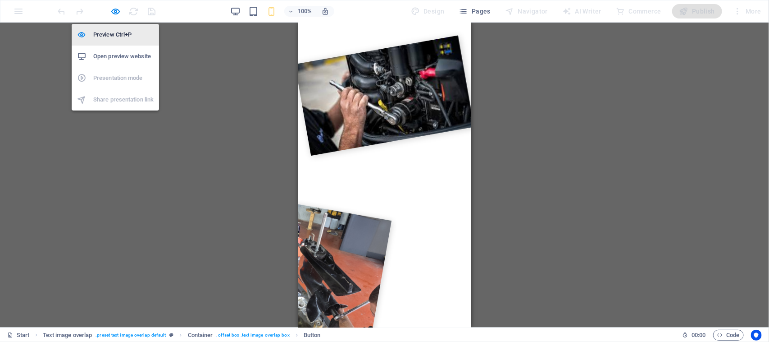
click at [91, 36] on div at bounding box center [85, 34] width 16 height 9
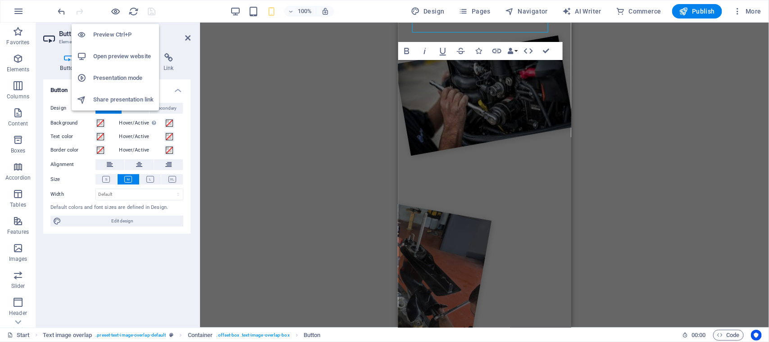
scroll to position [1908, 0]
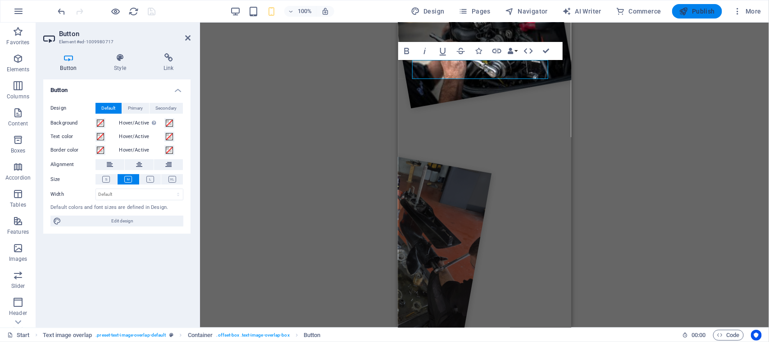
click at [688, 17] on button "Publish" at bounding box center [697, 11] width 50 height 14
click at [442, 55] on icon "button" at bounding box center [443, 52] width 6 height 8
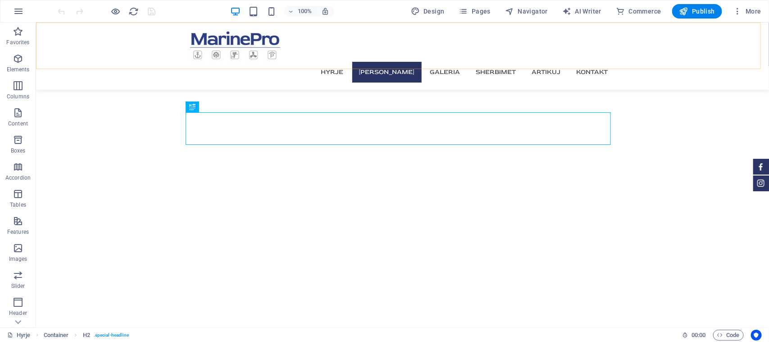
scroll to position [246, 0]
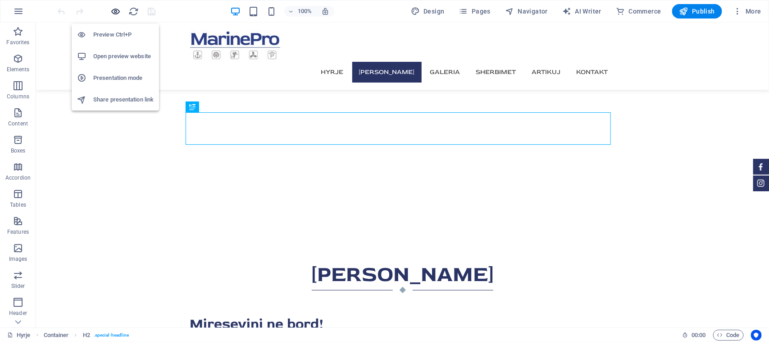
click at [114, 7] on icon "button" at bounding box center [116, 11] width 10 height 10
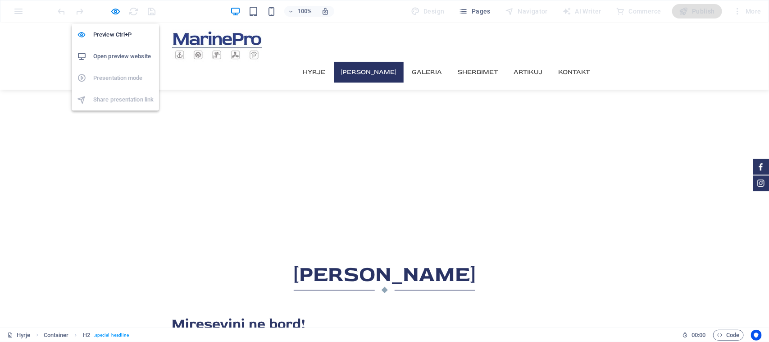
click at [119, 55] on h6 "Open preview website" at bounding box center [123, 56] width 60 height 11
